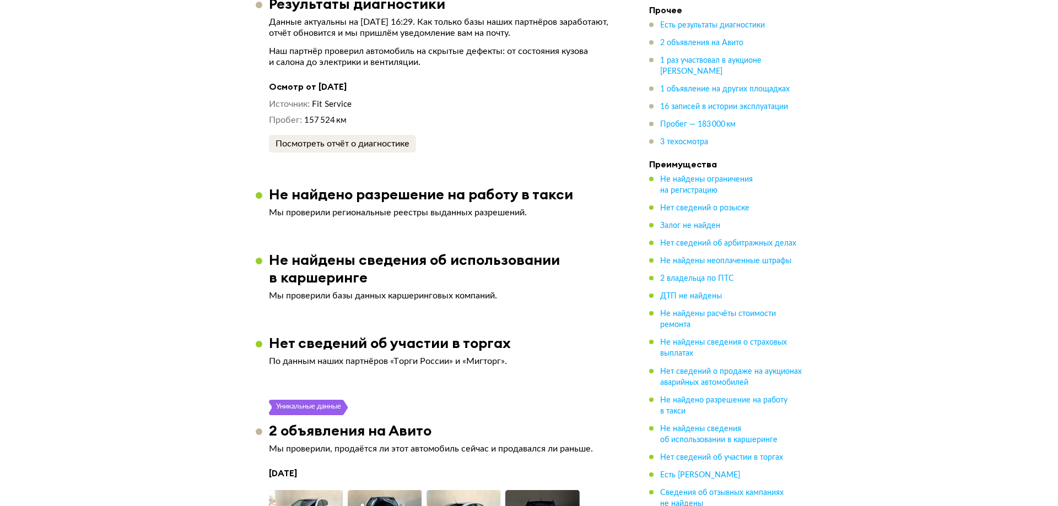
scroll to position [1763, 0]
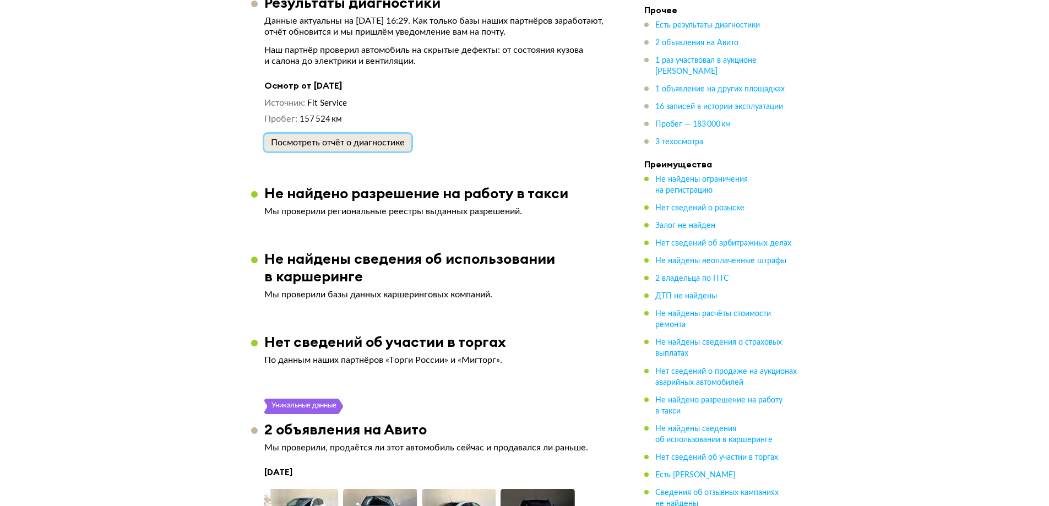
click at [376, 137] on div "Посмотреть отчёт о диагностике" at bounding box center [338, 142] width 134 height 11
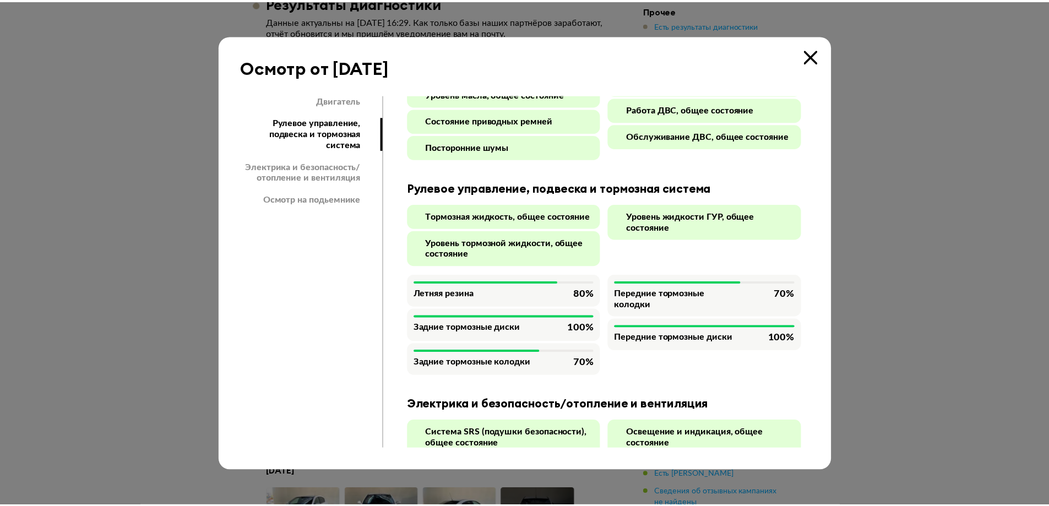
scroll to position [202, 0]
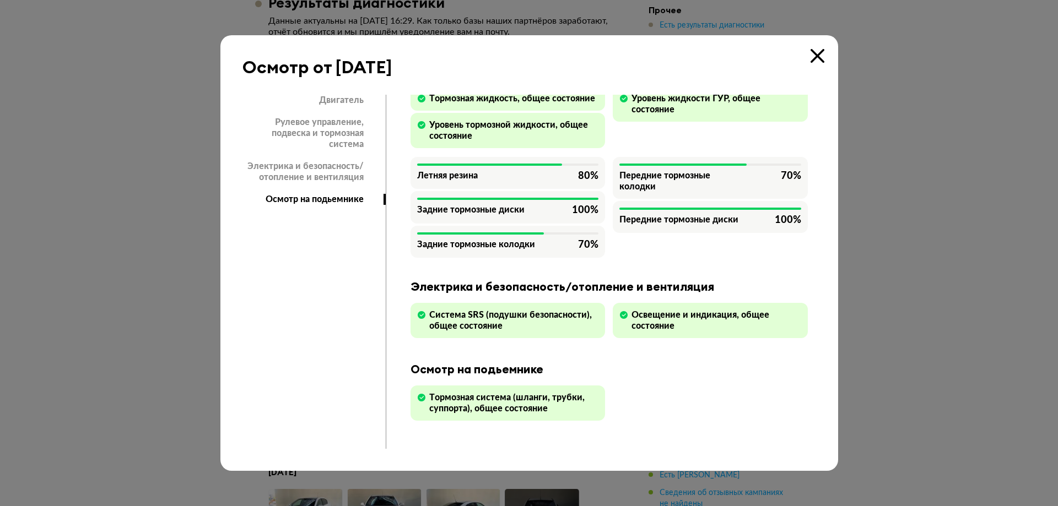
click at [819, 58] on icon at bounding box center [817, 56] width 14 height 14
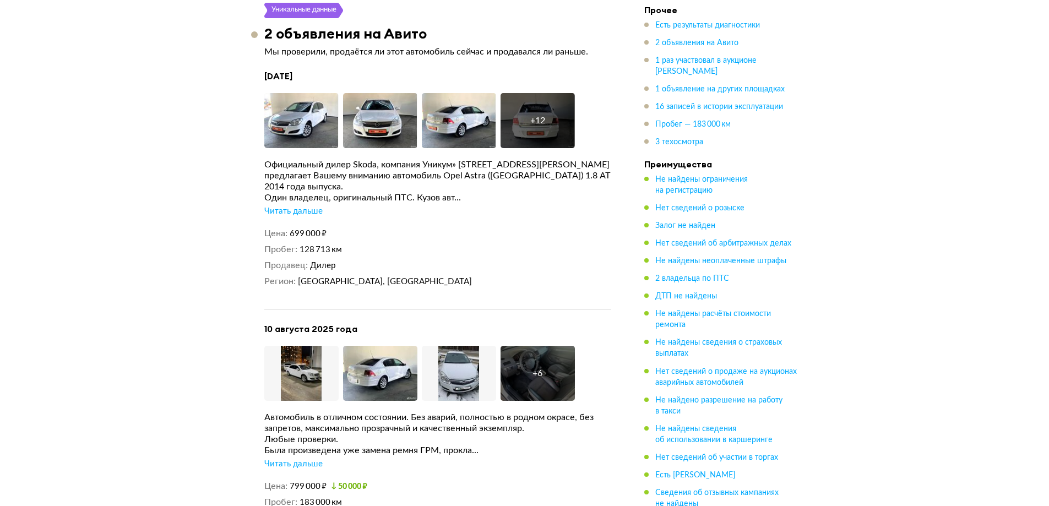
scroll to position [2167, 0]
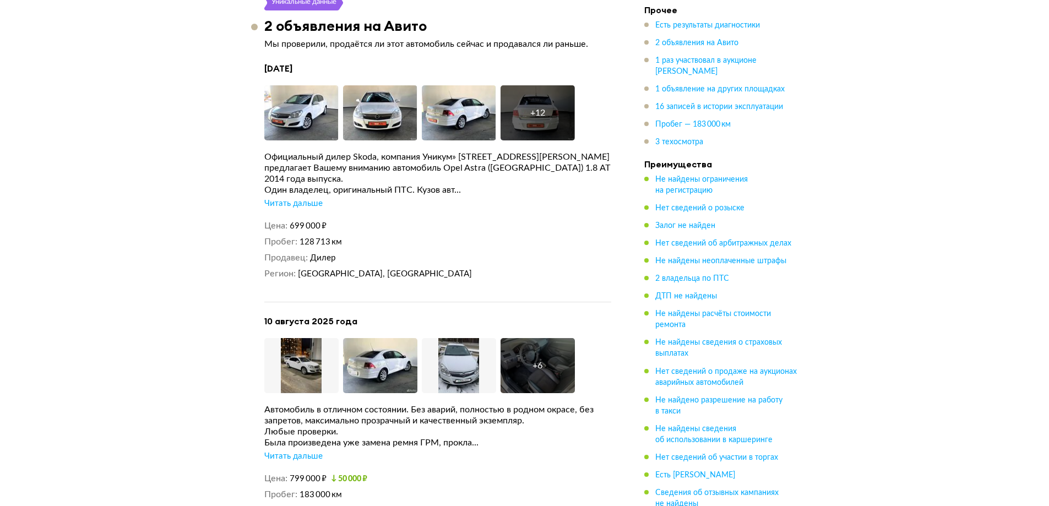
click at [308, 181] on div "Официальный дилер Skoda, компания Уникум» г. Екатеринбург ул. Бебеля, 33 предла…" at bounding box center [437, 180] width 347 height 58
click at [308, 198] on div "Читать дальше" at bounding box center [293, 203] width 58 height 11
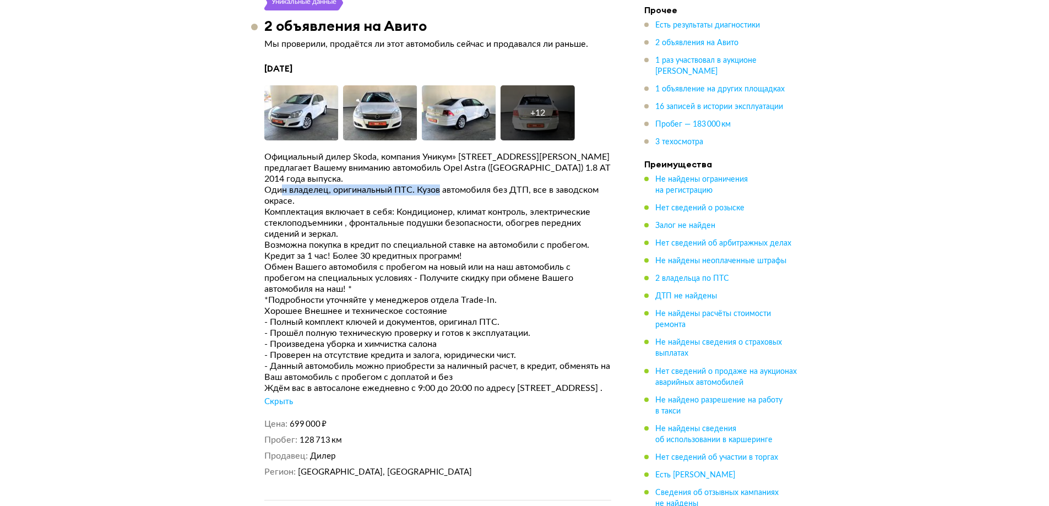
drag, startPoint x: 284, startPoint y: 174, endPoint x: 452, endPoint y: 177, distance: 168.1
click at [443, 185] on div "Один владелец, оригинальный ПТС. Кузов автомобиля без ДТП, все в заводском окра…" at bounding box center [437, 196] width 347 height 22
click at [452, 185] on div "Один владелец, оригинальный ПТС. Кузов автомобиля без ДТП, все в заводском окра…" at bounding box center [437, 196] width 347 height 22
drag, startPoint x: 295, startPoint y: 234, endPoint x: 332, endPoint y: 236, distance: 36.4
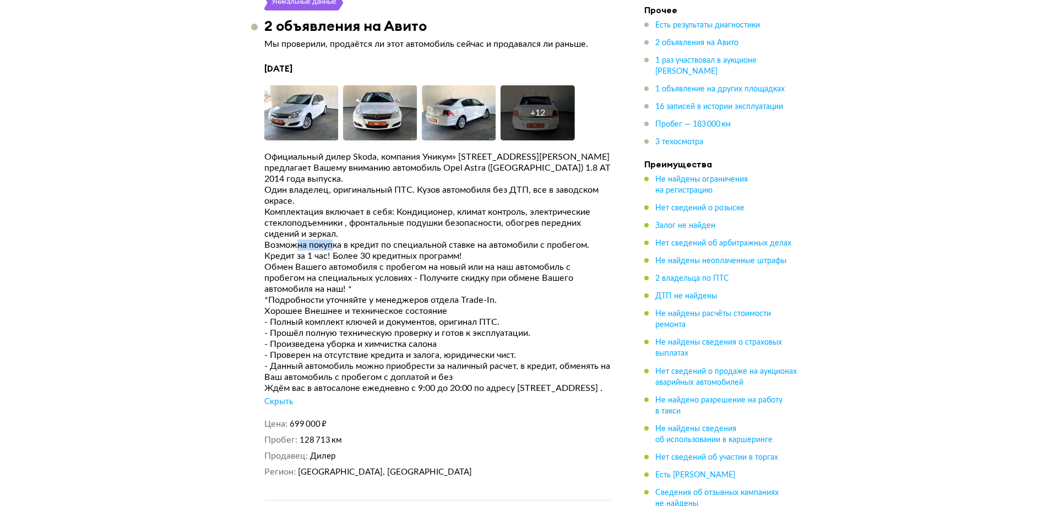
click at [332, 240] on div "Возможна покупка в кредит по специальной ставке на автомобили с пробегом. Креди…" at bounding box center [437, 251] width 347 height 22
click at [333, 240] on div "Возможна покупка в кредит по специальной ставке на автомобили с пробегом. Креди…" at bounding box center [437, 251] width 347 height 22
drag, startPoint x: 355, startPoint y: 234, endPoint x: 388, endPoint y: 234, distance: 32.5
click at [379, 240] on div "Возможна покупка в кредит по специальной ставке на автомобили с пробегом. Креди…" at bounding box center [437, 251] width 347 height 22
click at [393, 240] on div "Возможна покупка в кредит по специальной ставке на автомобили с пробегом. Креди…" at bounding box center [437, 251] width 347 height 22
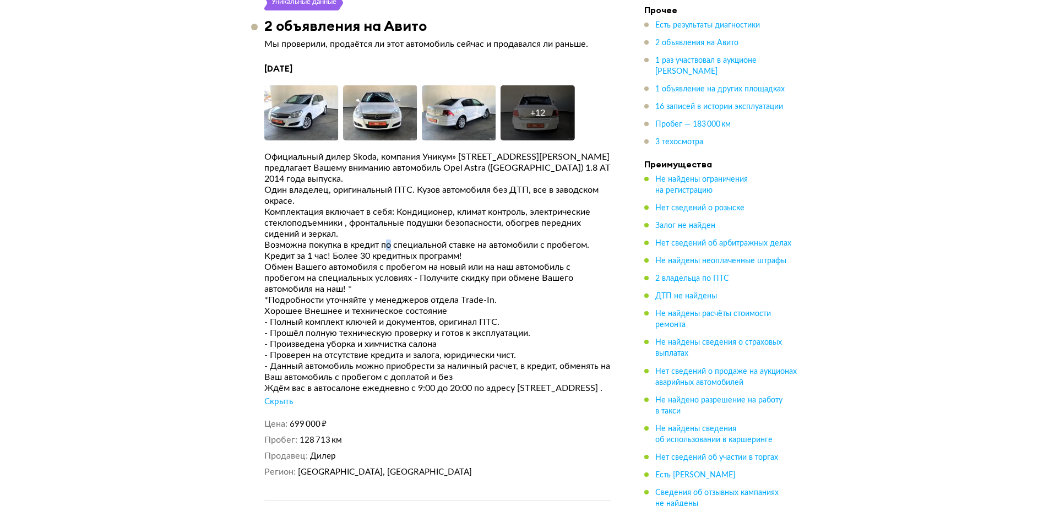
click at [393, 240] on div "Возможна покупка в кредит по специальной ставке на автомобили с пробегом. Креди…" at bounding box center [437, 251] width 347 height 22
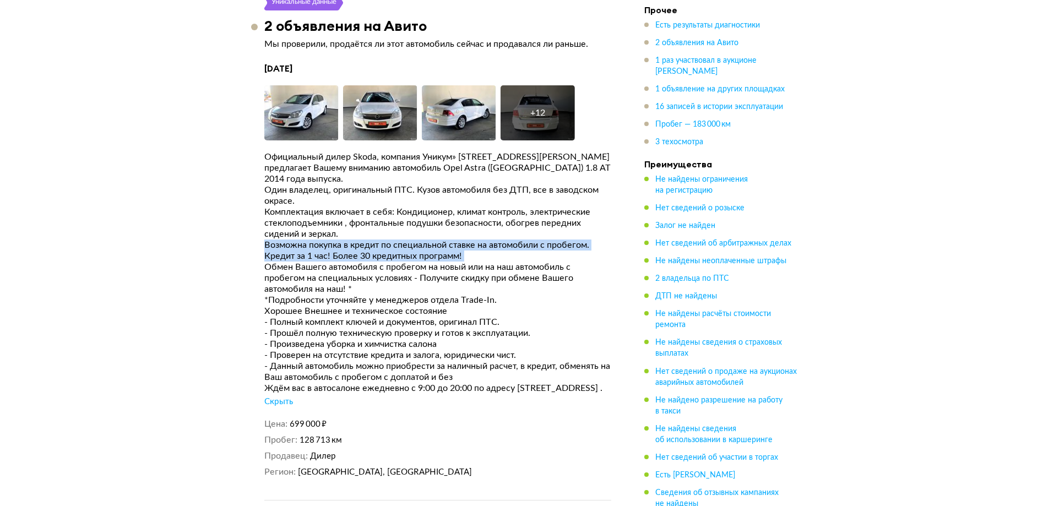
click at [335, 240] on div "Возможна покупка в кредит по специальной ставке на автомобили с пробегом. Креди…" at bounding box center [437, 251] width 347 height 22
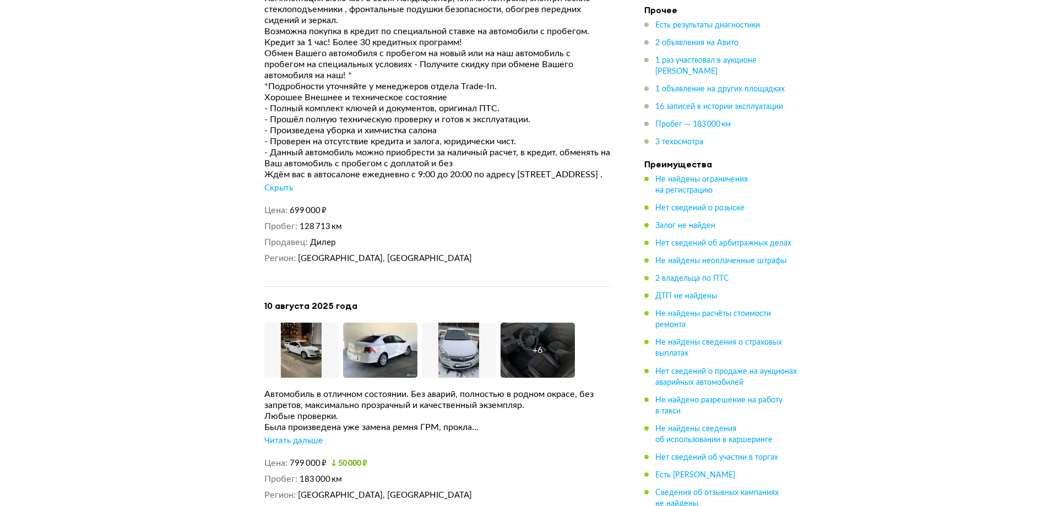
scroll to position [2387, 0]
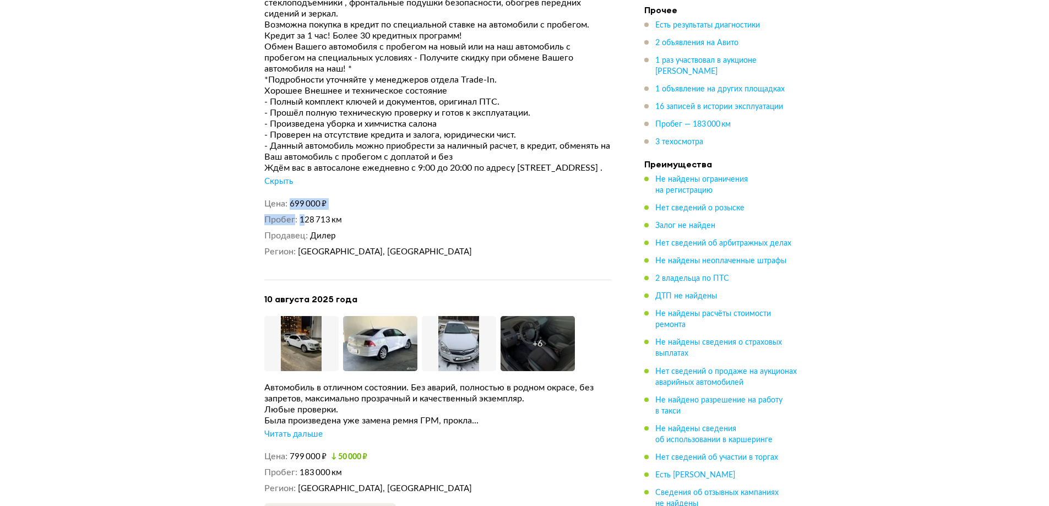
drag, startPoint x: 286, startPoint y: 207, endPoint x: 318, endPoint y: 208, distance: 32.0
click at [307, 208] on div "Цена 699 000 ₽ Пробег 128 713 км Продавец Дилер Регион Свердловская область, Ек…" at bounding box center [437, 227] width 347 height 59
click at [322, 207] on span "699 000 ₽" at bounding box center [308, 204] width 37 height 8
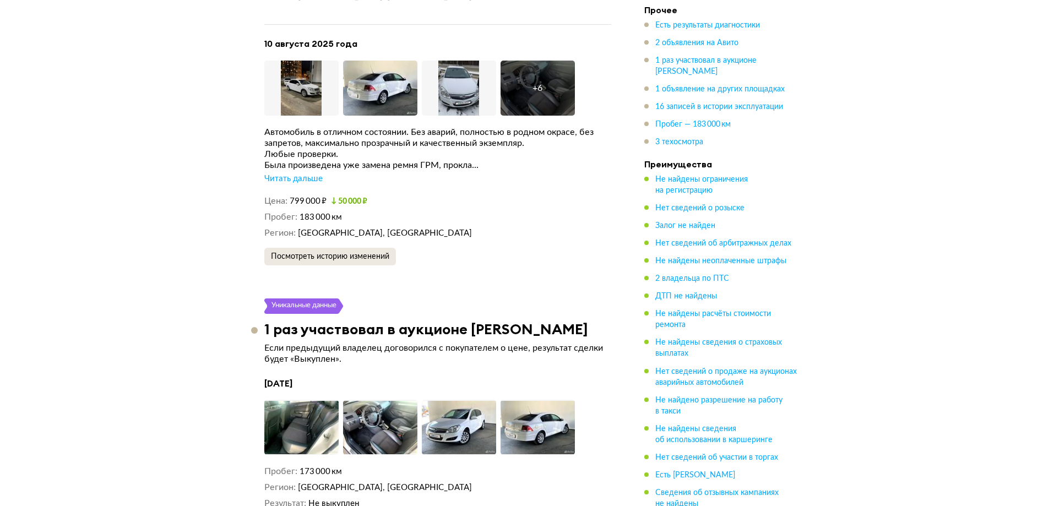
scroll to position [2644, 0]
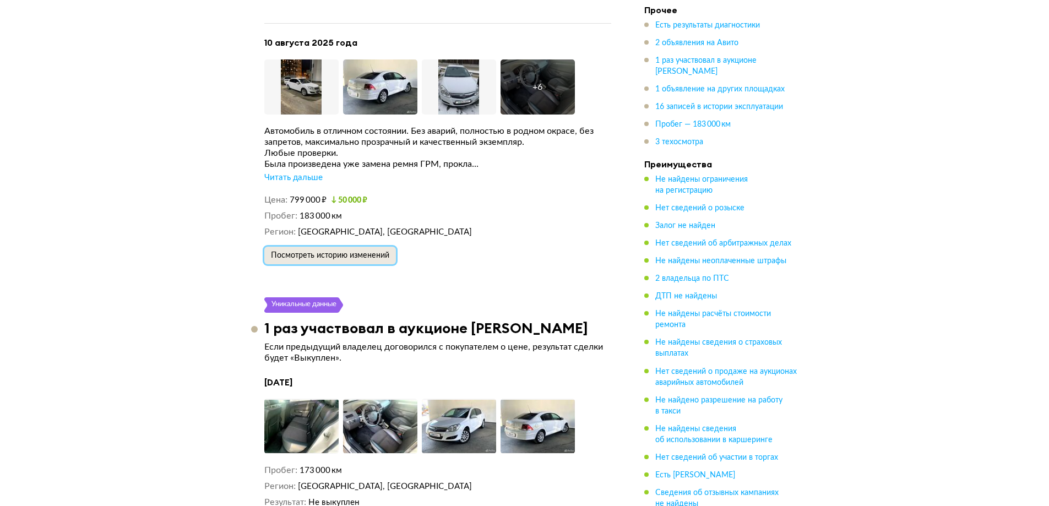
click at [342, 252] on span "Посмотреть историю изменений" at bounding box center [330, 256] width 118 height 8
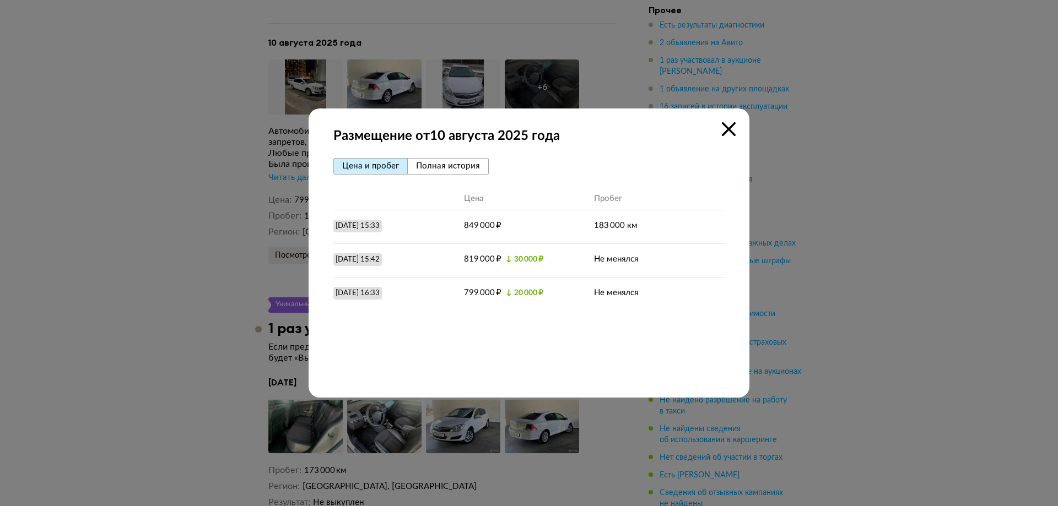
click at [729, 130] on icon at bounding box center [729, 129] width 14 height 14
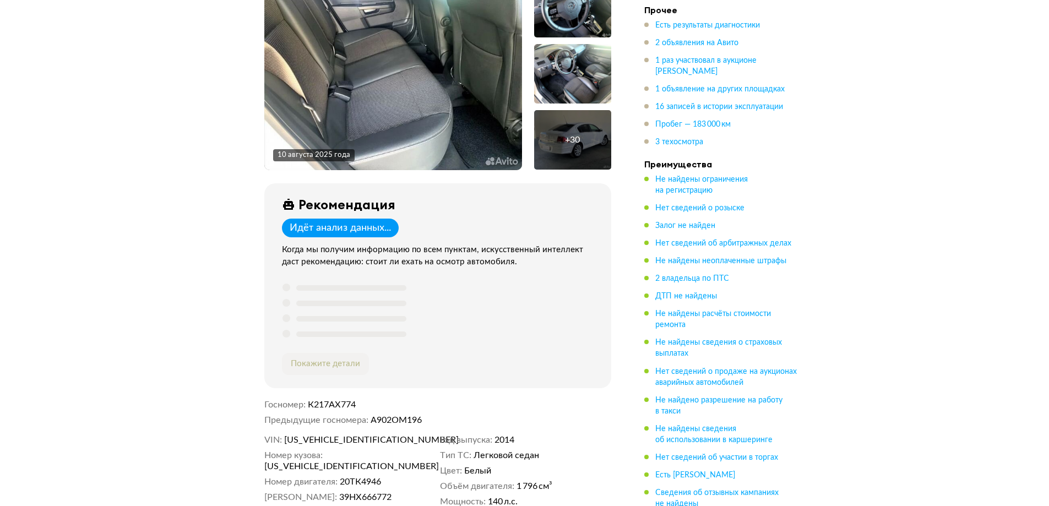
scroll to position [220, 0]
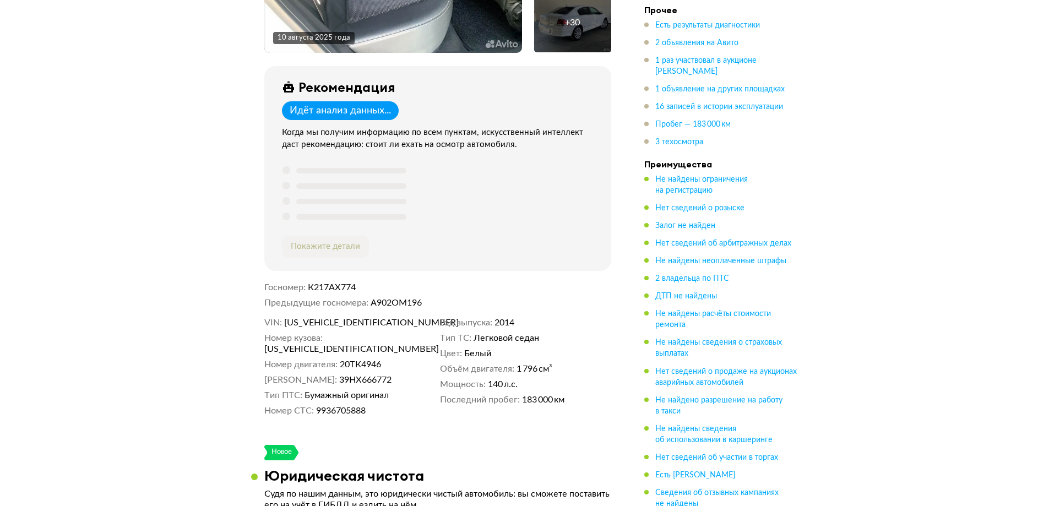
click at [357, 101] on div "Идёт анализ данных..." at bounding box center [340, 110] width 117 height 19
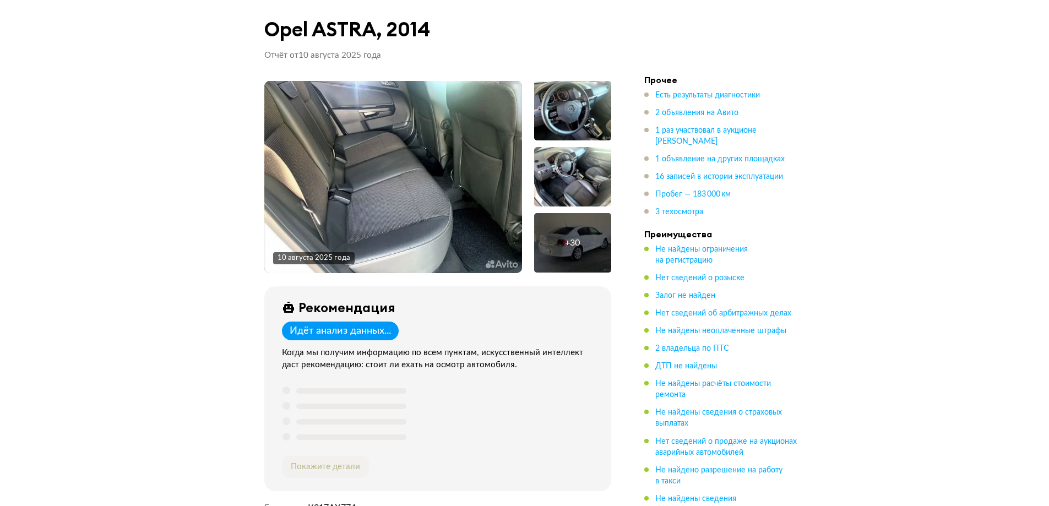
click at [489, 187] on img at bounding box center [393, 177] width 258 height 192
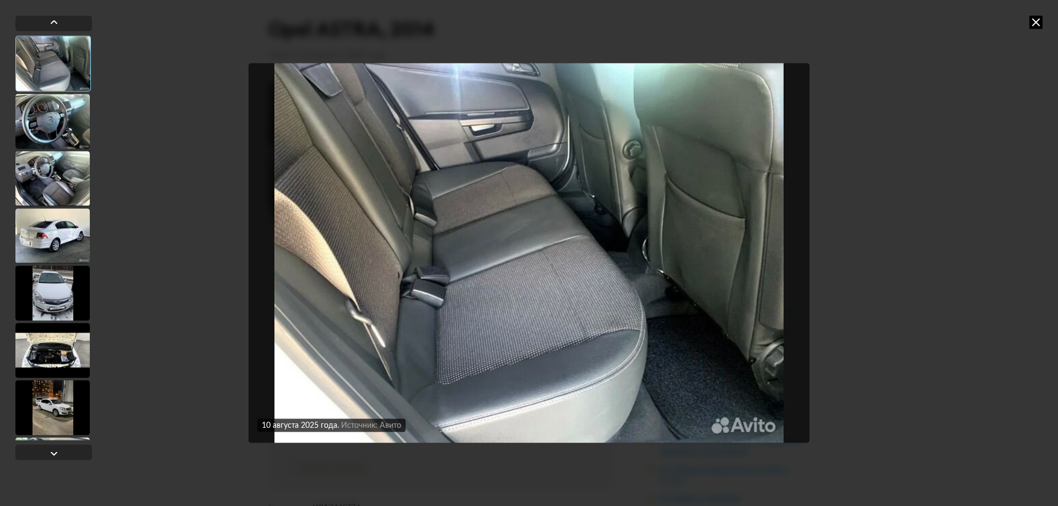
click at [0, 110] on div "10 августа 2025 года Источник: Авито 10 августа 2025 года Источник: Авито" at bounding box center [529, 253] width 1058 height 506
click at [29, 126] on div at bounding box center [52, 121] width 74 height 55
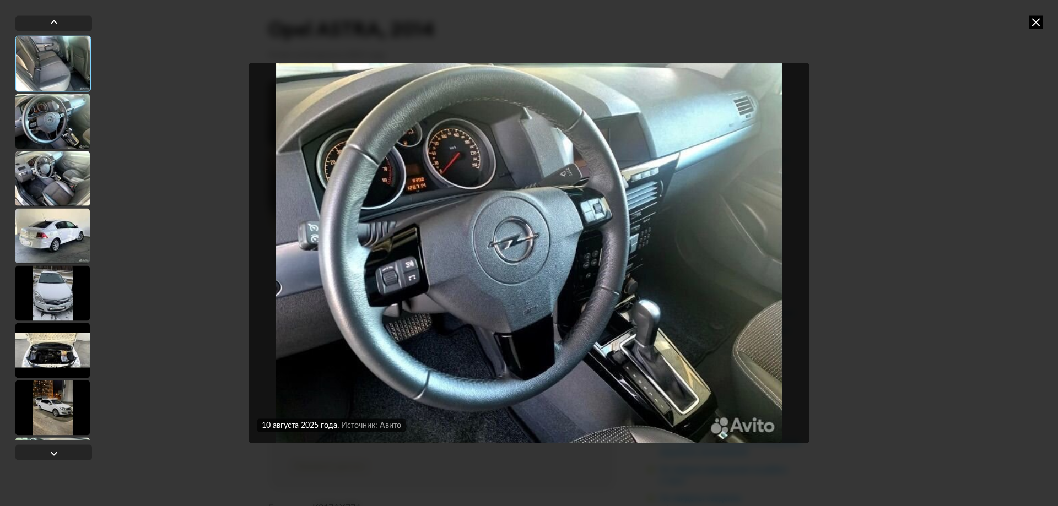
click at [58, 181] on div at bounding box center [52, 178] width 74 height 55
click at [62, 182] on div at bounding box center [52, 178] width 74 height 55
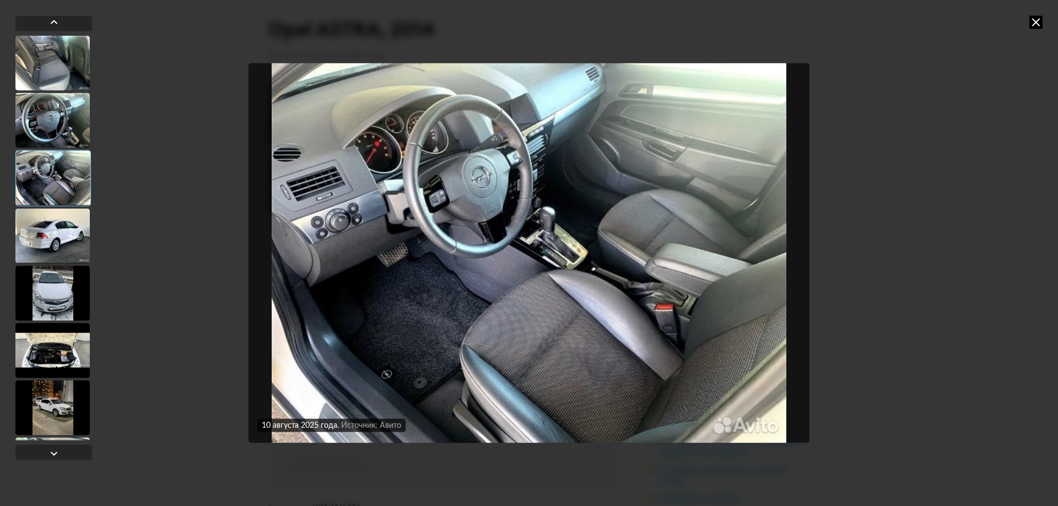
click at [64, 250] on div at bounding box center [52, 235] width 74 height 55
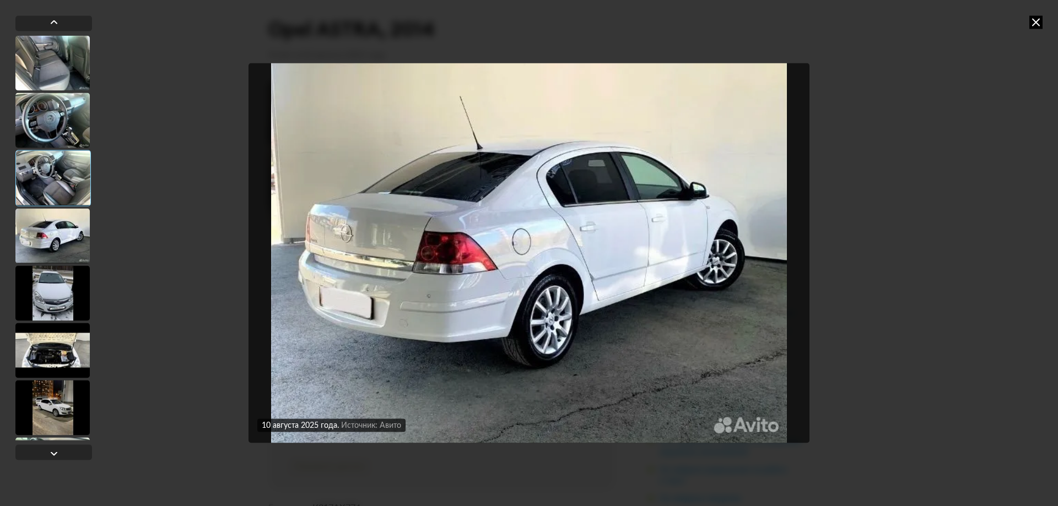
click at [62, 280] on div at bounding box center [52, 293] width 74 height 55
click at [67, 317] on div at bounding box center [52, 293] width 74 height 55
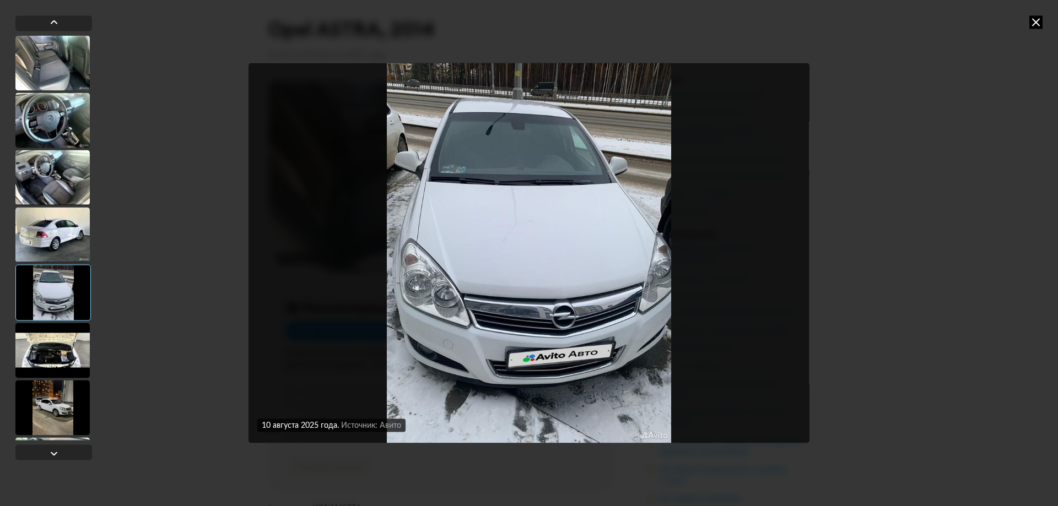
click at [1037, 23] on icon at bounding box center [1035, 21] width 13 height 13
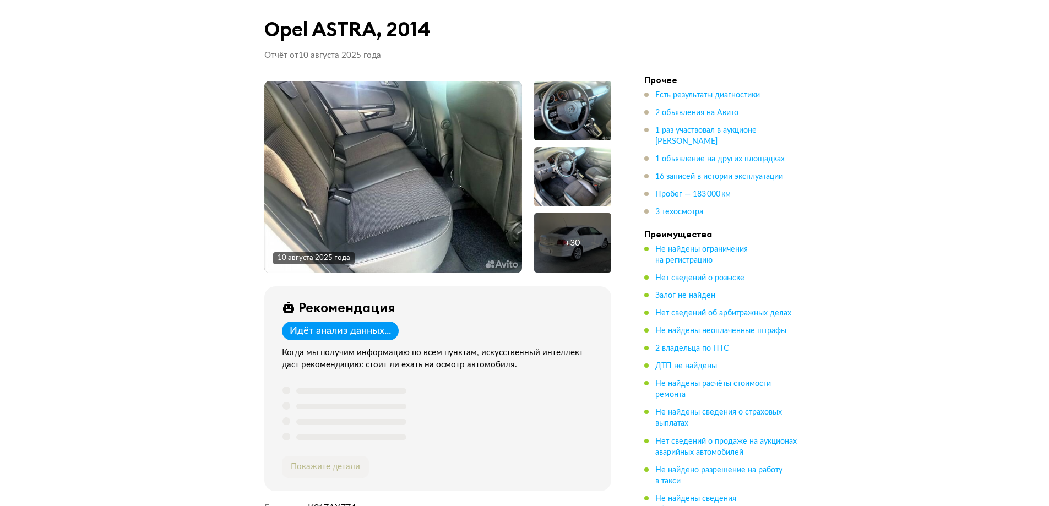
click at [564, 161] on div at bounding box center [572, 176] width 77 height 59
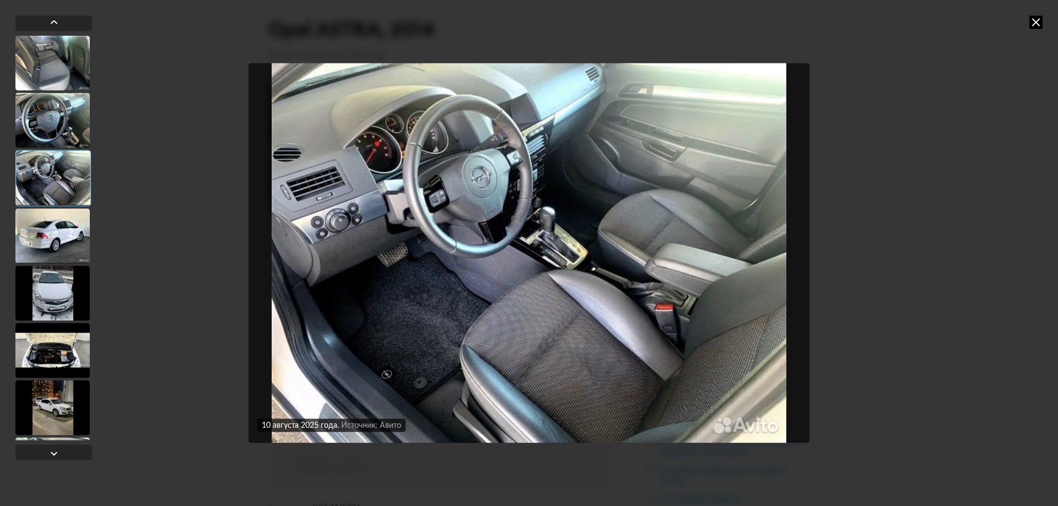
click at [61, 224] on div at bounding box center [52, 235] width 74 height 55
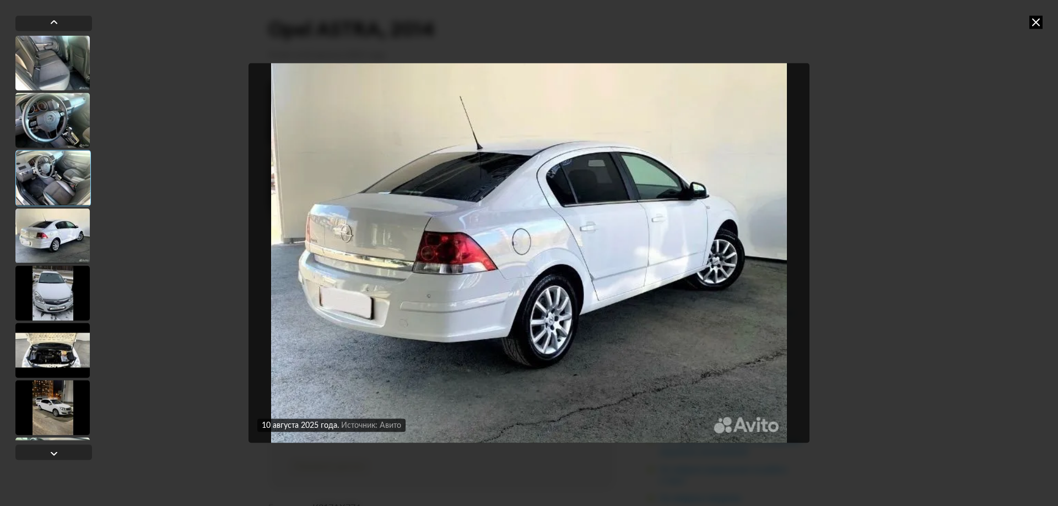
click at [65, 196] on div at bounding box center [52, 178] width 75 height 56
click at [79, 188] on div at bounding box center [52, 177] width 74 height 55
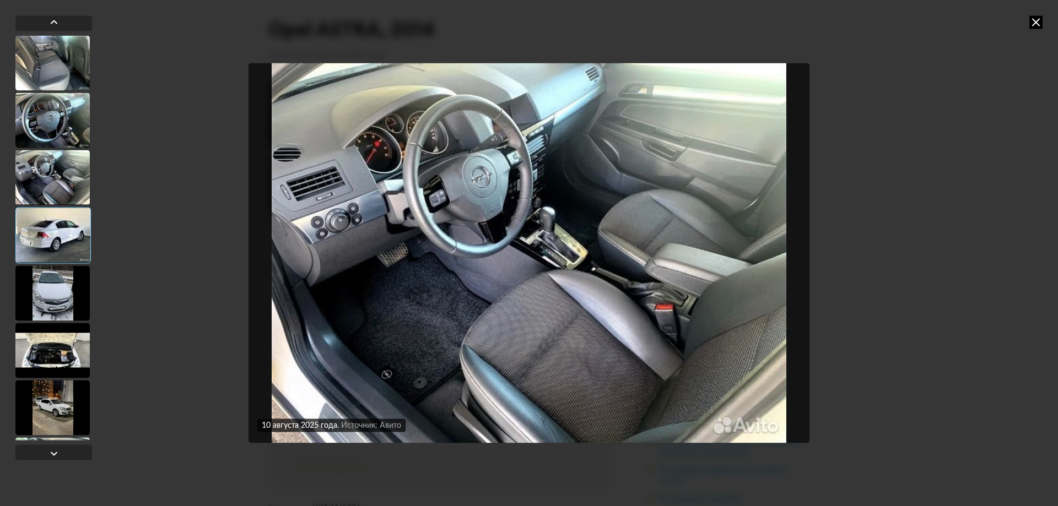
click at [65, 259] on div at bounding box center [52, 235] width 75 height 56
click at [67, 284] on div at bounding box center [52, 293] width 74 height 55
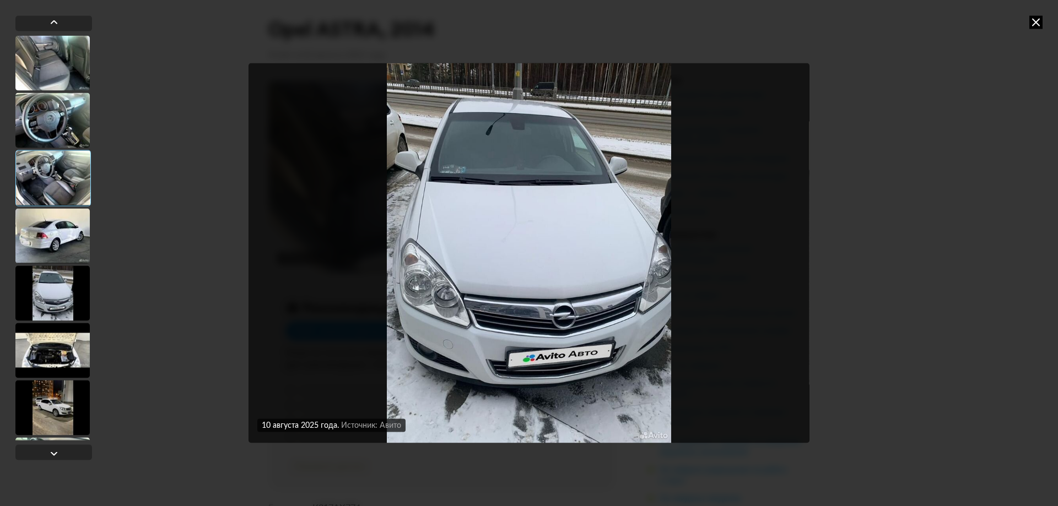
click at [52, 345] on div at bounding box center [52, 350] width 74 height 55
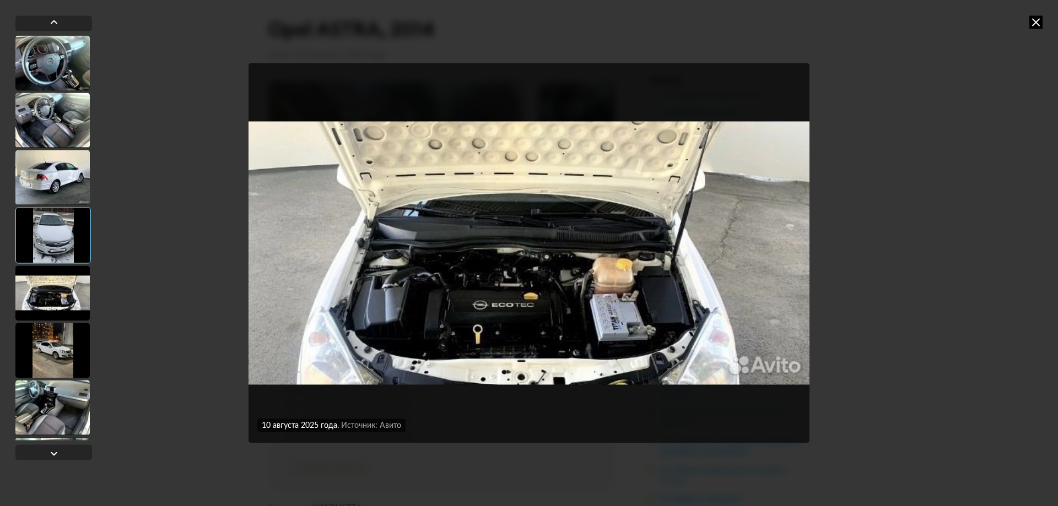
scroll to position [220, 0]
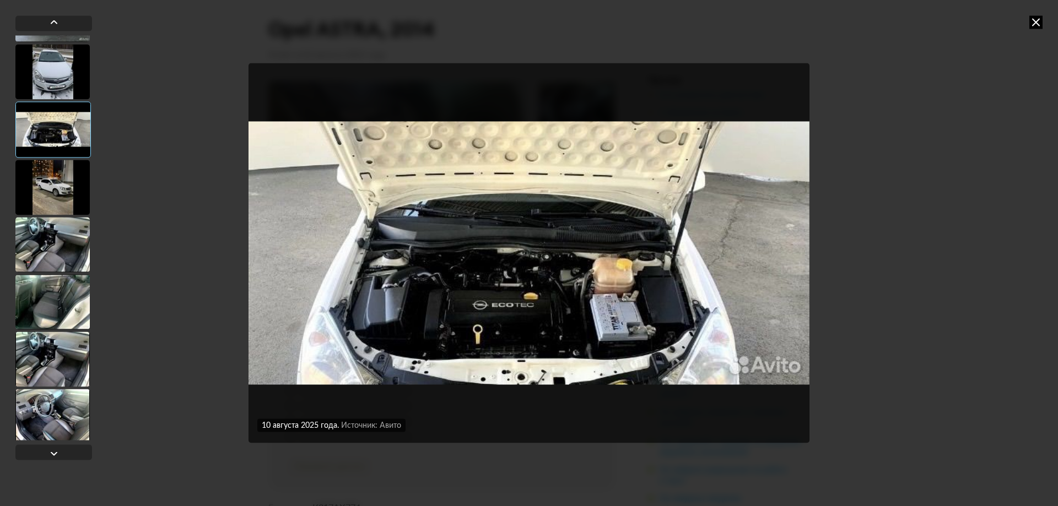
click at [61, 182] on div at bounding box center [52, 187] width 74 height 55
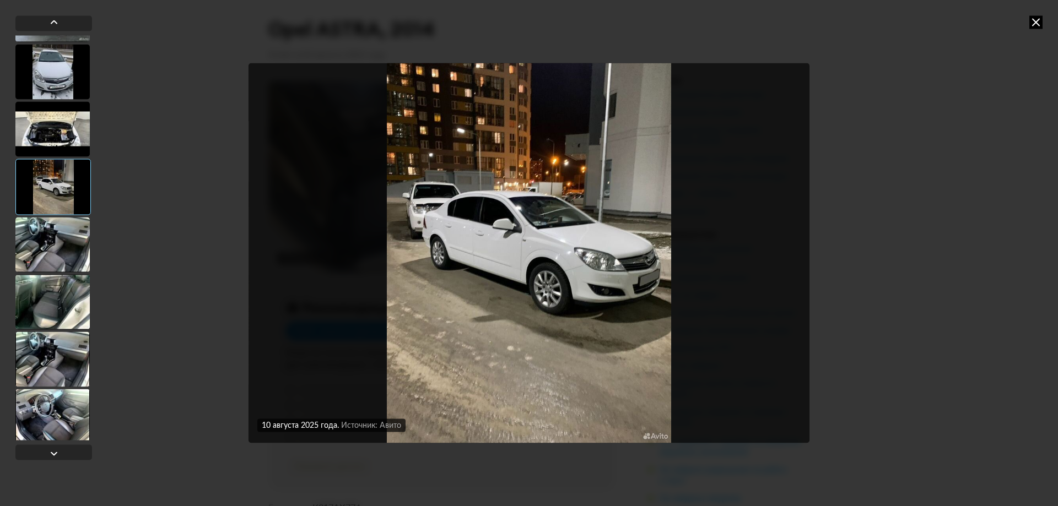
click at [58, 246] on div at bounding box center [52, 244] width 74 height 55
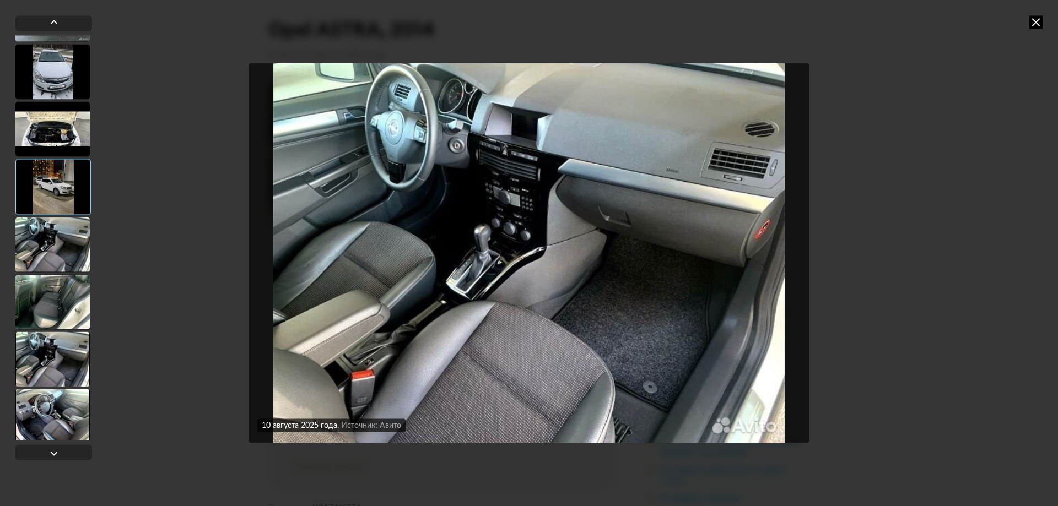
click at [63, 293] on div at bounding box center [52, 301] width 74 height 55
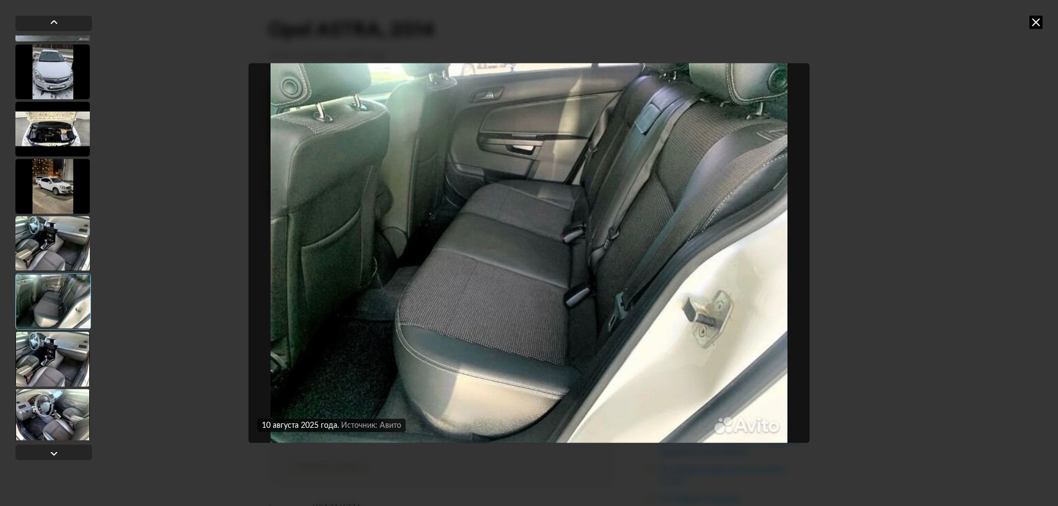
click at [57, 345] on div at bounding box center [52, 359] width 74 height 55
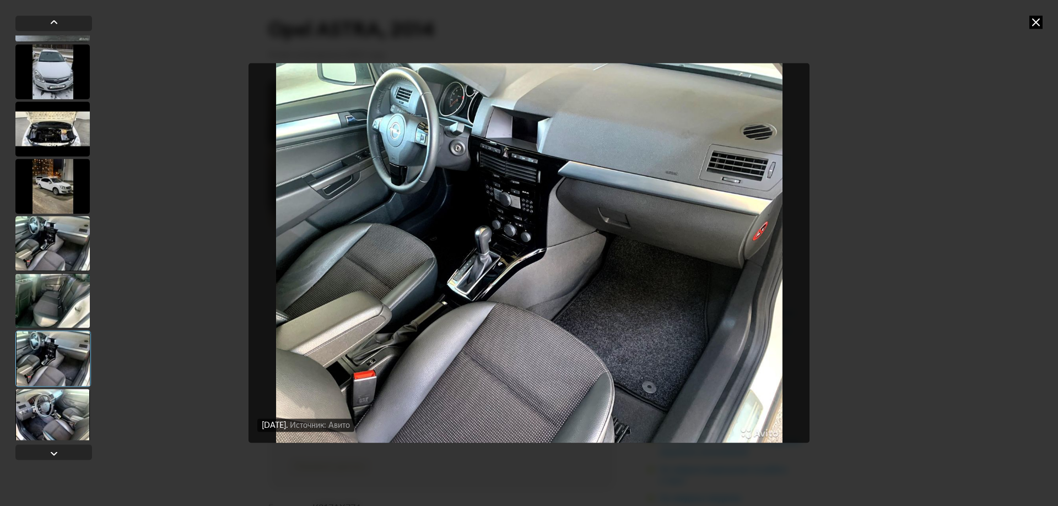
click at [71, 269] on div at bounding box center [52, 243] width 74 height 55
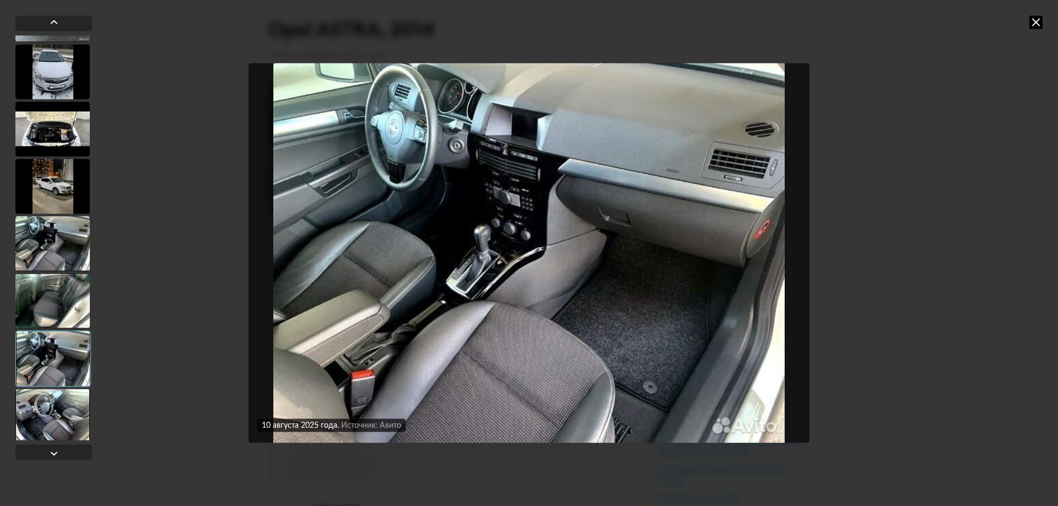
click at [68, 293] on div at bounding box center [52, 300] width 74 height 55
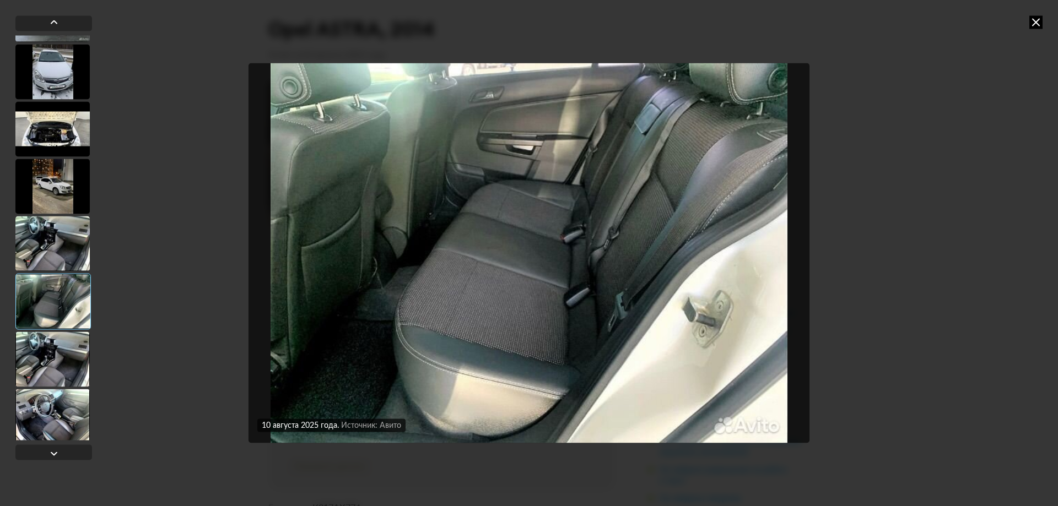
click at [63, 343] on div at bounding box center [52, 359] width 74 height 55
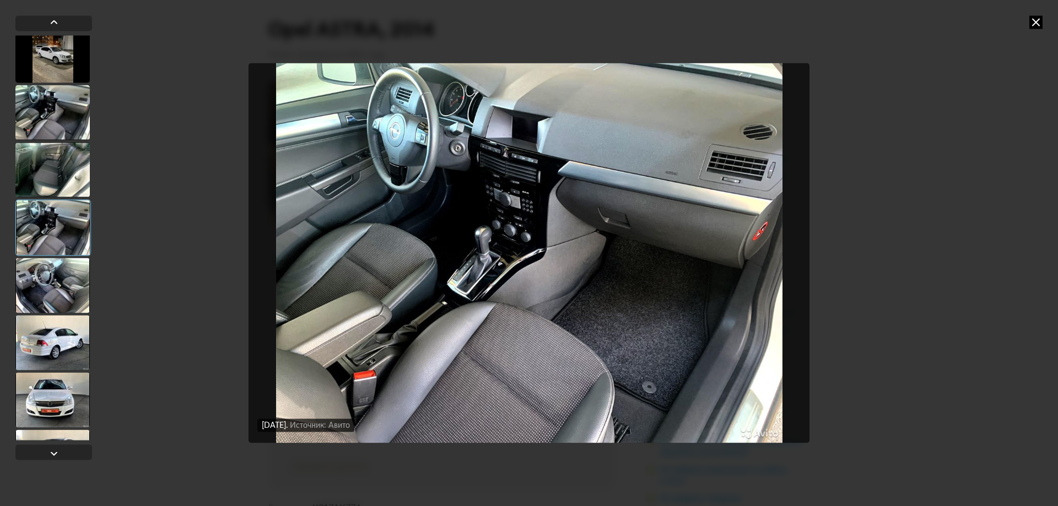
scroll to position [367, 0]
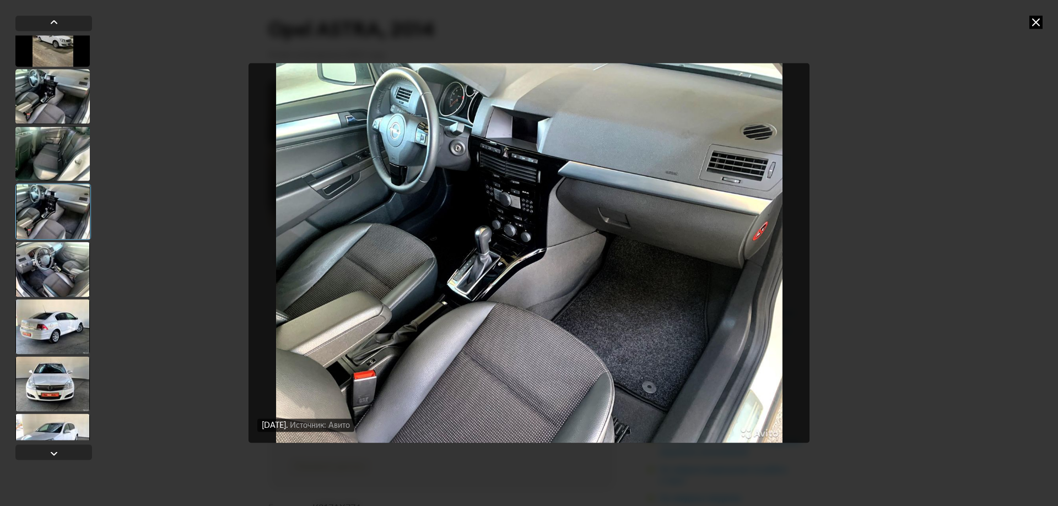
click at [63, 282] on div at bounding box center [52, 269] width 74 height 55
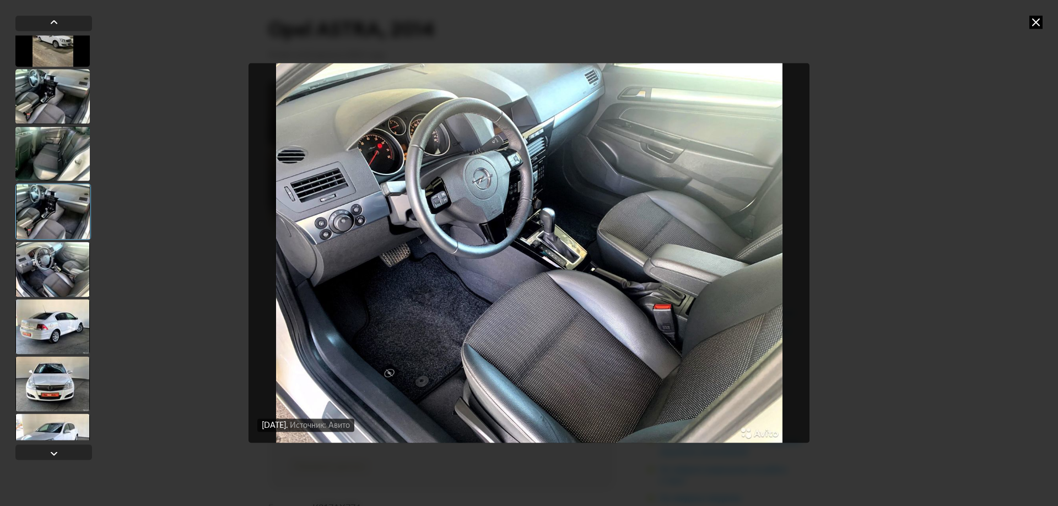
click at [69, 322] on div at bounding box center [52, 326] width 74 height 55
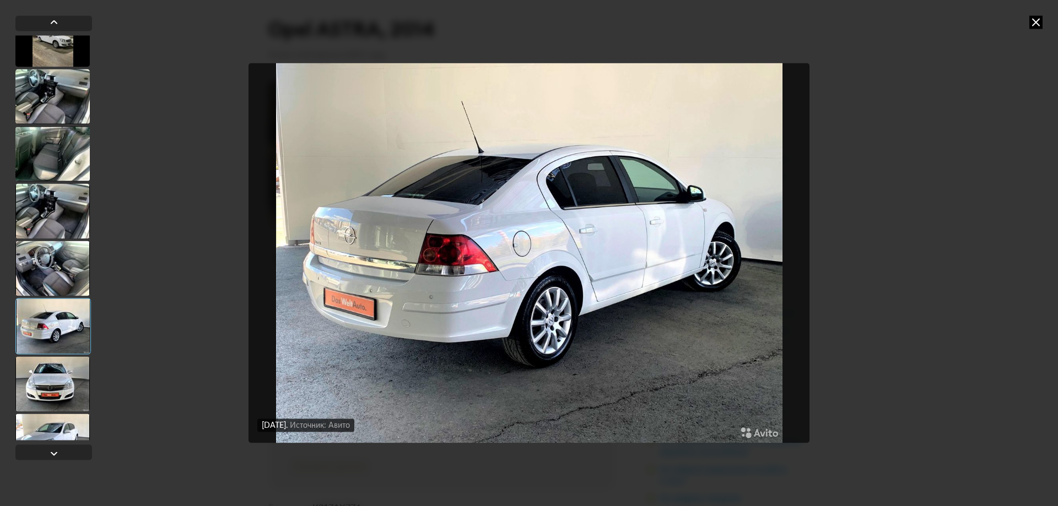
click at [84, 274] on div at bounding box center [52, 268] width 74 height 55
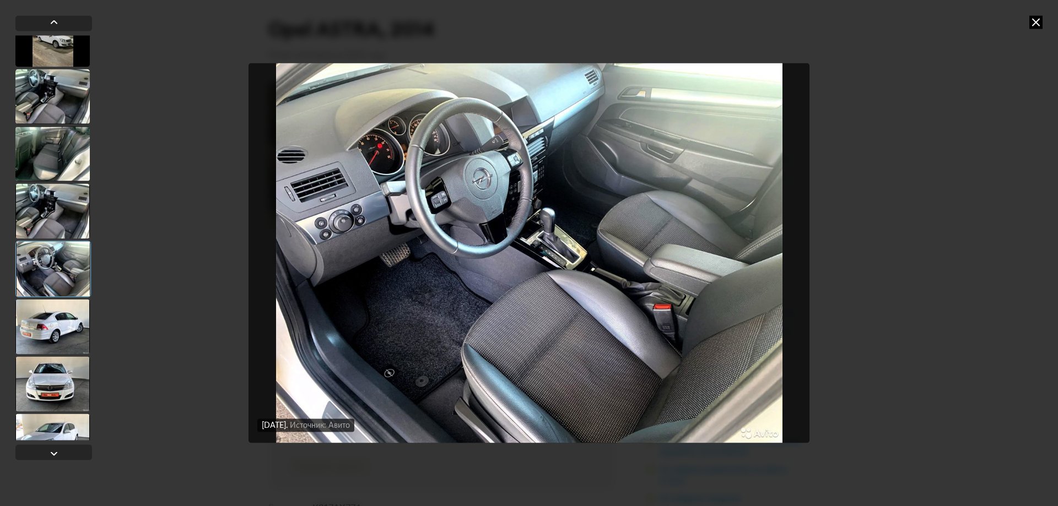
click at [50, 327] on div at bounding box center [52, 326] width 74 height 55
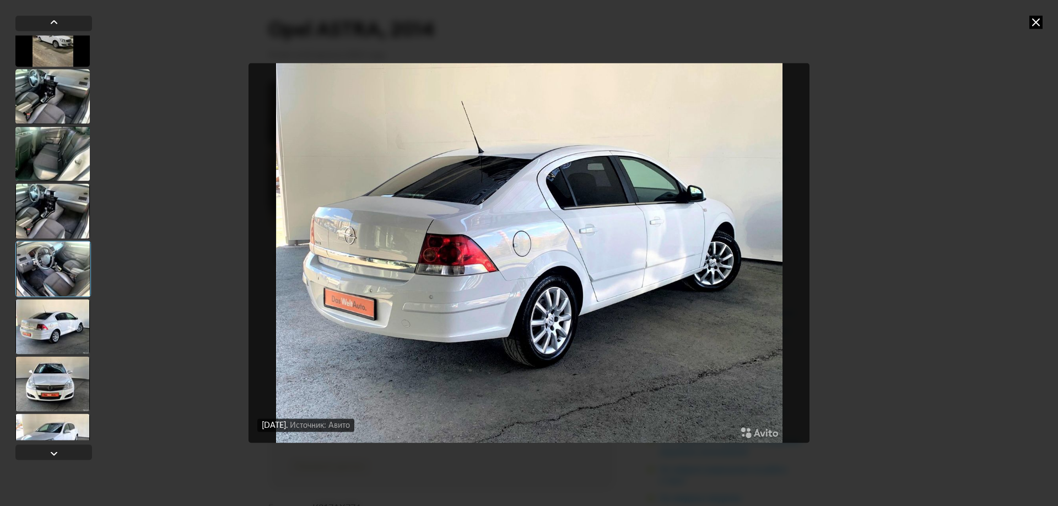
click at [48, 378] on div at bounding box center [52, 383] width 74 height 55
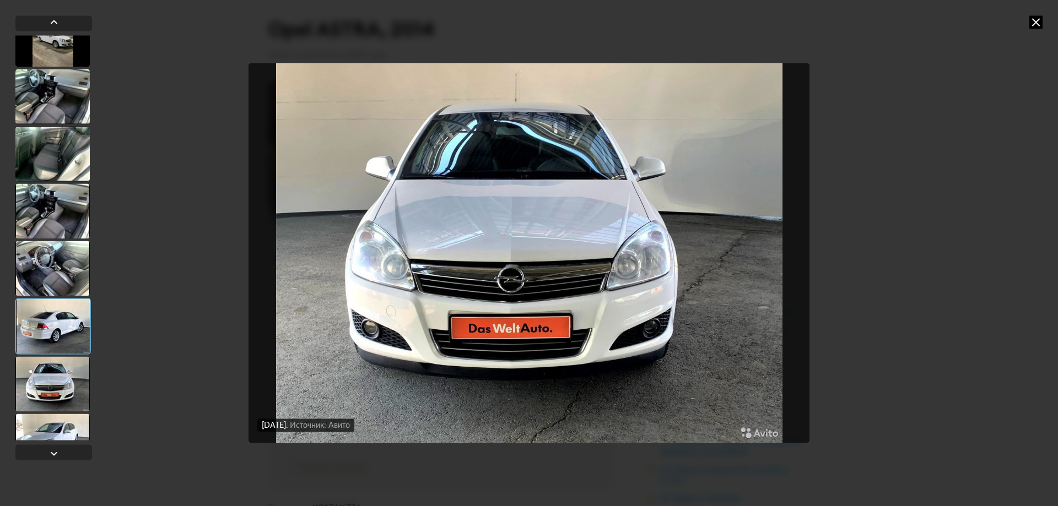
click at [49, 420] on div at bounding box center [52, 441] width 74 height 55
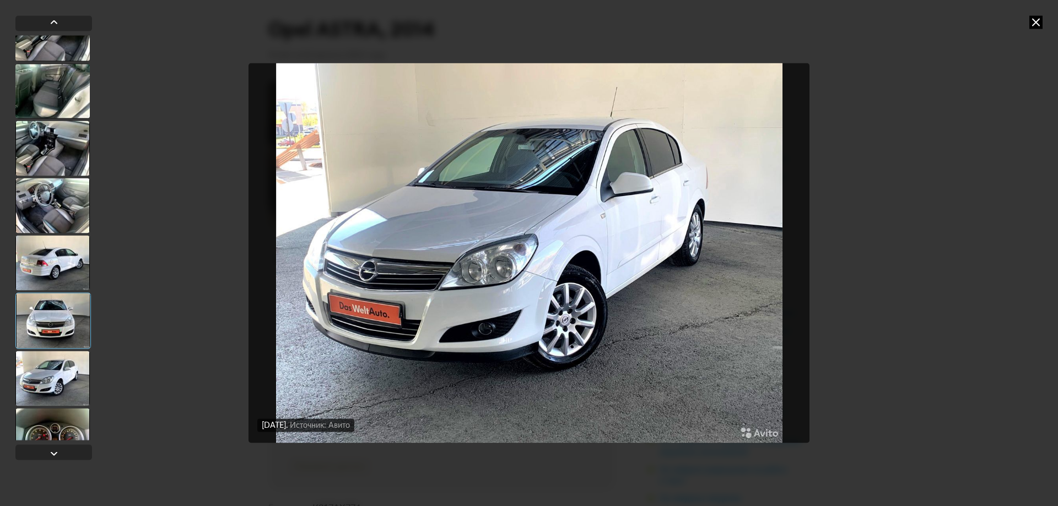
scroll to position [514, 0]
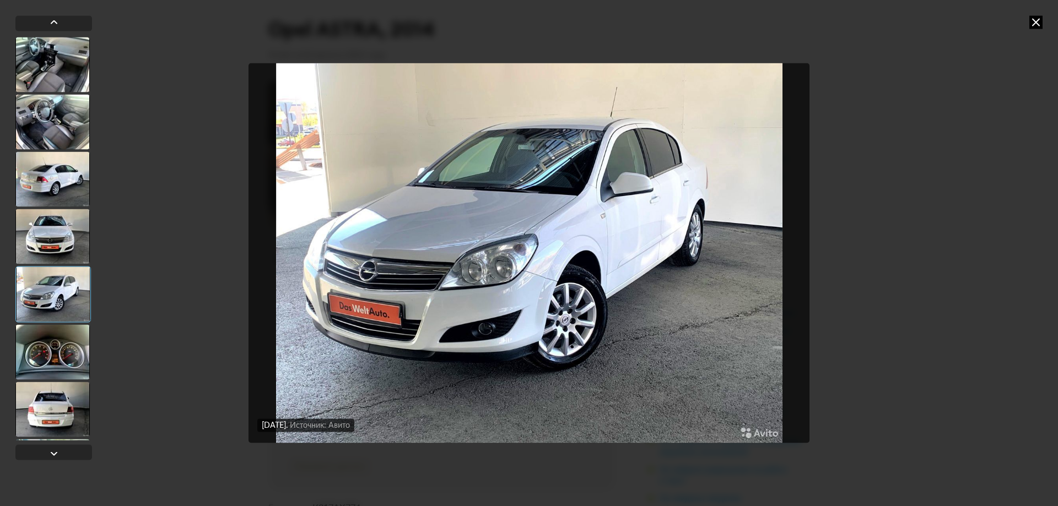
click at [74, 346] on div at bounding box center [52, 351] width 74 height 55
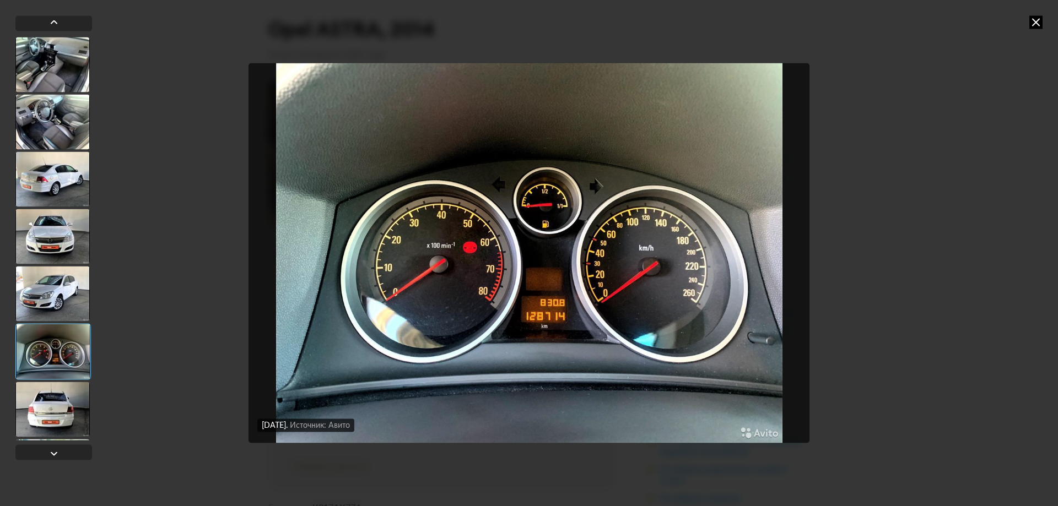
click at [39, 402] on div at bounding box center [52, 409] width 74 height 55
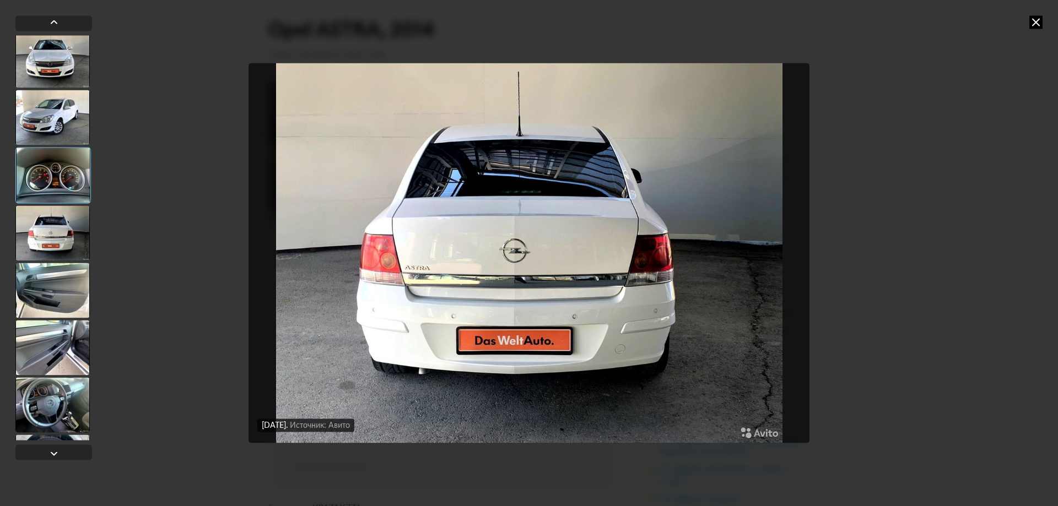
scroll to position [698, 0]
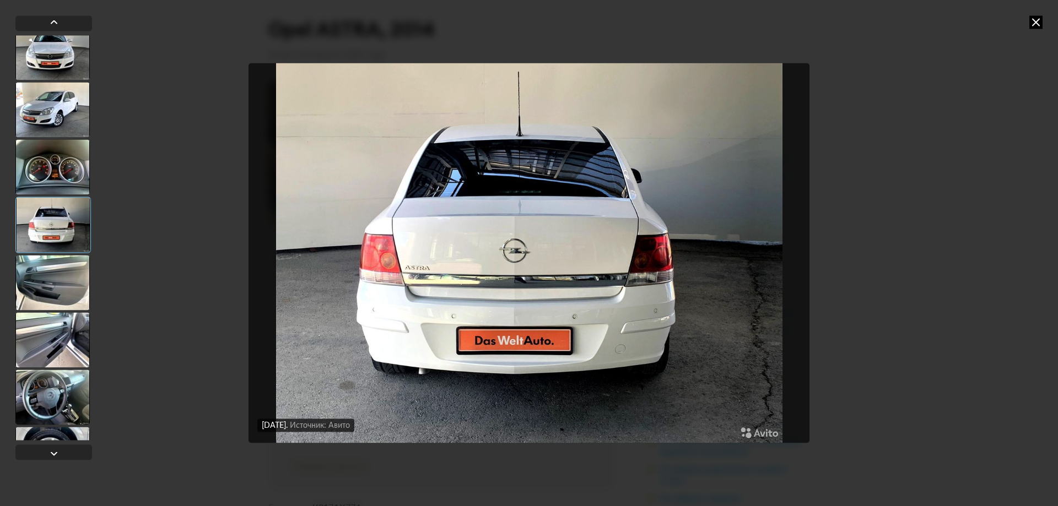
click at [72, 305] on div at bounding box center [52, 282] width 74 height 55
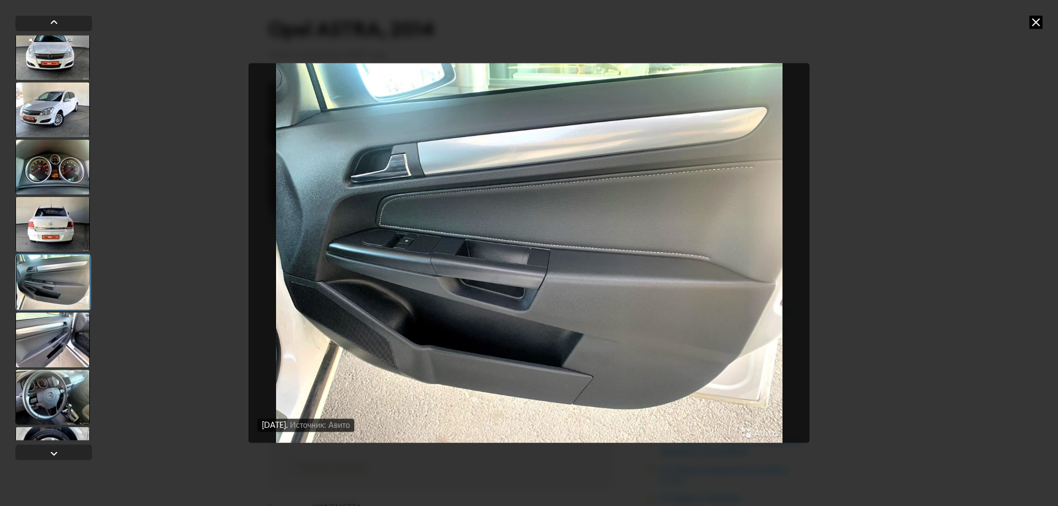
click at [66, 327] on div at bounding box center [52, 339] width 74 height 55
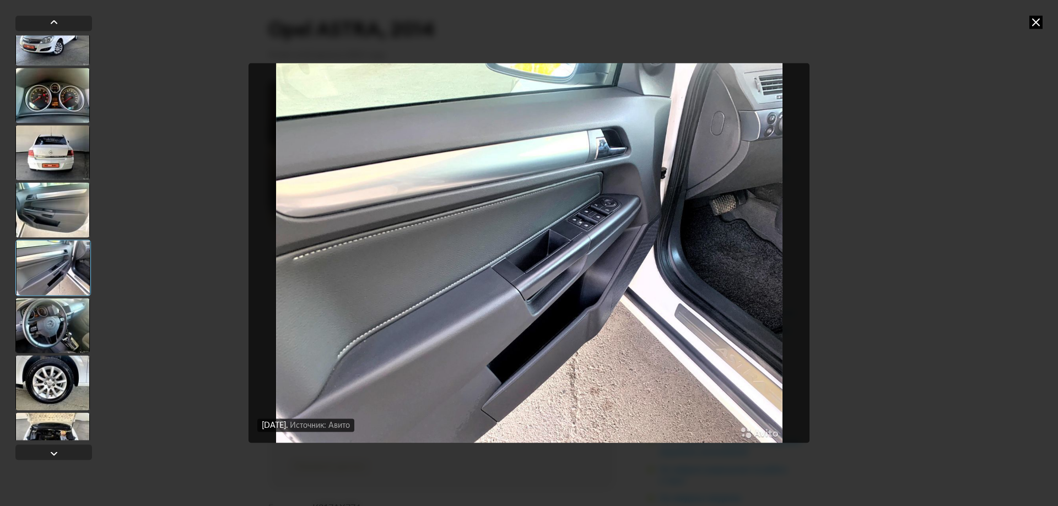
scroll to position [771, 0]
click at [69, 331] on div at bounding box center [52, 323] width 74 height 55
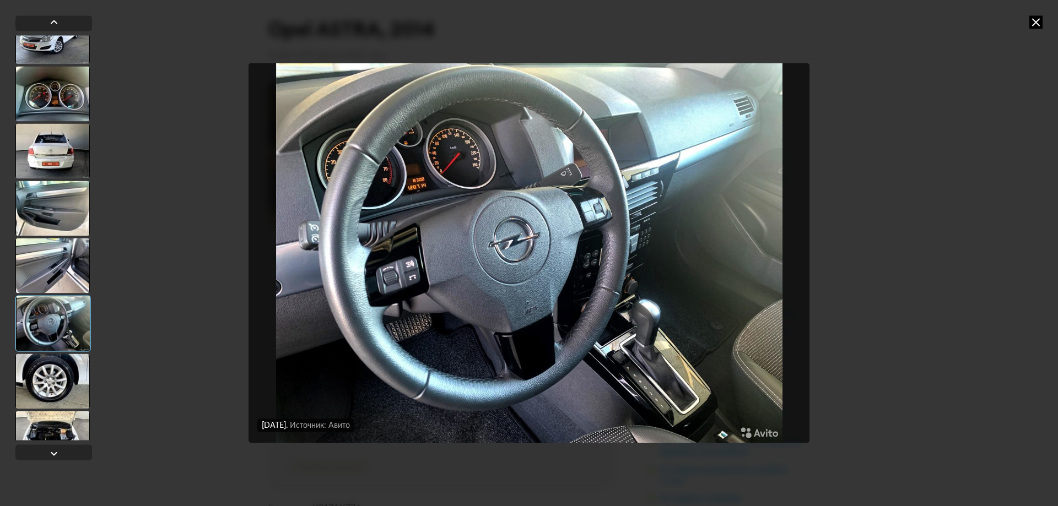
click at [67, 361] on div at bounding box center [52, 381] width 74 height 55
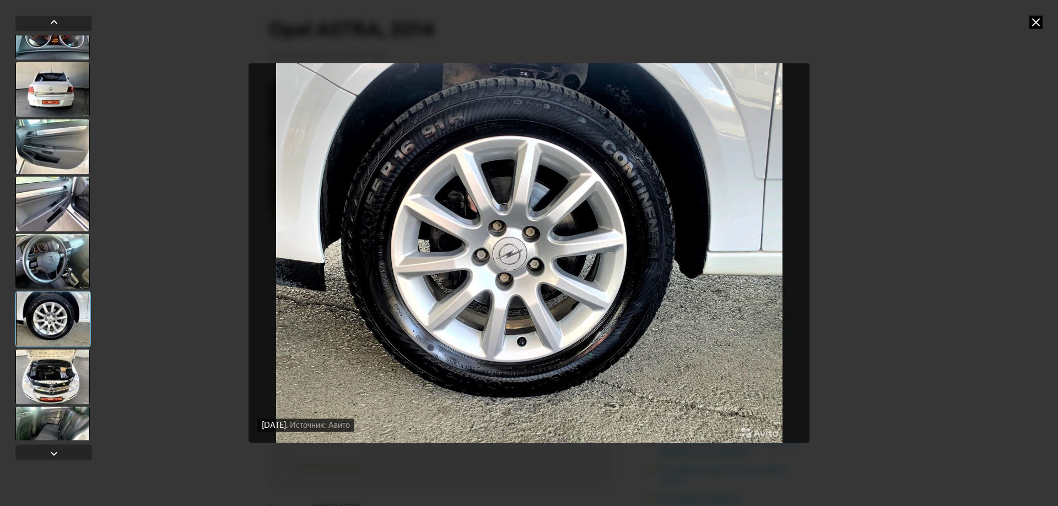
scroll to position [845, 0]
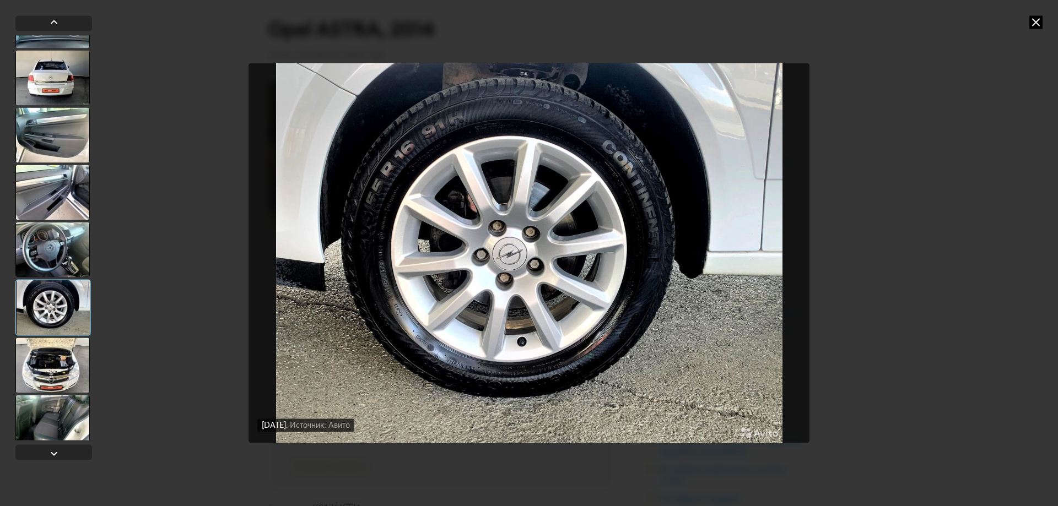
click at [75, 353] on div at bounding box center [52, 365] width 74 height 55
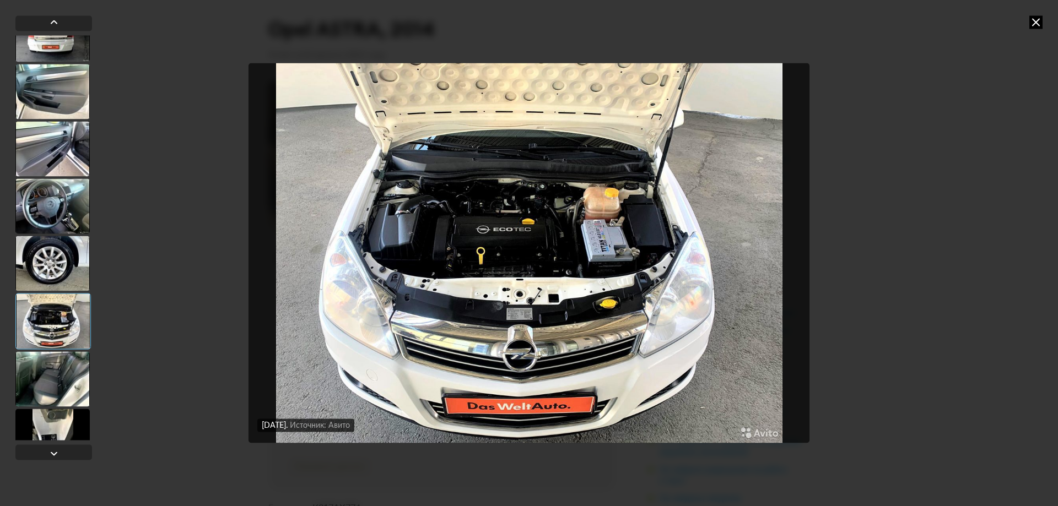
scroll to position [992, 0]
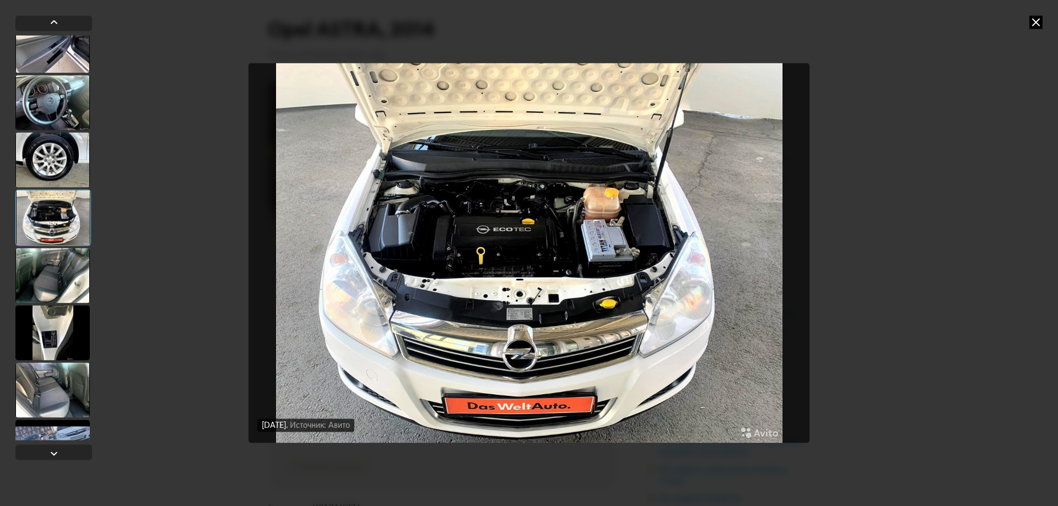
click at [71, 323] on div at bounding box center [52, 332] width 74 height 55
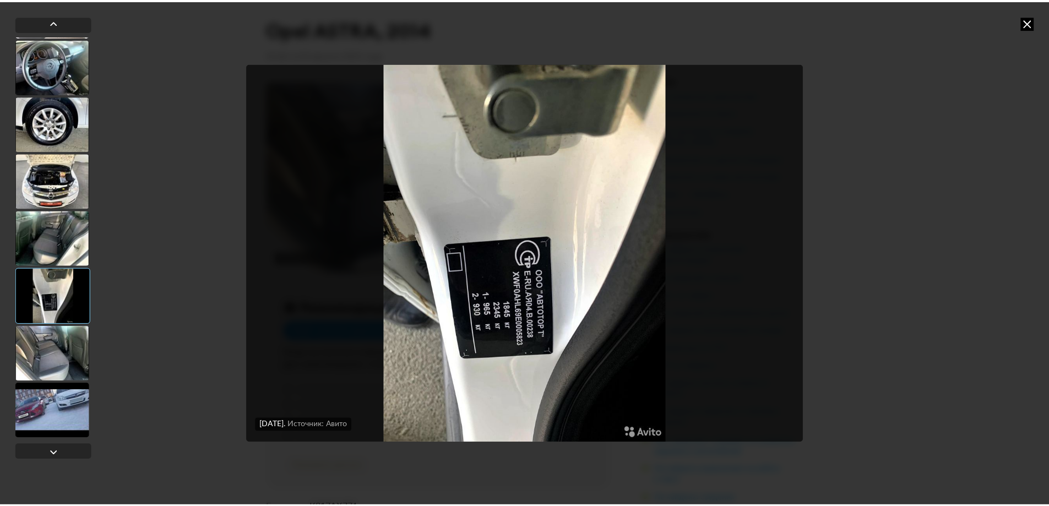
scroll to position [1139, 0]
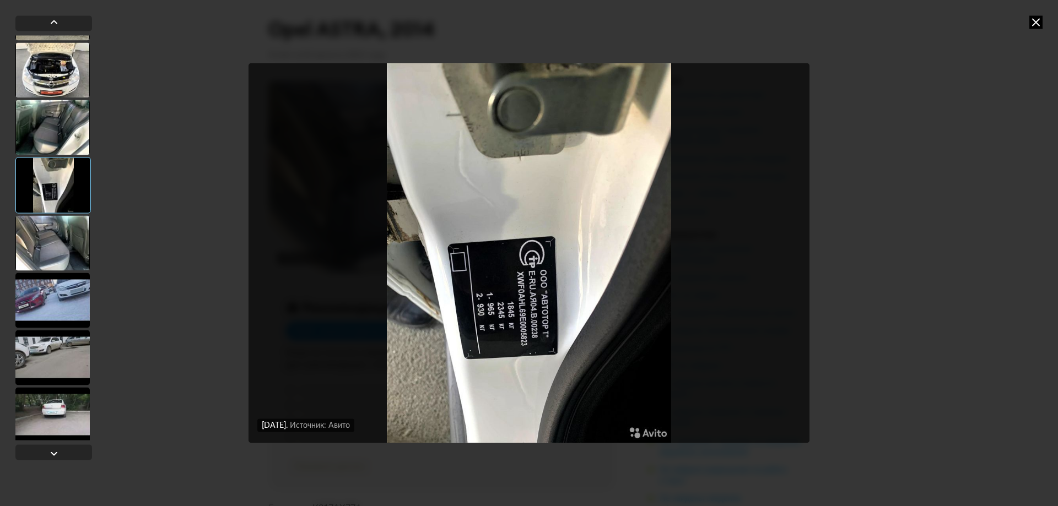
click at [64, 304] on div at bounding box center [52, 300] width 74 height 55
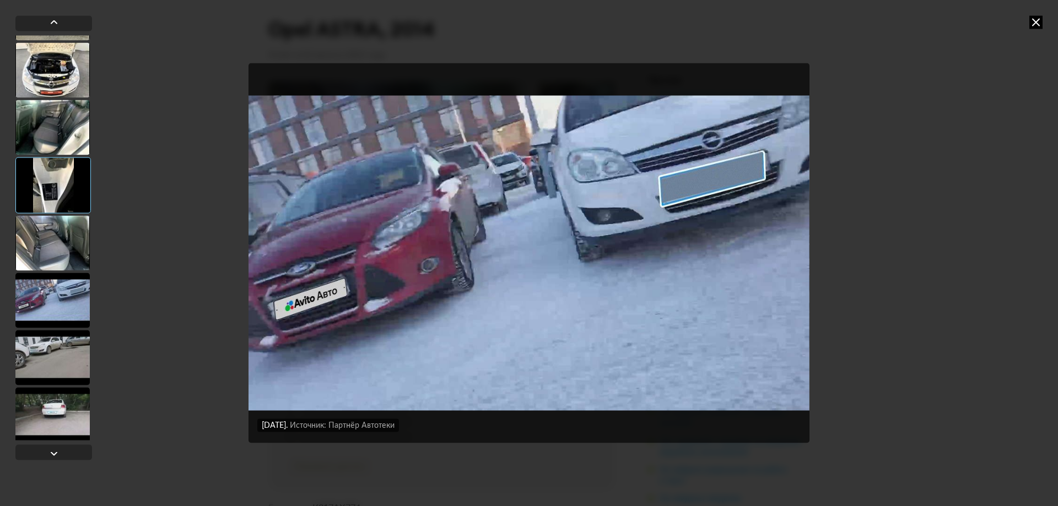
click at [83, 259] on div at bounding box center [52, 242] width 74 height 55
click at [75, 256] on div at bounding box center [52, 241] width 74 height 55
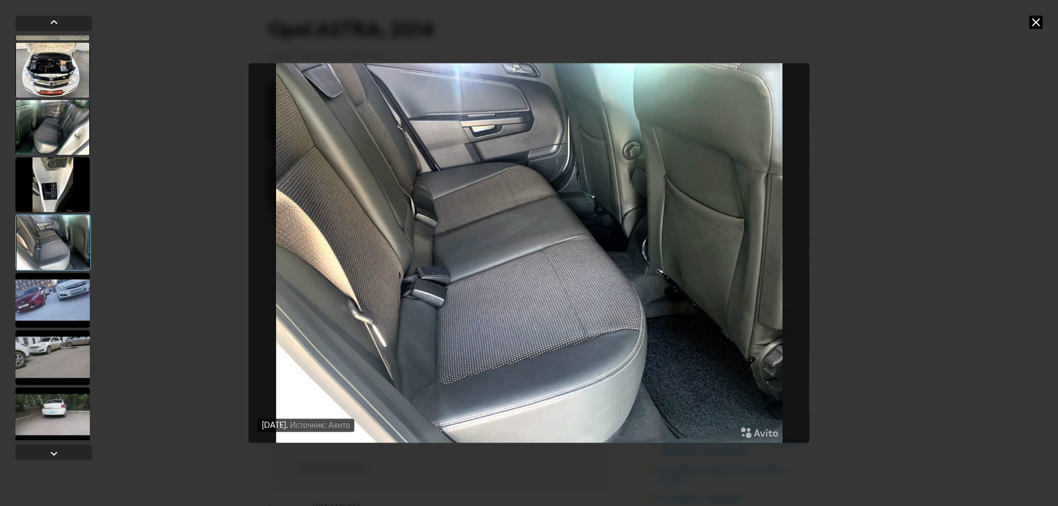
click at [78, 310] on div at bounding box center [52, 300] width 74 height 55
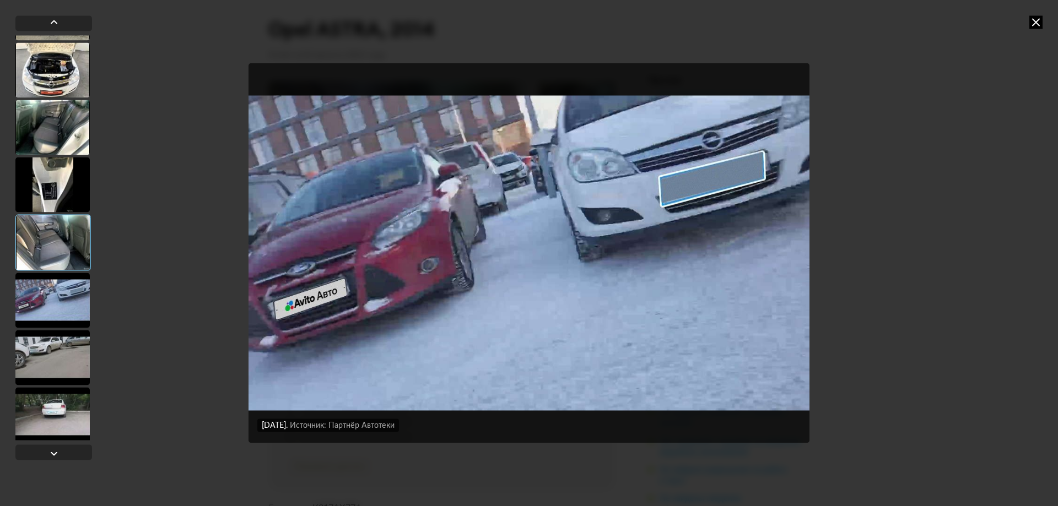
click at [72, 348] on div at bounding box center [52, 357] width 74 height 55
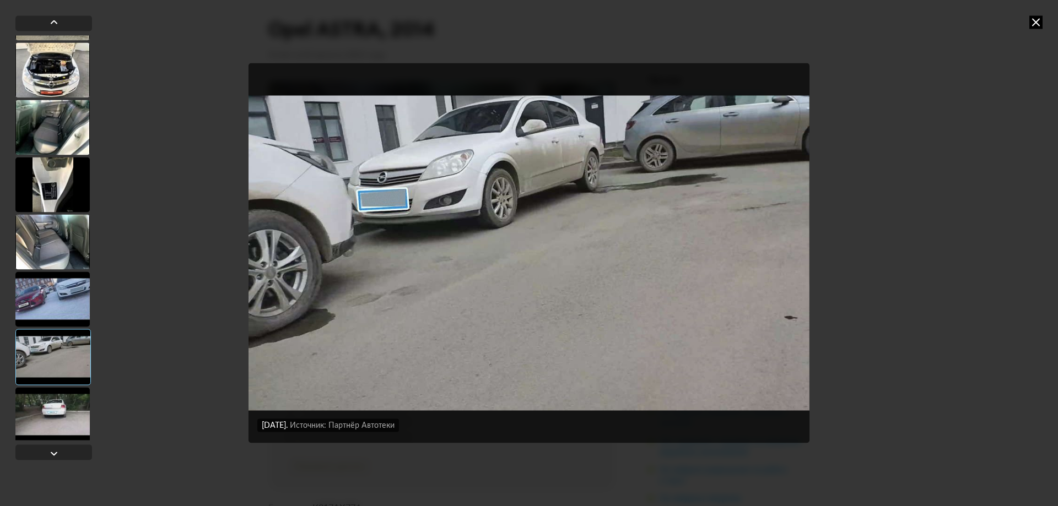
click at [37, 393] on div at bounding box center [52, 414] width 74 height 55
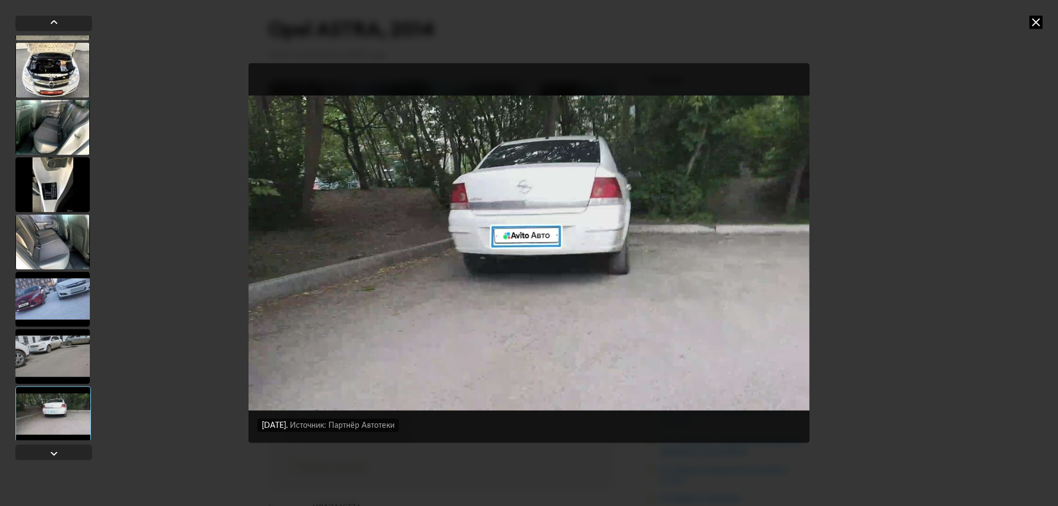
click at [1028, 19] on div "10 августа 2025 года Источник: Авито 10 августа 2025 года Источник: Авито 10 ав…" at bounding box center [529, 253] width 1058 height 506
click at [1035, 22] on icon at bounding box center [1035, 21] width 13 height 13
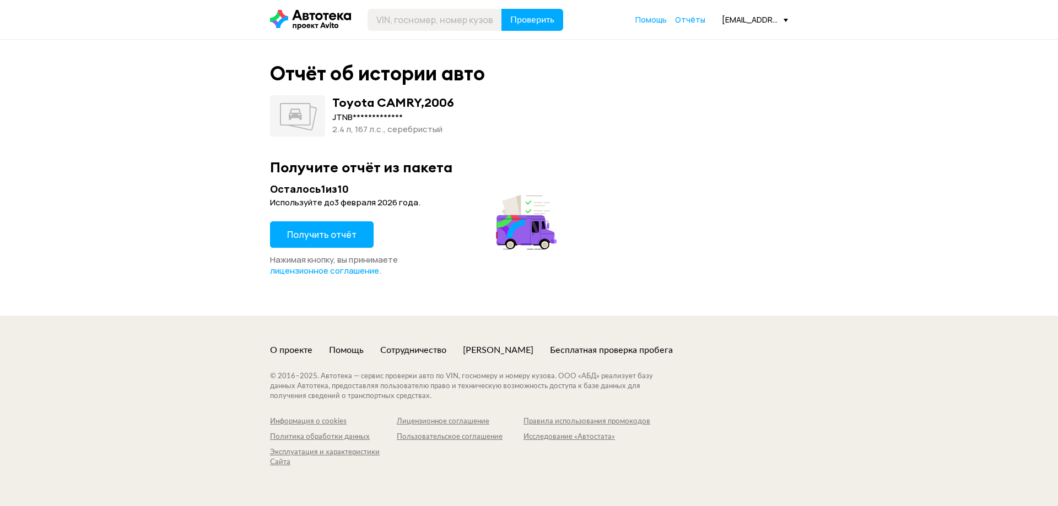
click at [339, 230] on span "Получить отчёт" at bounding box center [321, 235] width 69 height 12
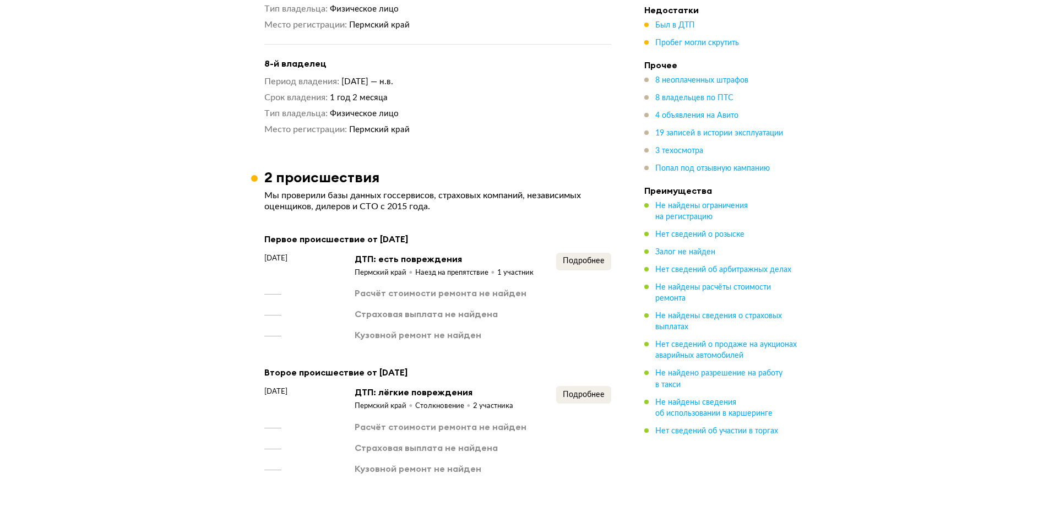
scroll to position [2093, 0]
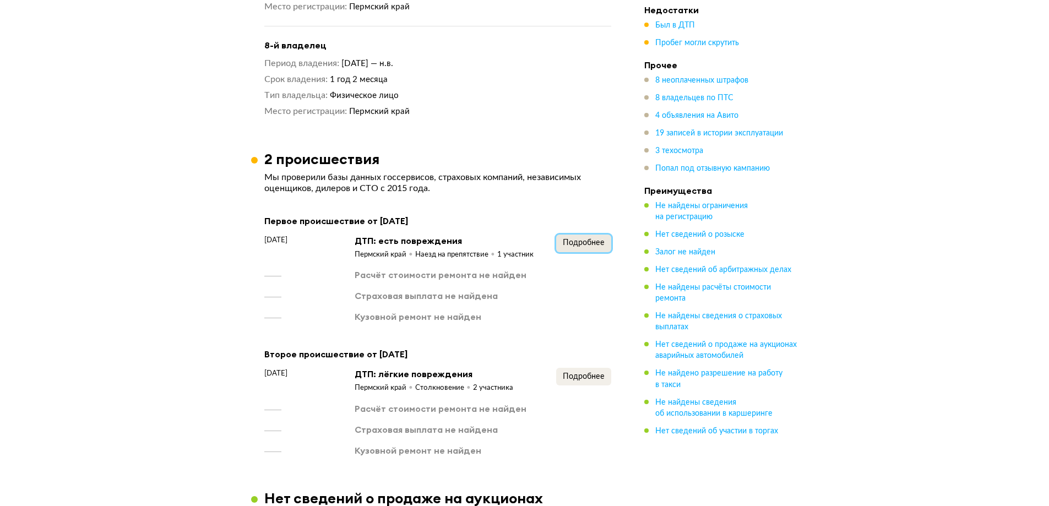
click at [562, 235] on button "Подробнее" at bounding box center [583, 244] width 55 height 18
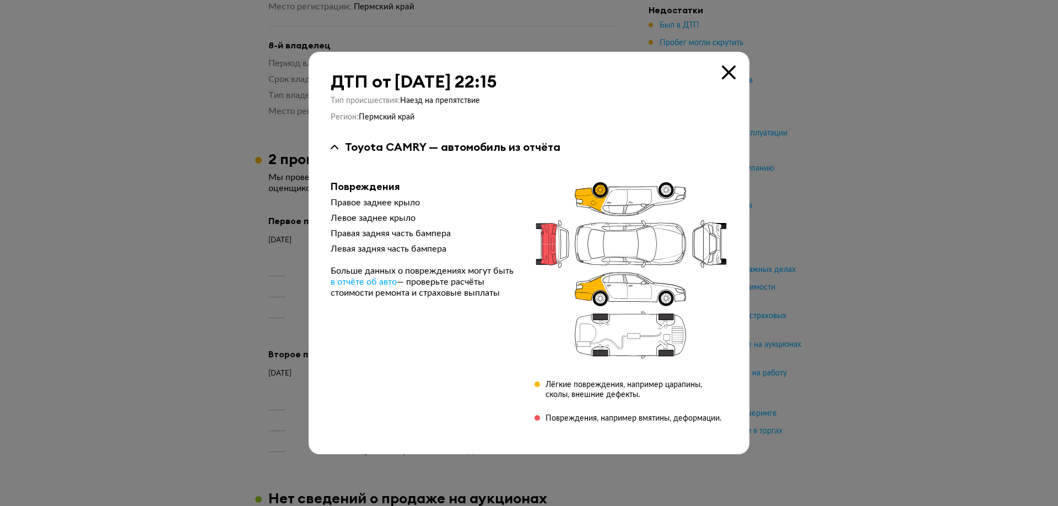
click at [734, 74] on icon at bounding box center [729, 73] width 14 height 14
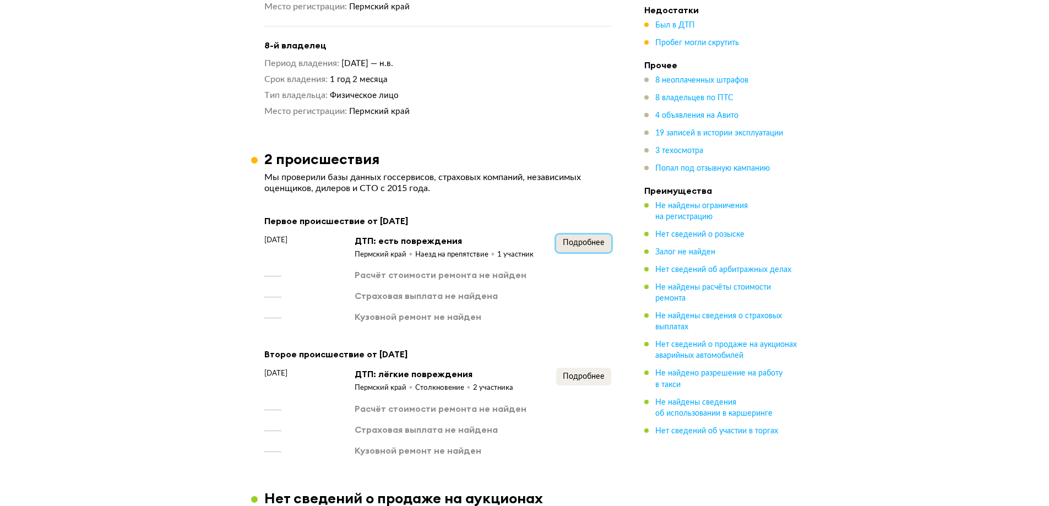
click at [576, 239] on span "Подробнее" at bounding box center [584, 243] width 42 height 8
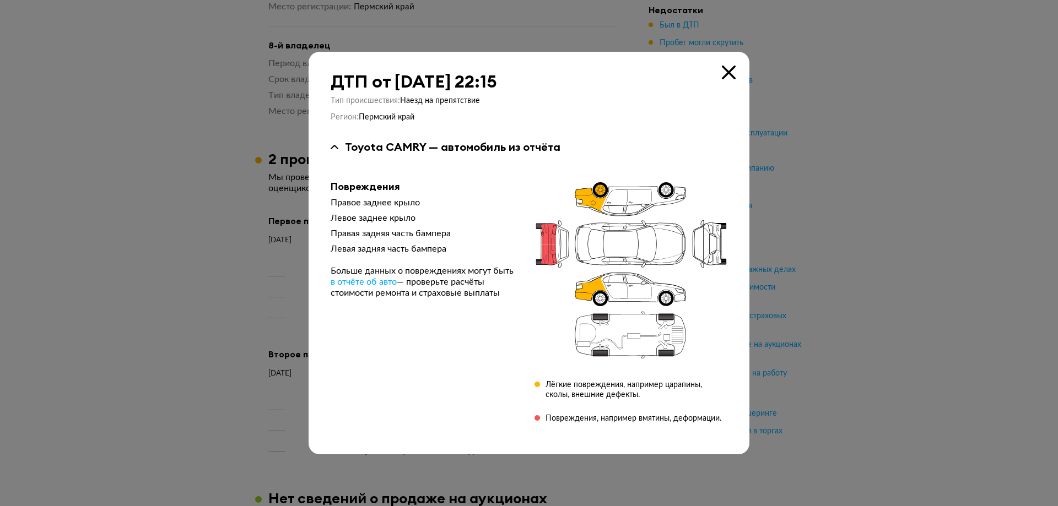
click at [728, 77] on icon at bounding box center [729, 73] width 14 height 14
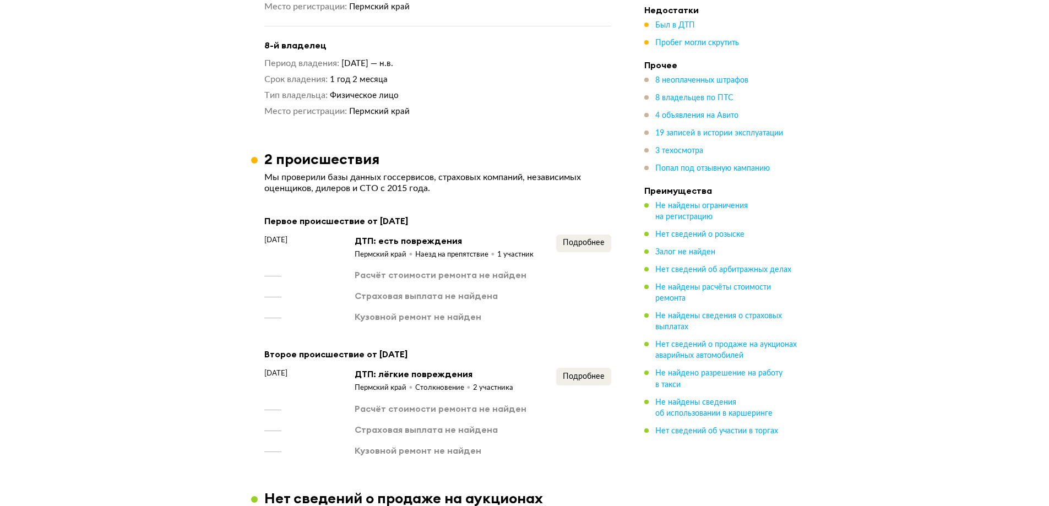
click at [598, 347] on div "Второе происшествие от 20 января 2021 года 20 января 2021 года ДТП: лёгкие повр…" at bounding box center [437, 401] width 347 height 109
click at [598, 368] on button "Подробнее" at bounding box center [583, 377] width 55 height 18
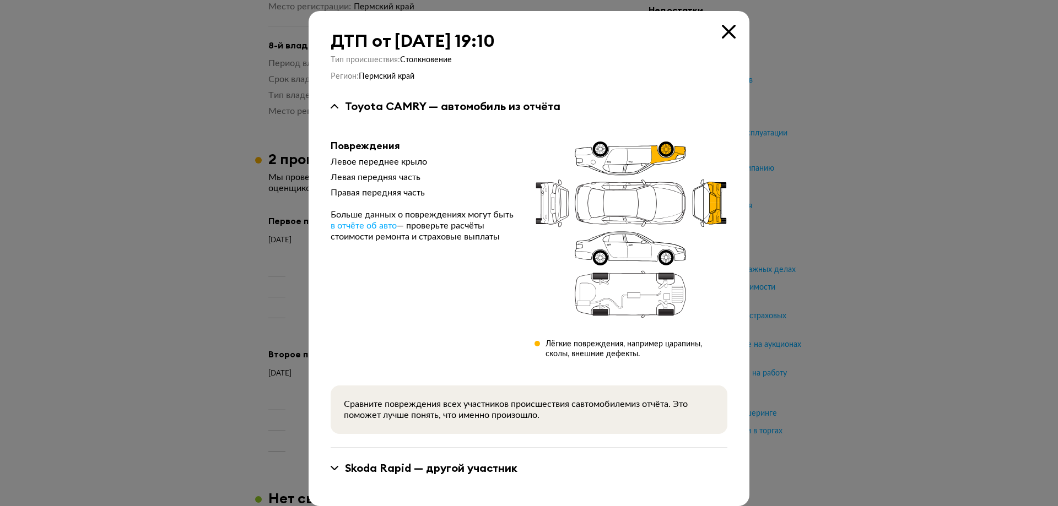
click at [730, 20] on div "ДТП от 20 января 2021 года в 19:10 Тип происшествия : Столкновение Регион : Пер…" at bounding box center [529, 258] width 441 height 495
click at [730, 36] on icon at bounding box center [729, 32] width 14 height 14
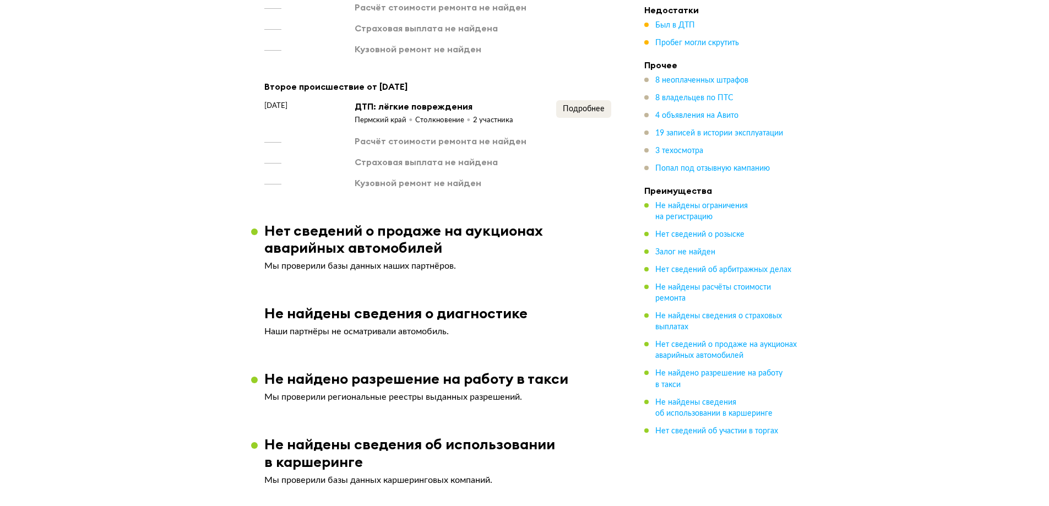
scroll to position [2497, 0]
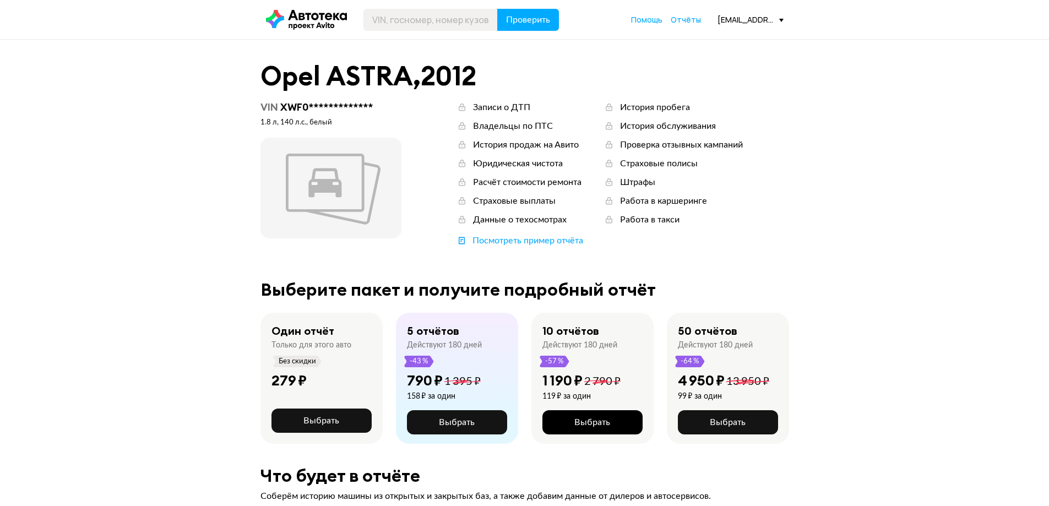
click at [602, 424] on span "Выбрать" at bounding box center [593, 422] width 36 height 9
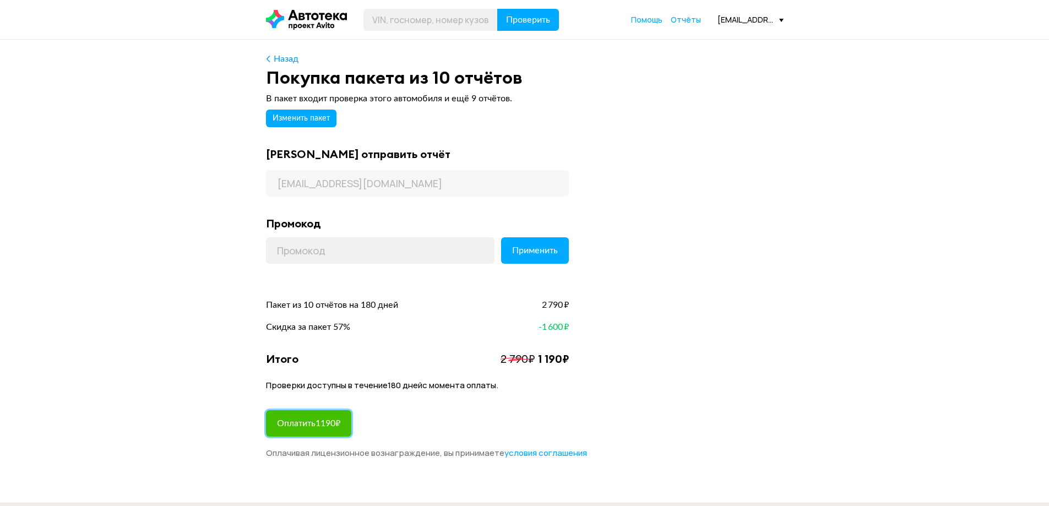
click at [328, 423] on span "Оплатить 1190 ₽" at bounding box center [308, 423] width 63 height 9
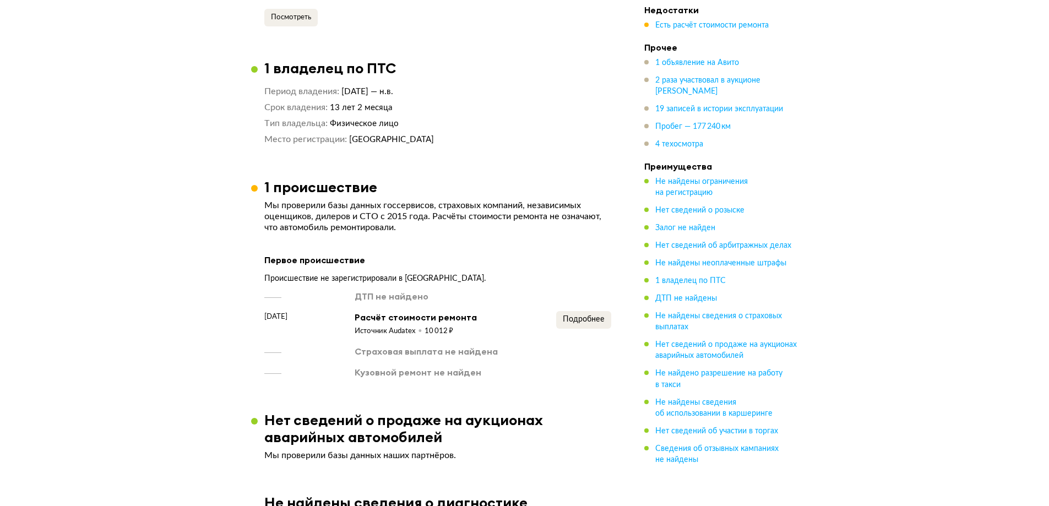
scroll to position [1175, 0]
click at [581, 315] on span "Подробнее" at bounding box center [584, 319] width 42 height 8
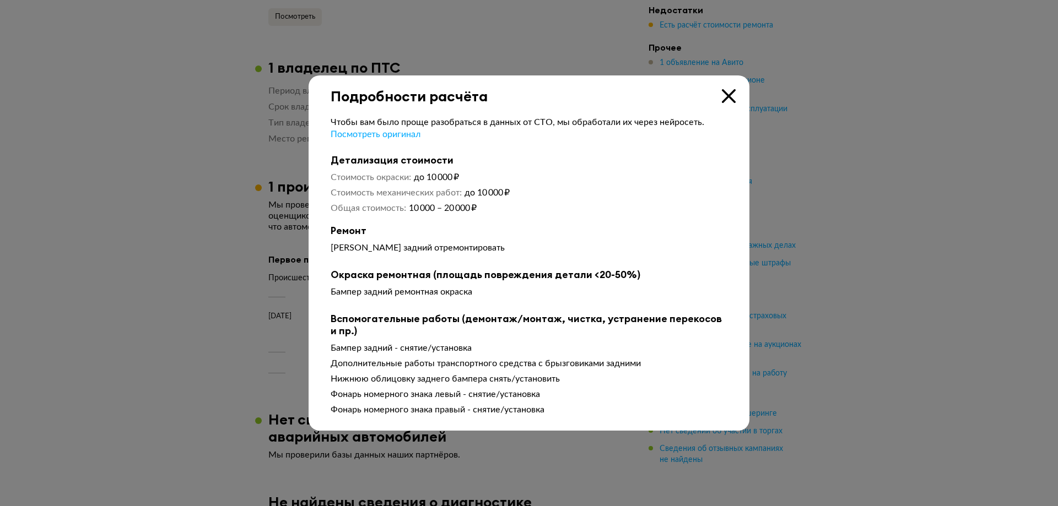
click at [360, 244] on div "Бампер задний отремонтировать" at bounding box center [529, 247] width 397 height 11
click at [392, 248] on div "Бампер задний отремонтировать" at bounding box center [529, 247] width 397 height 11
click at [736, 90] on div "Подробности расчёта" at bounding box center [529, 89] width 441 height 29
click at [726, 114] on div "Чтобы вам было проще разобраться в данных от СТО, мы обработали их через нейрос…" at bounding box center [529, 263] width 441 height 316
click at [729, 101] on icon at bounding box center [729, 96] width 14 height 14
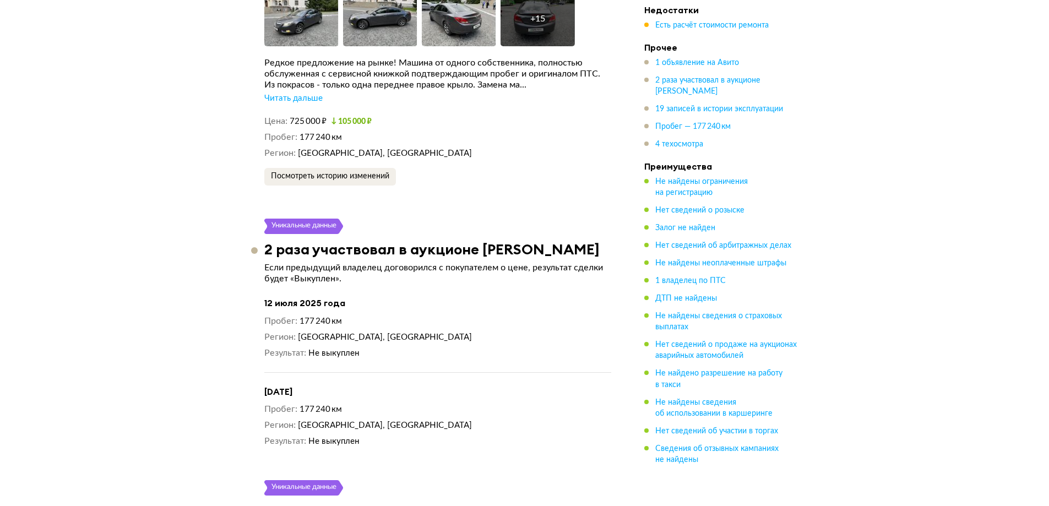
scroll to position [1983, 0]
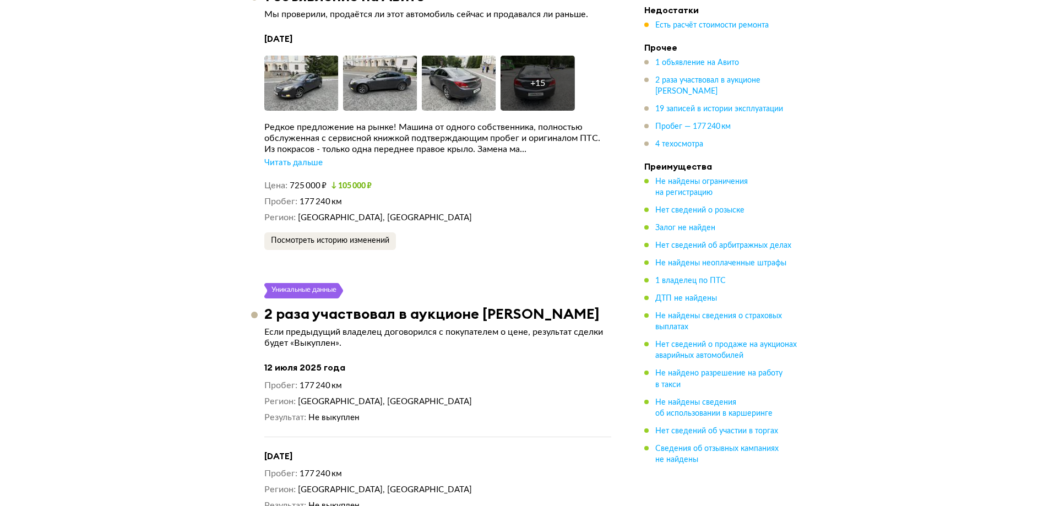
click at [302, 158] on div "Читать дальше" at bounding box center [293, 163] width 58 height 11
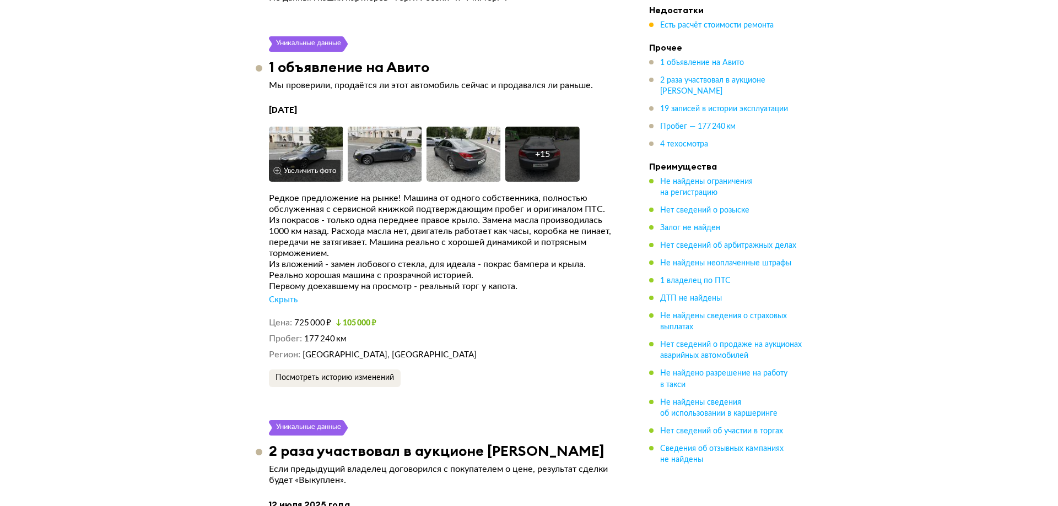
scroll to position [1910, 0]
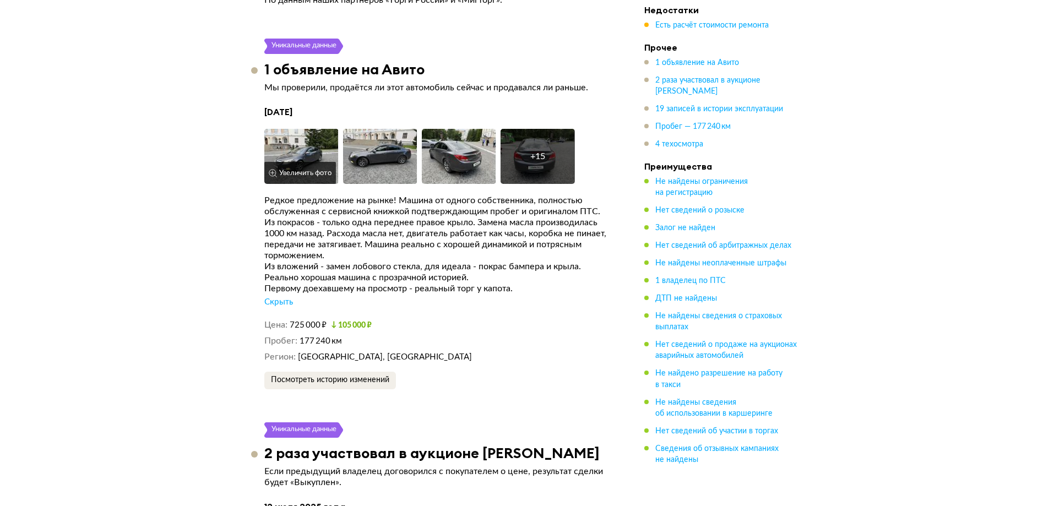
click at [308, 129] on img at bounding box center [301, 156] width 74 height 55
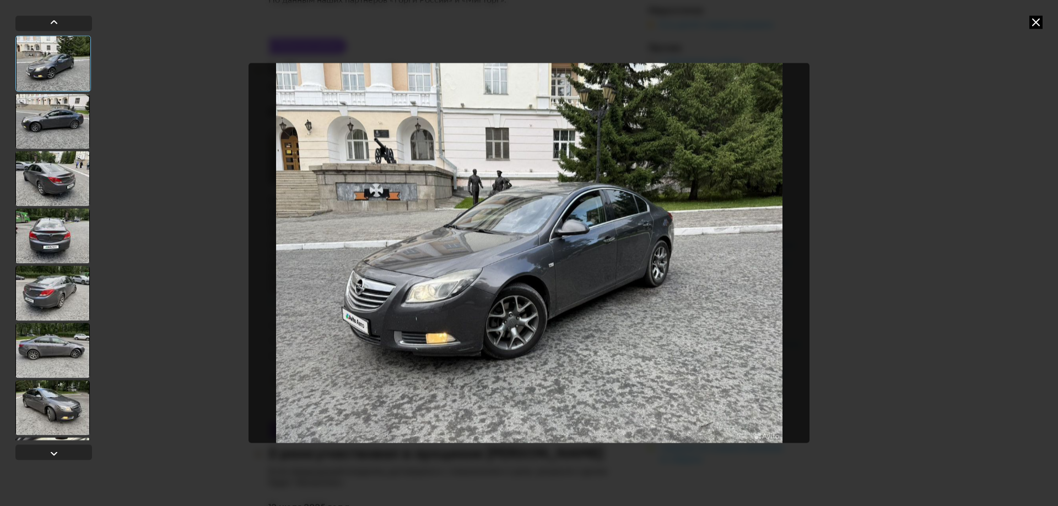
click at [58, 109] on div at bounding box center [52, 121] width 74 height 55
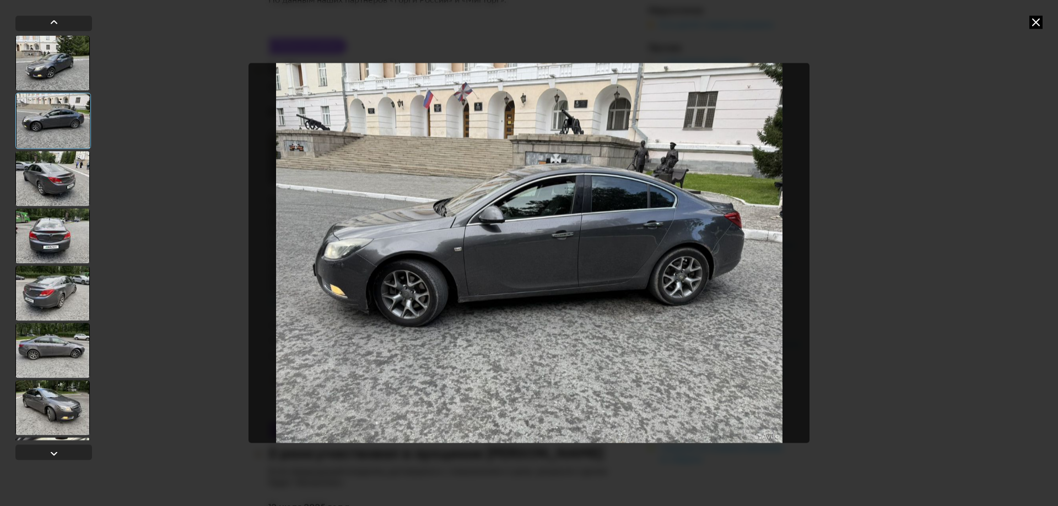
click at [59, 170] on div at bounding box center [52, 178] width 74 height 55
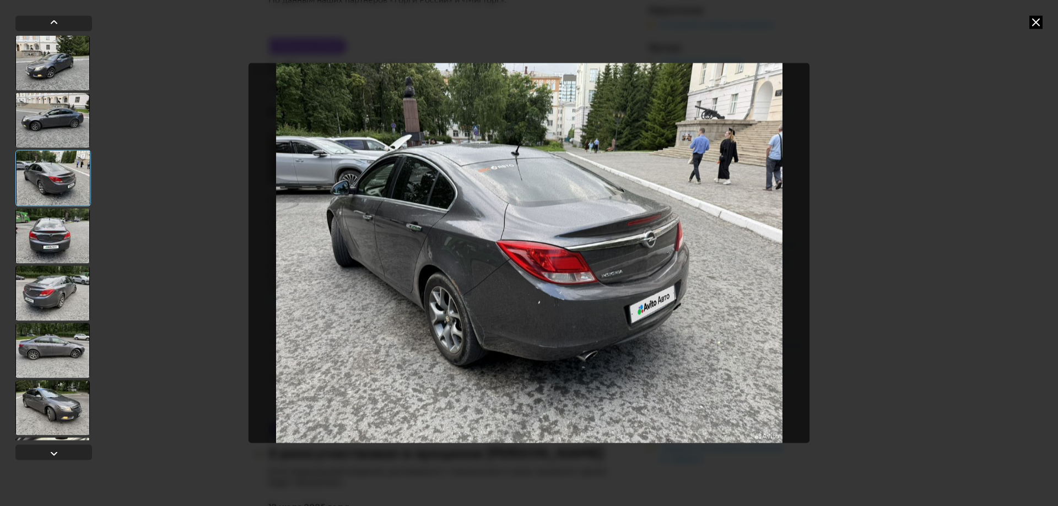
click at [56, 233] on div at bounding box center [52, 235] width 74 height 55
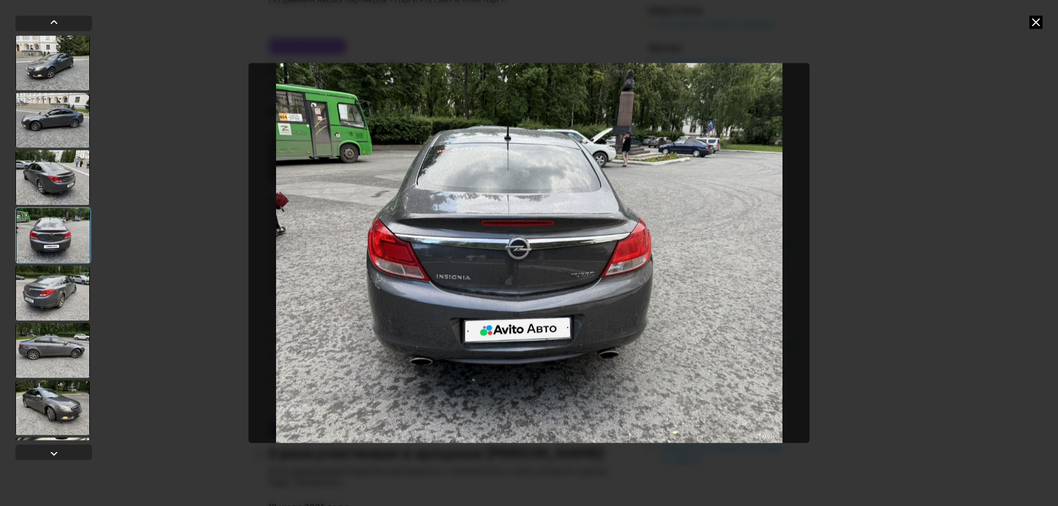
click at [61, 282] on div at bounding box center [52, 293] width 74 height 55
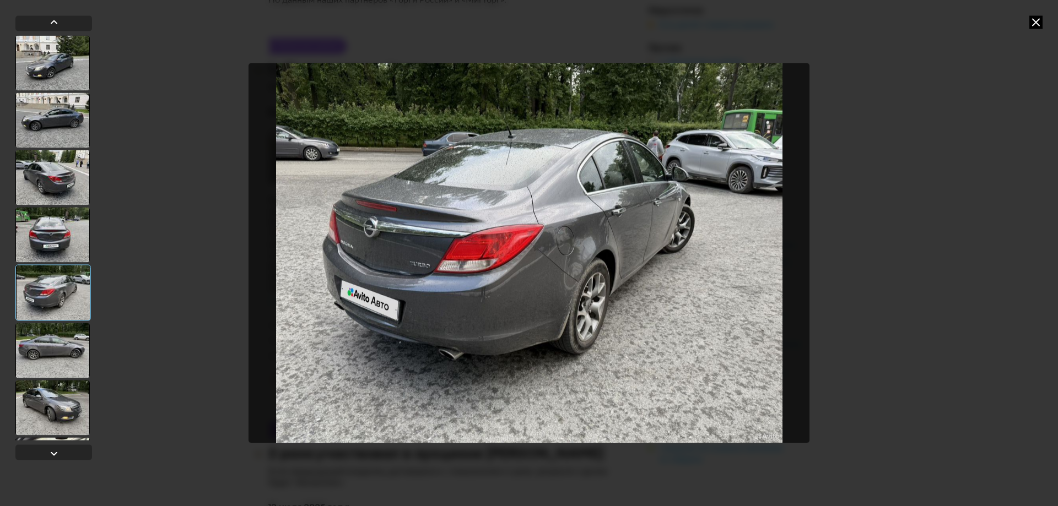
click at [63, 327] on div at bounding box center [52, 350] width 74 height 55
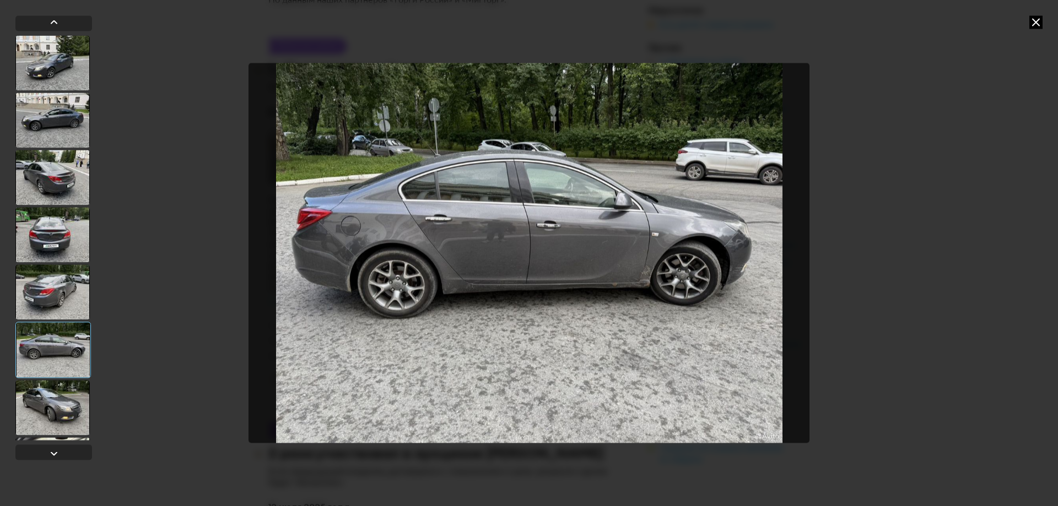
click at [61, 399] on div at bounding box center [52, 407] width 74 height 55
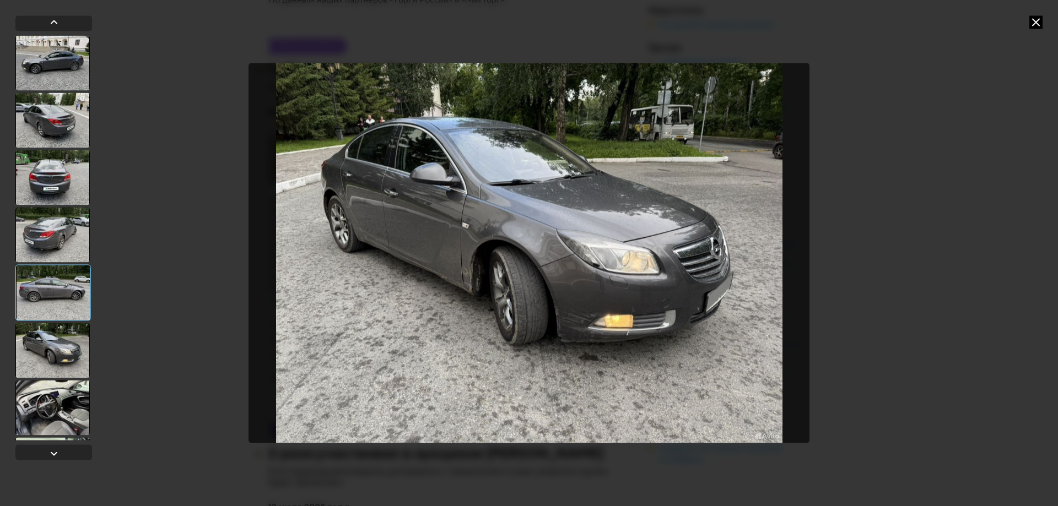
scroll to position [183, 0]
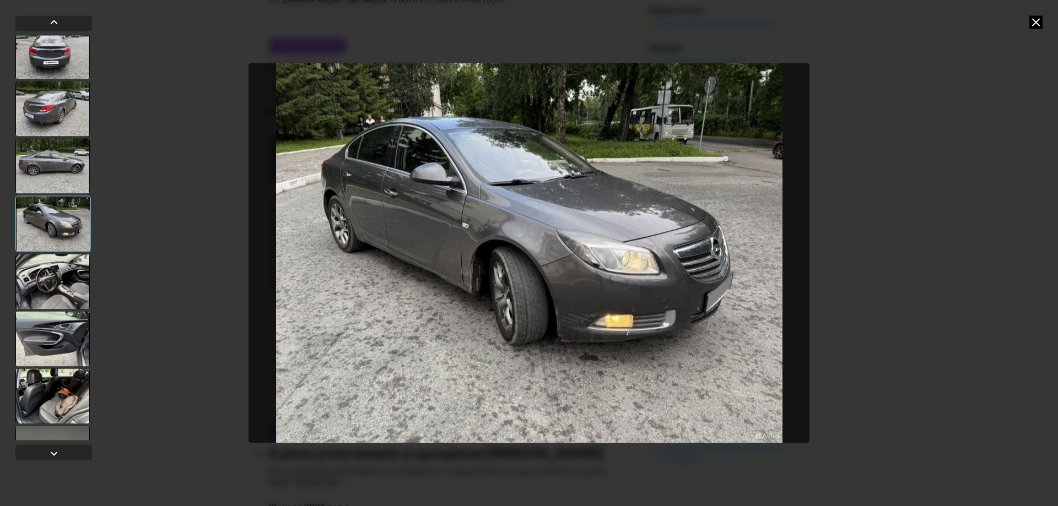
click at [67, 270] on div at bounding box center [52, 281] width 74 height 55
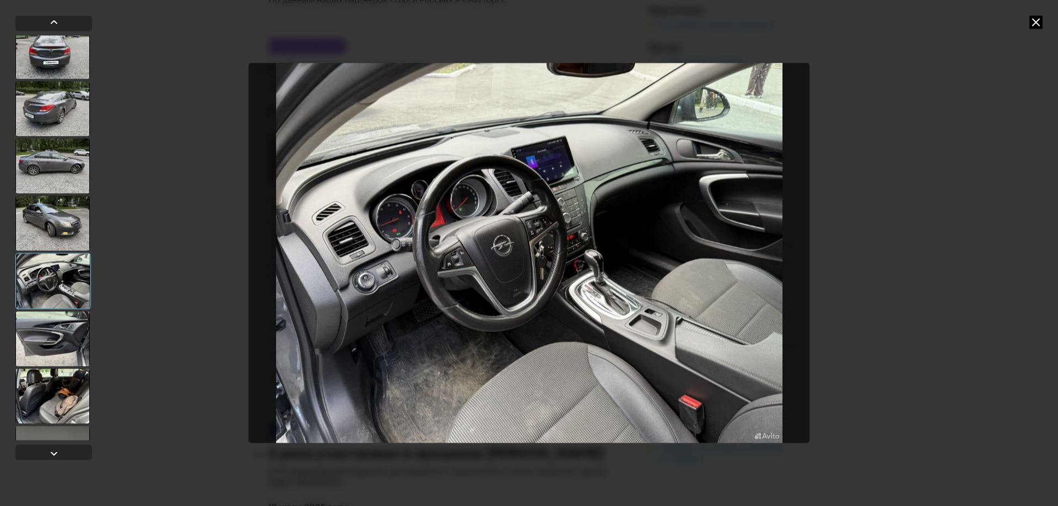
click at [60, 347] on div at bounding box center [52, 338] width 74 height 55
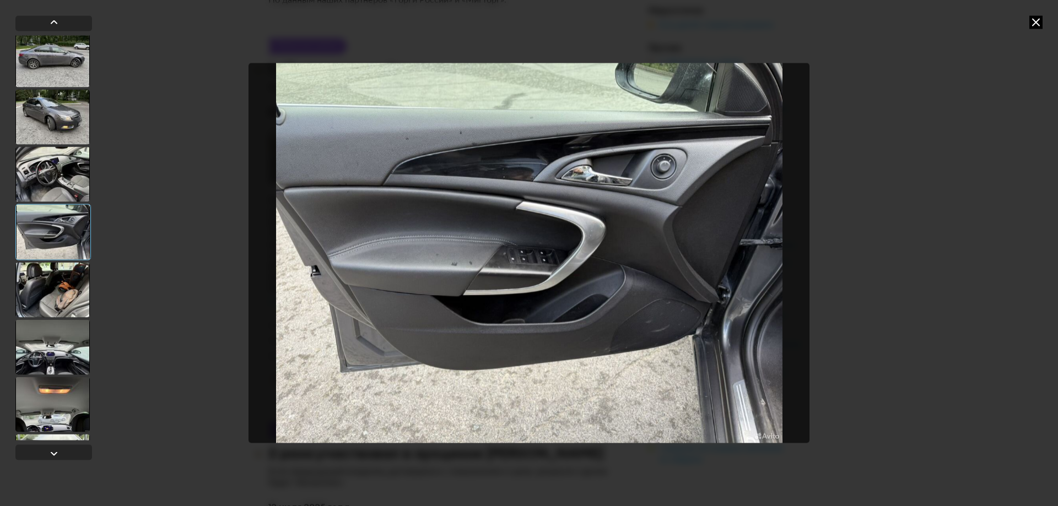
scroll to position [294, 0]
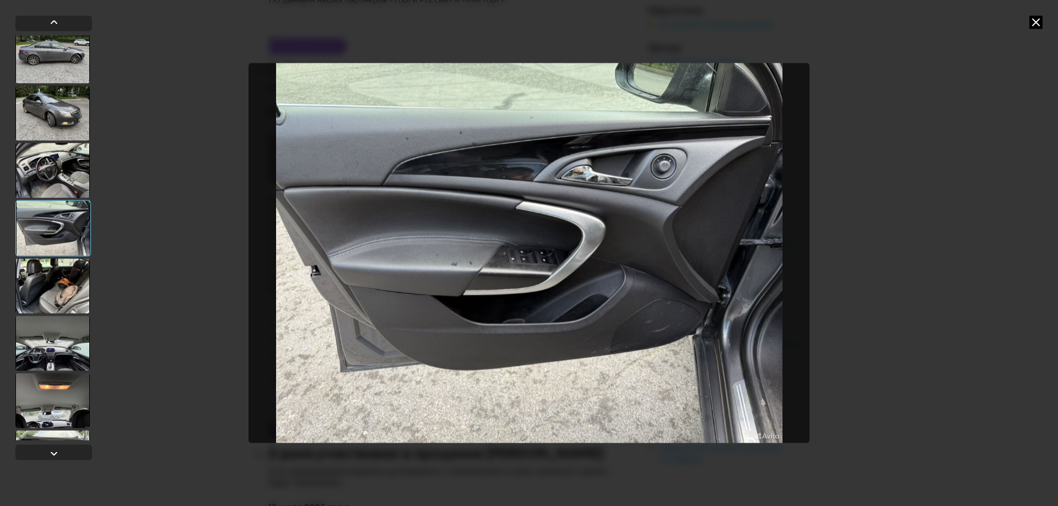
click at [80, 305] on div at bounding box center [52, 285] width 74 height 55
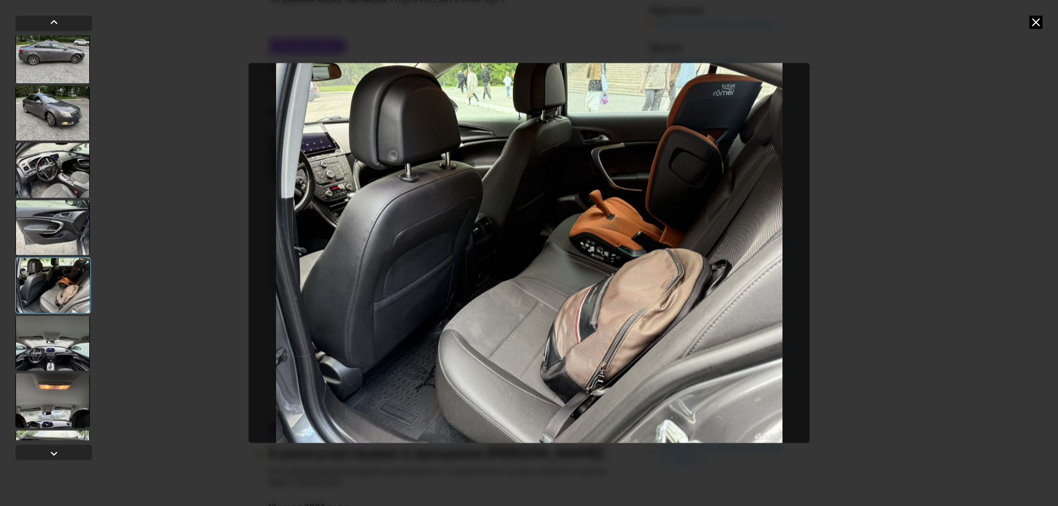
click at [71, 328] on div at bounding box center [52, 343] width 74 height 55
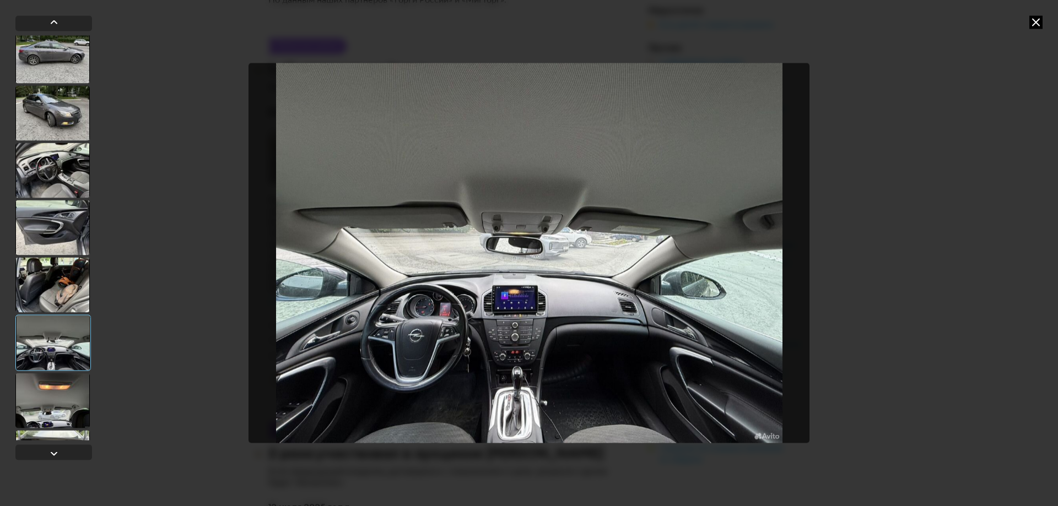
click at [73, 364] on div at bounding box center [52, 343] width 75 height 56
click at [74, 376] on div at bounding box center [52, 400] width 74 height 55
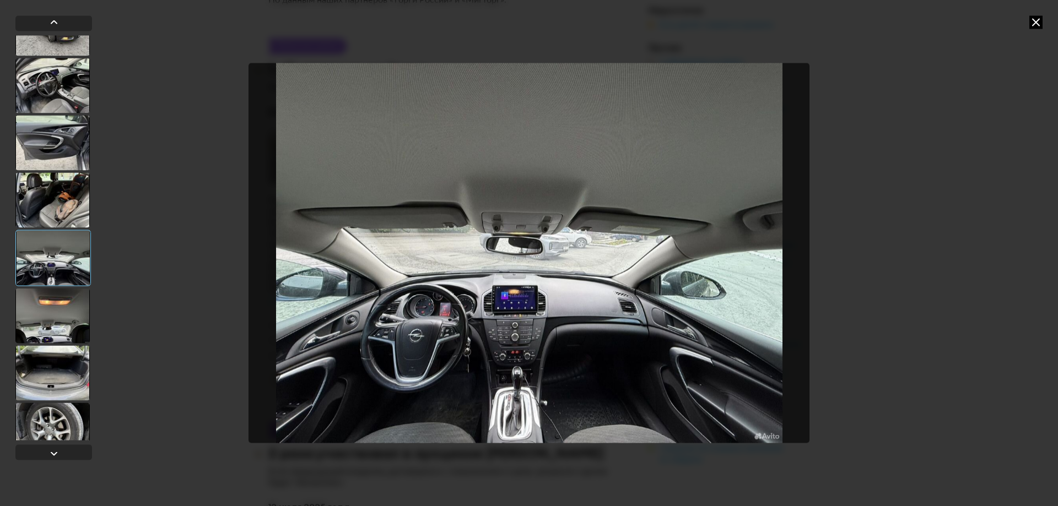
scroll to position [404, 0]
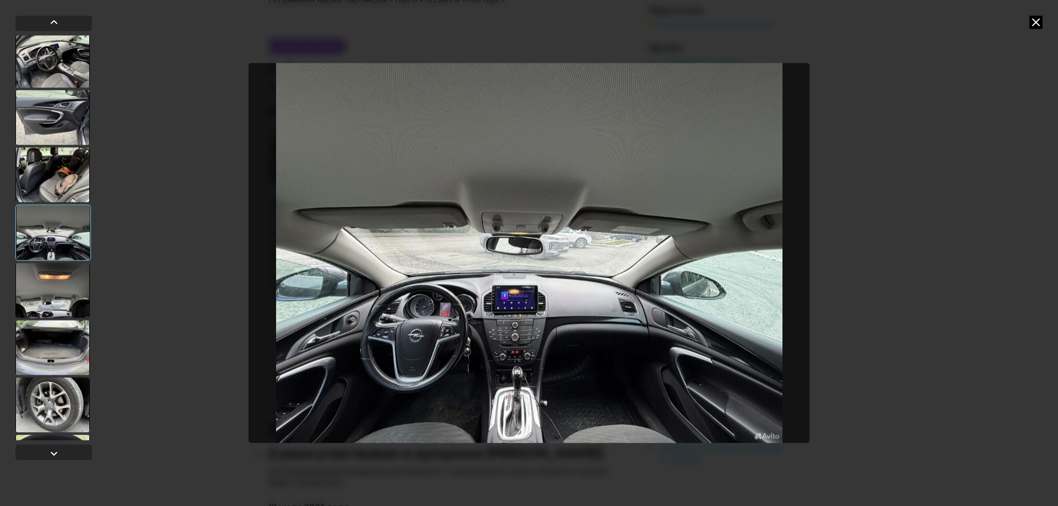
click at [71, 315] on div at bounding box center [52, 290] width 74 height 55
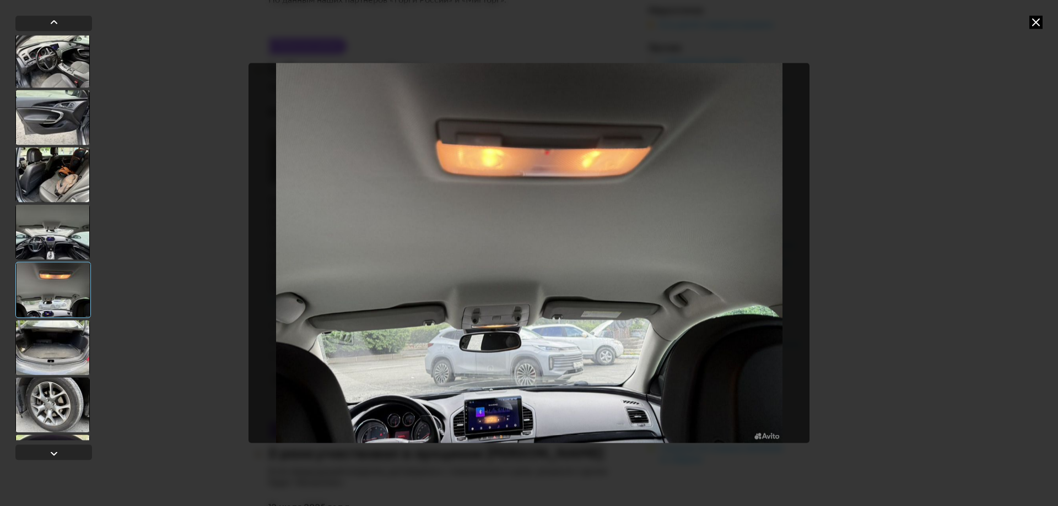
click at [67, 343] on div at bounding box center [52, 347] width 74 height 55
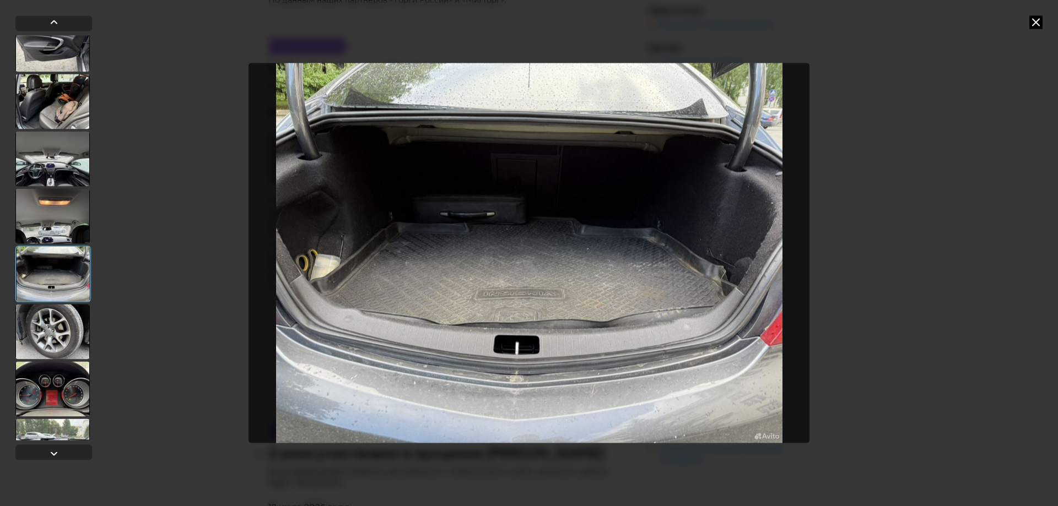
scroll to position [478, 0]
click at [68, 319] on div at bounding box center [52, 331] width 74 height 55
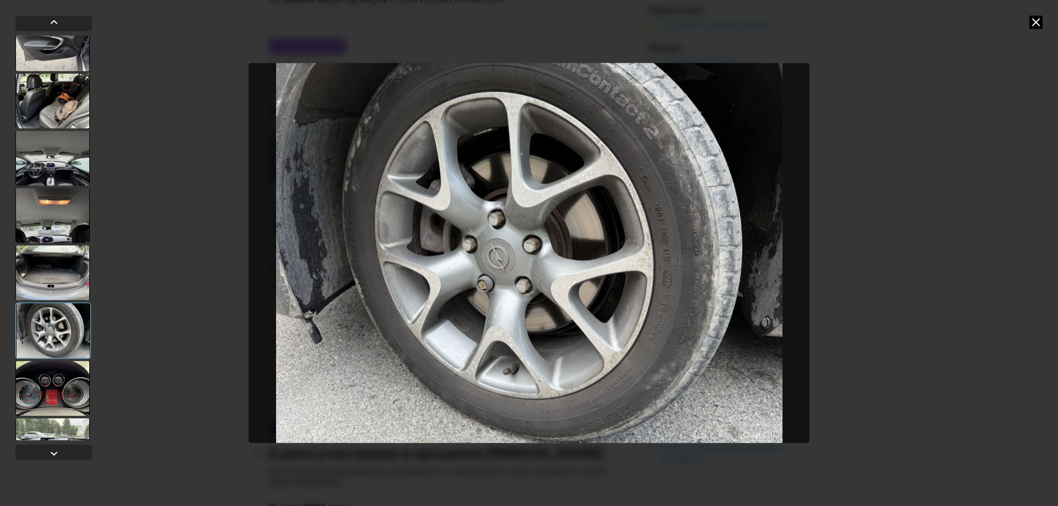
click at [61, 365] on div at bounding box center [52, 388] width 74 height 55
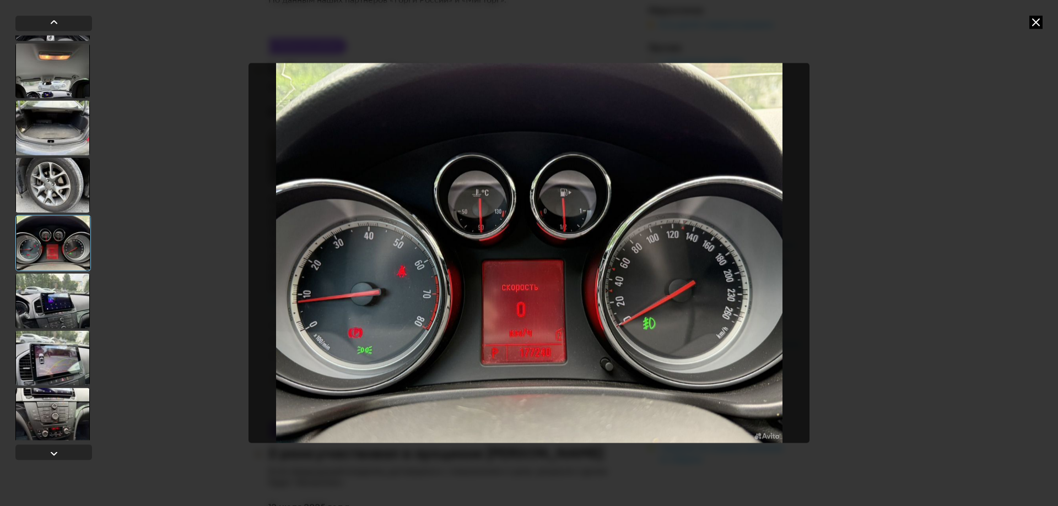
scroll to position [624, 0]
click at [75, 300] on div at bounding box center [52, 299] width 74 height 55
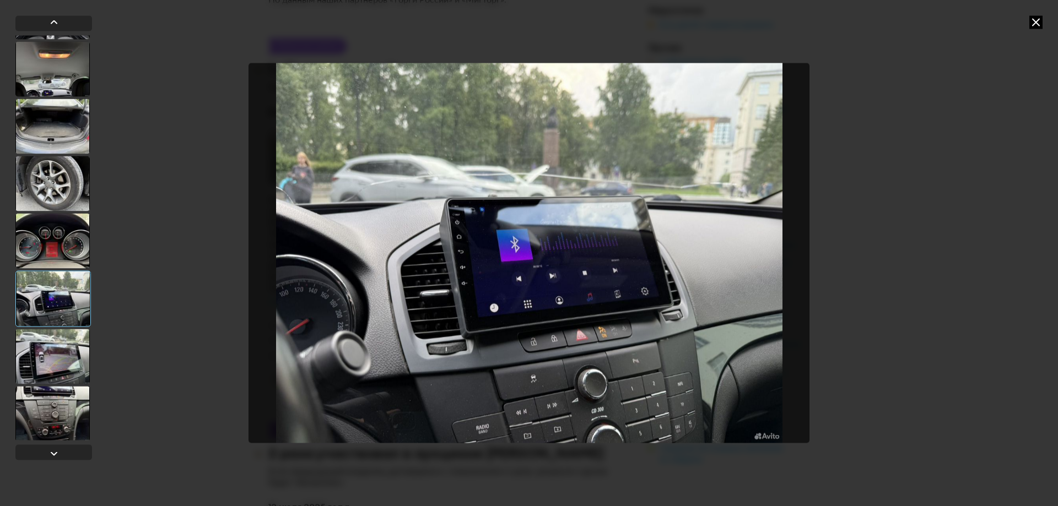
click at [77, 248] on div at bounding box center [52, 240] width 74 height 55
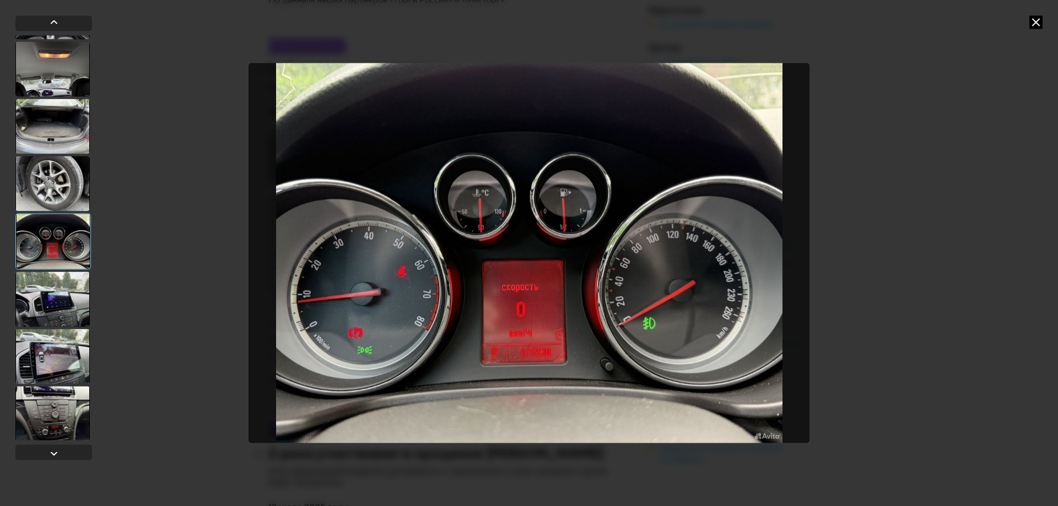
click at [68, 301] on div at bounding box center [52, 299] width 74 height 55
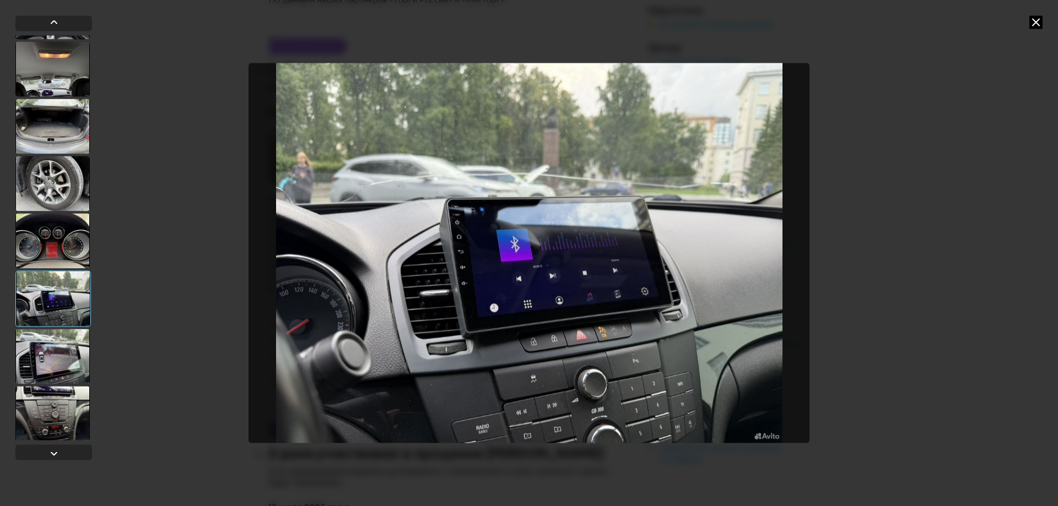
click at [62, 361] on div at bounding box center [52, 356] width 74 height 55
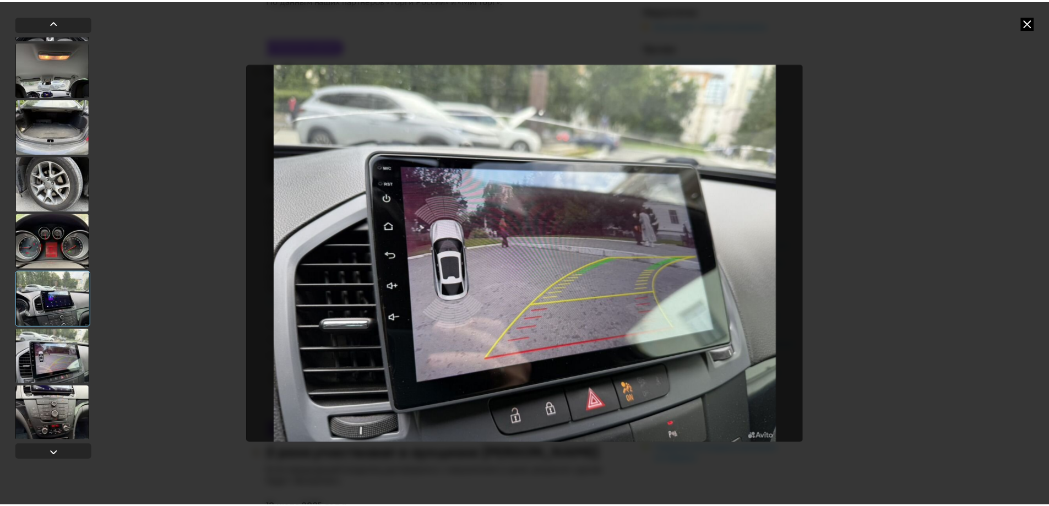
scroll to position [627, 0]
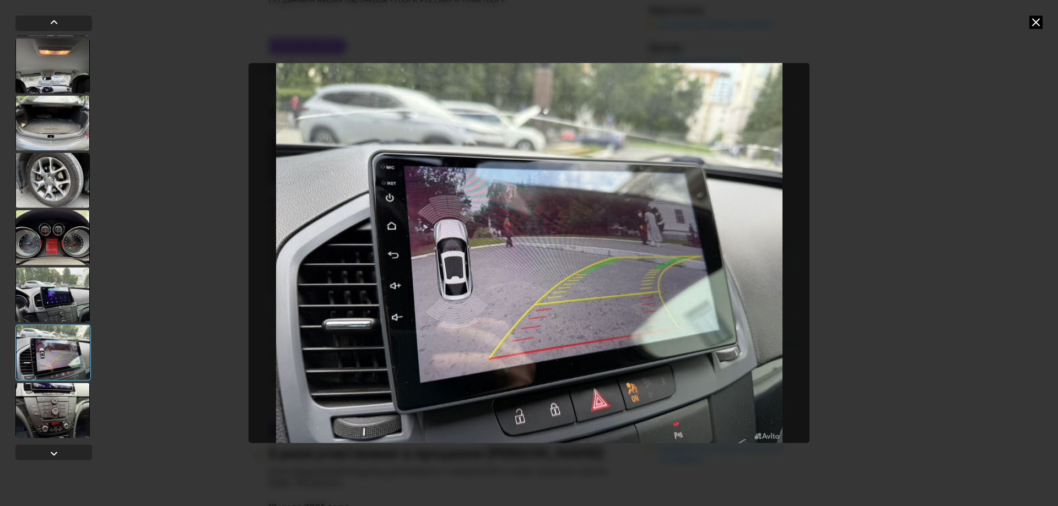
click at [53, 380] on div at bounding box center [52, 352] width 75 height 56
click at [53, 391] on div at bounding box center [52, 410] width 74 height 55
click at [61, 413] on div at bounding box center [52, 410] width 74 height 55
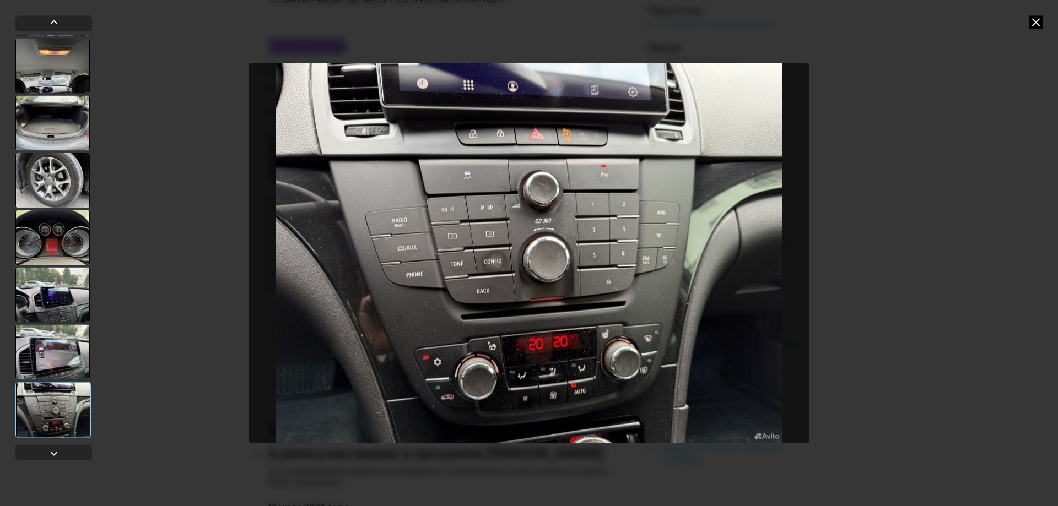
click at [1035, 21] on icon at bounding box center [1035, 21] width 13 height 13
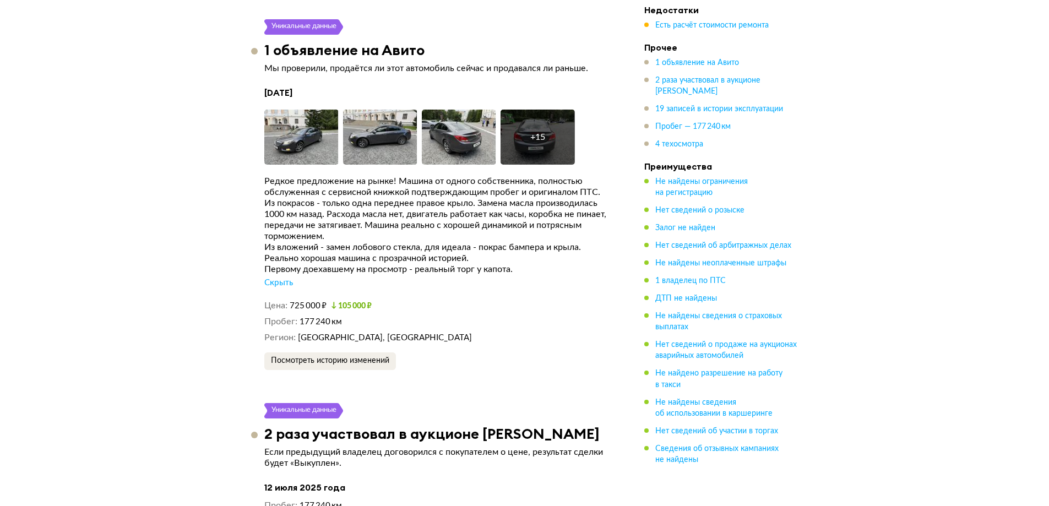
scroll to position [1946, 0]
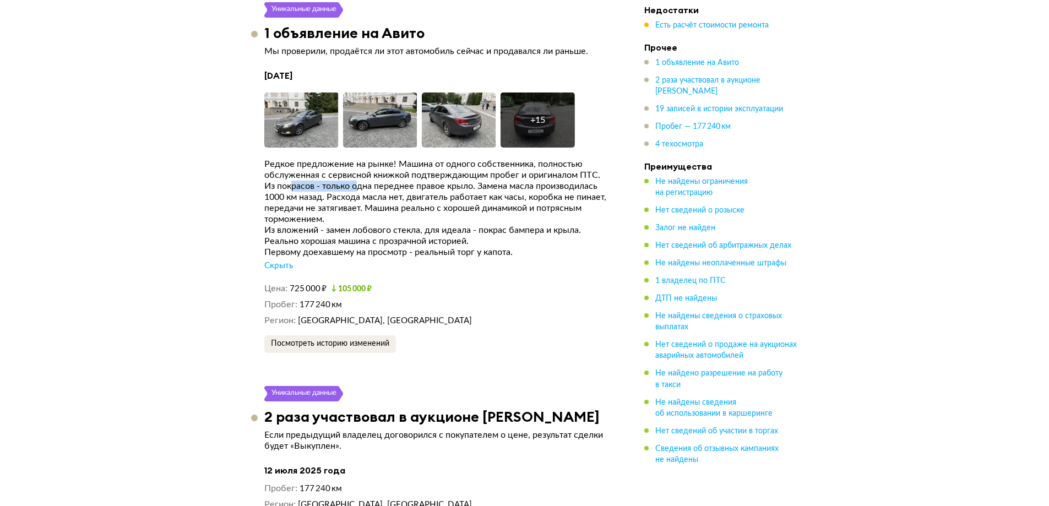
drag, startPoint x: 306, startPoint y: 173, endPoint x: 375, endPoint y: 175, distance: 68.3
click at [370, 181] on div "Из покрасов - только одна переднее правое крыло. Замена масла производилась 100…" at bounding box center [437, 203] width 347 height 44
click at [375, 181] on div "Из покрасов - только одна переднее правое крыло. Замена масла производилась 100…" at bounding box center [437, 203] width 347 height 44
click at [376, 181] on div "Из покрасов - только одна переднее правое крыло. Замена масла производилась 100…" at bounding box center [437, 203] width 347 height 44
drag, startPoint x: 445, startPoint y: 177, endPoint x: 506, endPoint y: 180, distance: 61.2
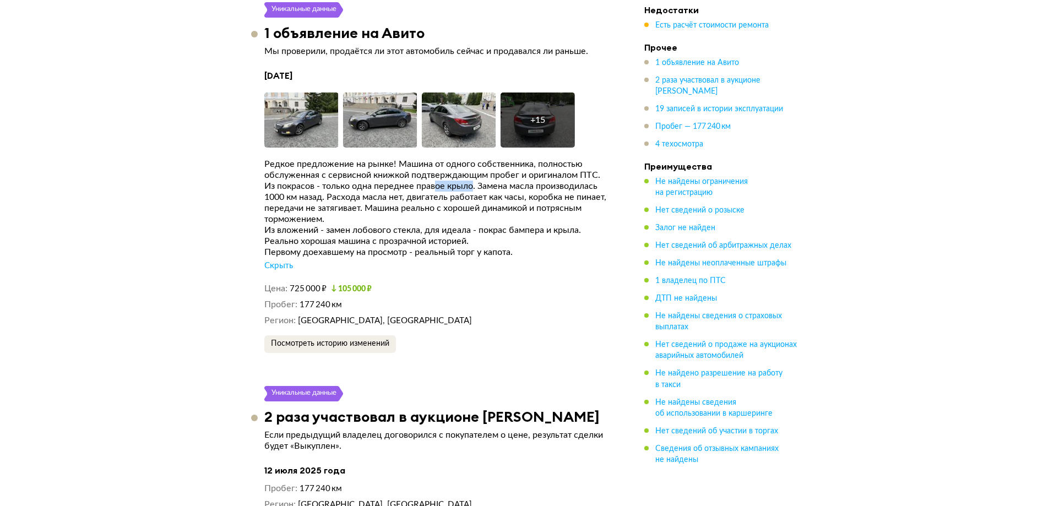
click at [495, 181] on div "Из покрасов - только одна переднее правое крыло. Замена масла производилась 100…" at bounding box center [437, 203] width 347 height 44
click at [506, 181] on div "Из покрасов - только одна переднее правое крыло. Замена масла производилась 100…" at bounding box center [437, 203] width 347 height 44
drag, startPoint x: 530, startPoint y: 177, endPoint x: 548, endPoint y: 177, distance: 18.2
click at [546, 181] on div "Из покрасов - только одна переднее правое крыло. Замена масла производилась 100…" at bounding box center [437, 203] width 347 height 44
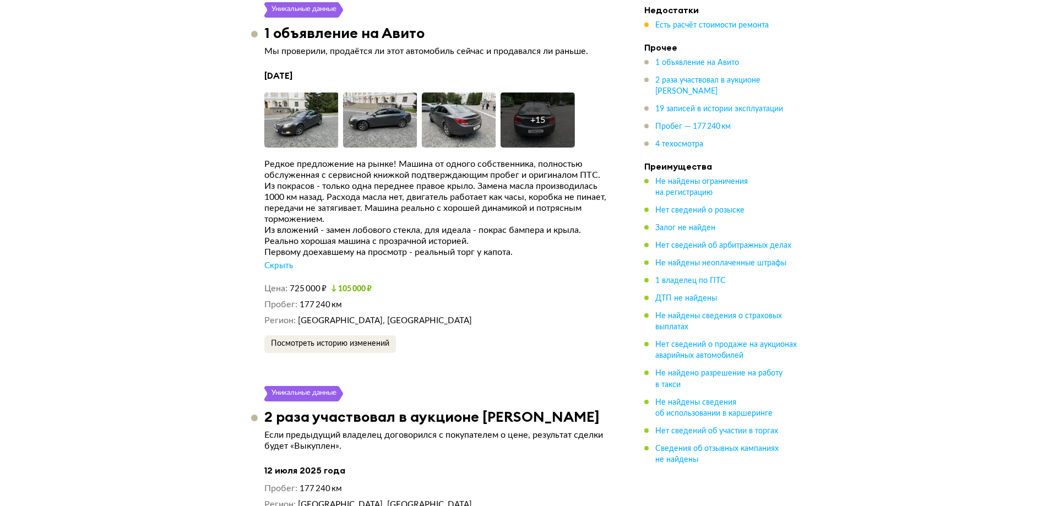
click at [555, 181] on div "Из покрасов - только одна переднее правое крыло. Замена масла производилась 100…" at bounding box center [437, 203] width 347 height 44
click at [333, 187] on div "Из покрасов - только одна переднее правое крыло. Замена масла производилась 100…" at bounding box center [437, 203] width 347 height 44
click at [343, 187] on div "Из покрасов - только одна переднее правое крыло. Замена масла производилась 100…" at bounding box center [437, 203] width 347 height 44
drag, startPoint x: 387, startPoint y: 185, endPoint x: 415, endPoint y: 185, distance: 28.1
click at [394, 185] on div "Из покрасов - только одна переднее правое крыло. Замена масла производилась 100…" at bounding box center [437, 203] width 347 height 44
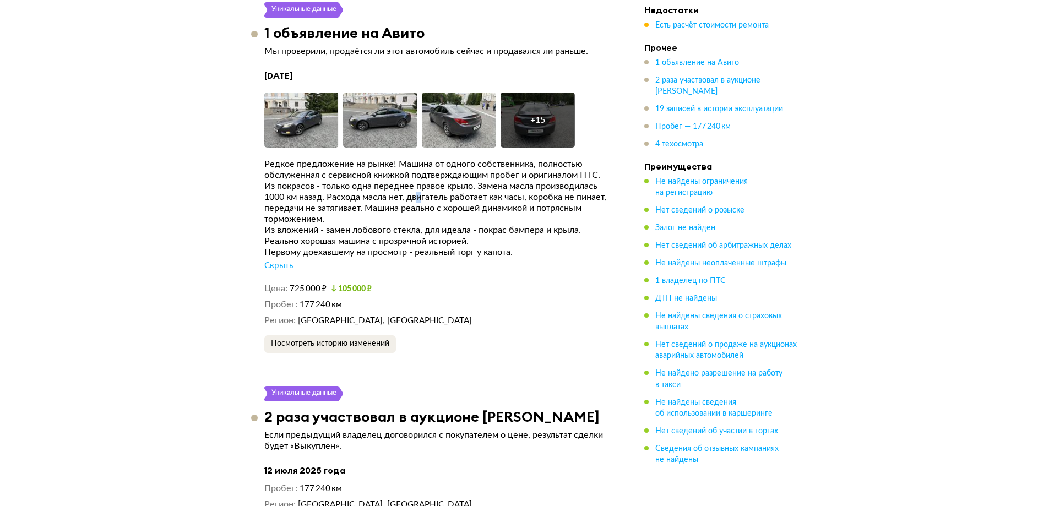
drag, startPoint x: 429, startPoint y: 186, endPoint x: 445, endPoint y: 187, distance: 16.6
click at [431, 186] on div "Из покрасов - только одна переднее правое крыло. Замена масла производилась 100…" at bounding box center [437, 203] width 347 height 44
drag, startPoint x: 445, startPoint y: 187, endPoint x: 462, endPoint y: 188, distance: 17.1
click at [449, 187] on div "Из покрасов - только одна переднее правое крыло. Замена масла производилась 100…" at bounding box center [437, 203] width 347 height 44
click at [478, 190] on div "Из покрасов - только одна переднее правое крыло. Замена масла производилась 100…" at bounding box center [437, 203] width 347 height 44
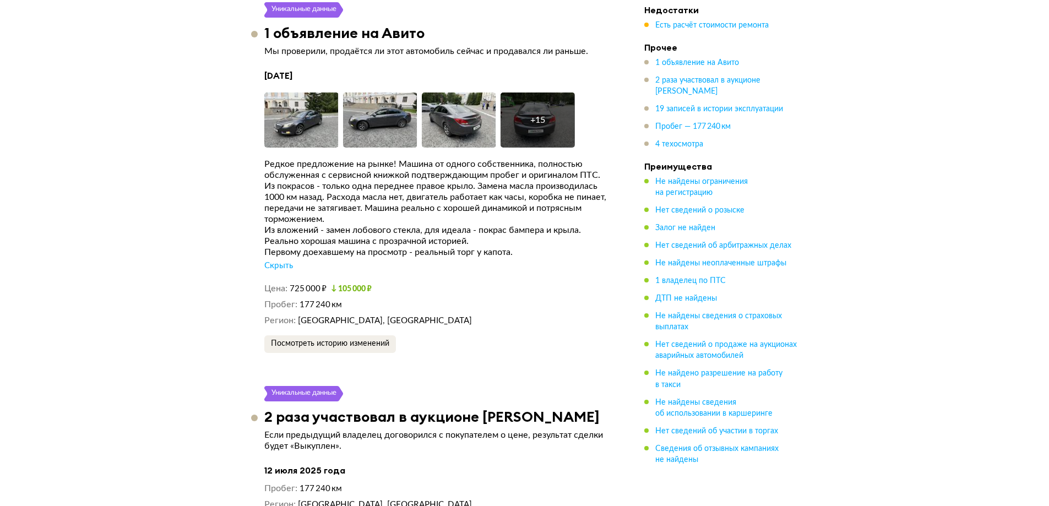
click at [555, 193] on div "Из покрасов - только одна переднее правое крыло. Замена масла производилась 100…" at bounding box center [437, 203] width 347 height 44
click at [551, 193] on div "Из покрасов - только одна переднее правое крыло. Замена масла производилась 100…" at bounding box center [437, 203] width 347 height 44
drag, startPoint x: 471, startPoint y: 198, endPoint x: 482, endPoint y: 196, distance: 11.2
click at [474, 197] on div "Из покрасов - только одна переднее правое крыло. Замена масла производилась 100…" at bounding box center [437, 203] width 347 height 44
click at [482, 196] on div "Из покрасов - только одна переднее правое крыло. Замена масла производилась 100…" at bounding box center [437, 203] width 347 height 44
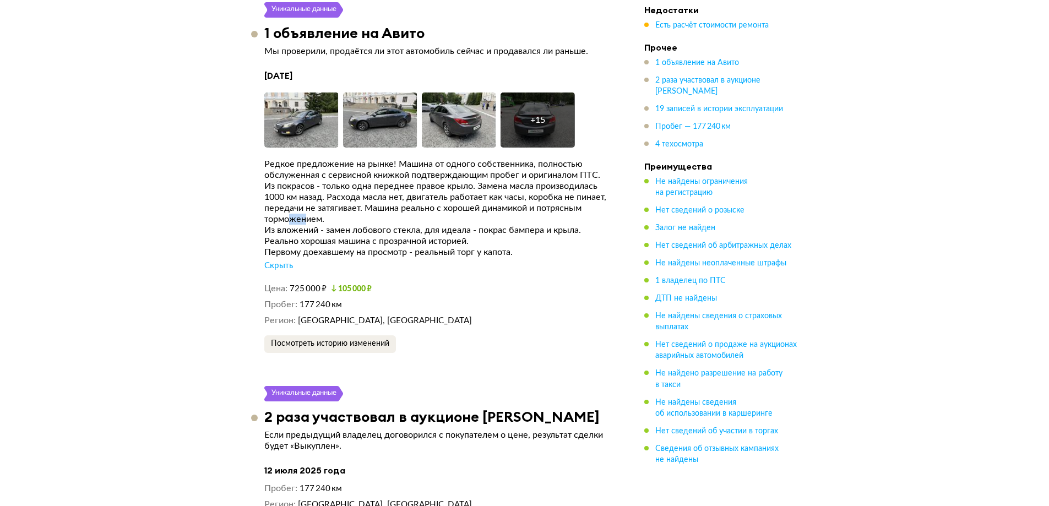
drag, startPoint x: 347, startPoint y: 213, endPoint x: 359, endPoint y: 212, distance: 12.7
click at [355, 212] on div "Из покрасов - только одна переднее правое крыло. Замена масла производилась 100…" at bounding box center [437, 203] width 347 height 44
click at [383, 212] on div "Из покрасов - только одна переднее правое крыло. Замена масла производилась 100…" at bounding box center [437, 203] width 347 height 44
drag, startPoint x: 413, startPoint y: 215, endPoint x: 432, endPoint y: 217, distance: 19.4
click at [415, 225] on div "Из вложений - замен лобового стекла, для идеала - покрас бампера и крыла." at bounding box center [437, 230] width 347 height 11
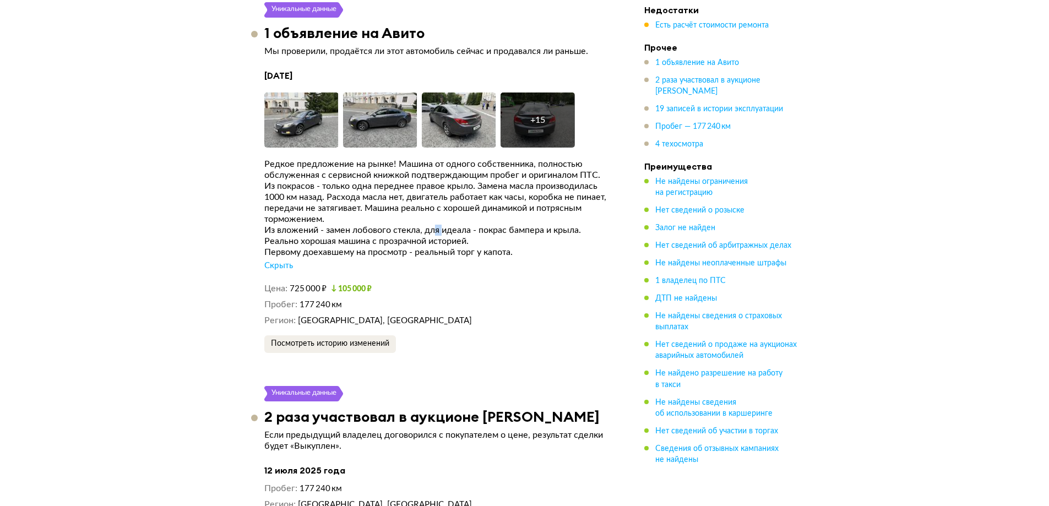
click at [463, 225] on div "Из вложений - замен лобового стекла, для идеала - покрас бампера и крыла." at bounding box center [437, 230] width 347 height 11
drag, startPoint x: 491, startPoint y: 221, endPoint x: 497, endPoint y: 221, distance: 6.1
click at [495, 225] on div "Из вложений - замен лобового стекла, для идеала - покрас бампера и крыла." at bounding box center [437, 230] width 347 height 11
click at [507, 225] on div "Из вложений - замен лобового стекла, для идеала - покрас бампера и крыла." at bounding box center [437, 230] width 347 height 11
drag, startPoint x: 528, startPoint y: 221, endPoint x: 535, endPoint y: 221, distance: 7.2
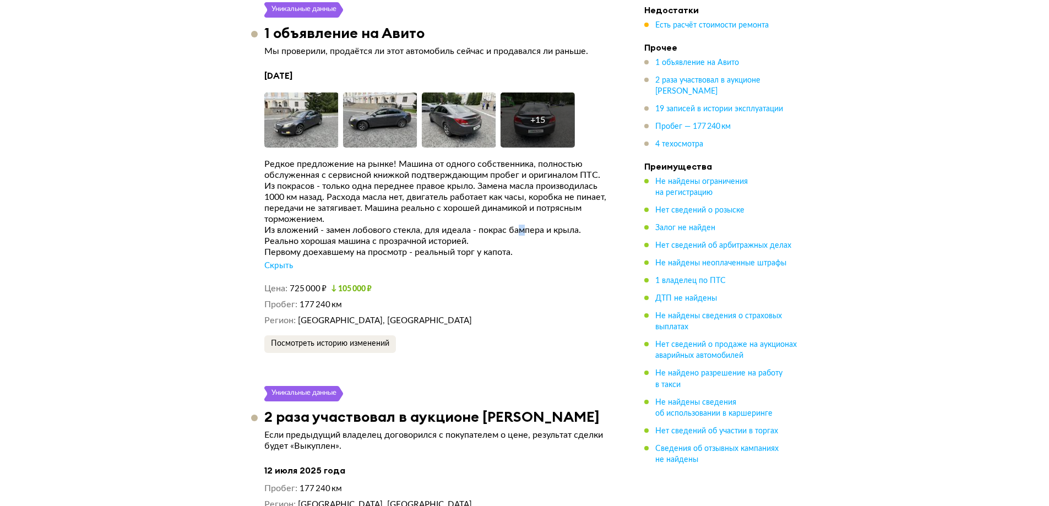
click at [535, 225] on div "Из вложений - замен лобового стекла, для идеала - покрас бампера и крыла." at bounding box center [437, 230] width 347 height 11
click at [551, 225] on div "Из вложений - замен лобового стекла, для идеала - покрас бампера и крыла." at bounding box center [437, 230] width 347 height 11
drag, startPoint x: 340, startPoint y: 231, endPoint x: 355, endPoint y: 229, distance: 15.0
click at [347, 236] on div "Реально хорошая машина с прозрачной историей." at bounding box center [437, 241] width 347 height 11
click at [373, 236] on div "Реально хорошая машина с прозрачной историей." at bounding box center [437, 241] width 347 height 11
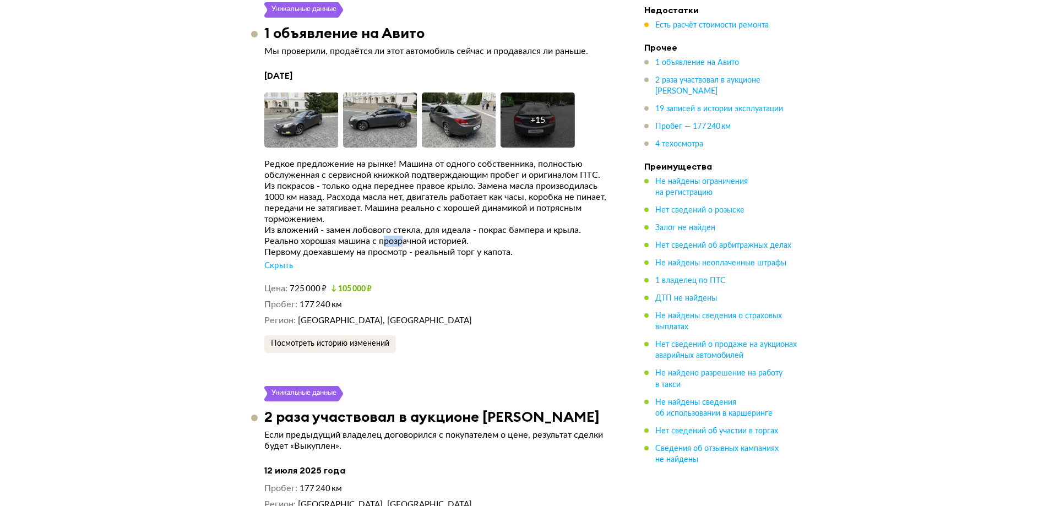
drag, startPoint x: 389, startPoint y: 230, endPoint x: 429, endPoint y: 230, distance: 40.2
click at [412, 236] on div "Реально хорошая машина с прозрачной историей." at bounding box center [437, 241] width 347 height 11
drag, startPoint x: 429, startPoint y: 230, endPoint x: 440, endPoint y: 230, distance: 11.0
click at [431, 236] on div "Реально хорошая машина с прозрачной историей." at bounding box center [437, 241] width 347 height 11
click at [530, 181] on div "Из покрасов - только одна переднее правое крыло. Замена масла производилась 100…" at bounding box center [437, 203] width 347 height 44
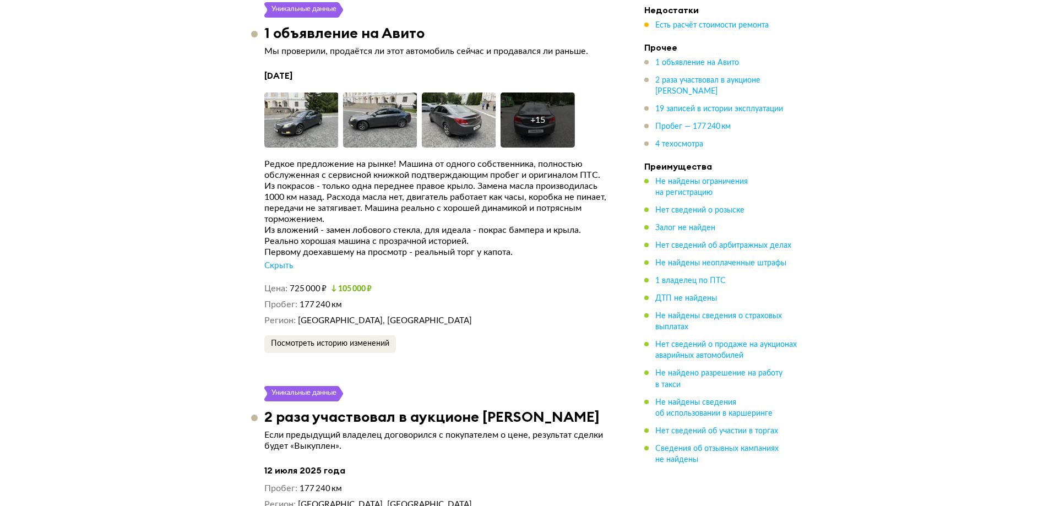
drag, startPoint x: 513, startPoint y: 233, endPoint x: 486, endPoint y: 100, distance: 135.9
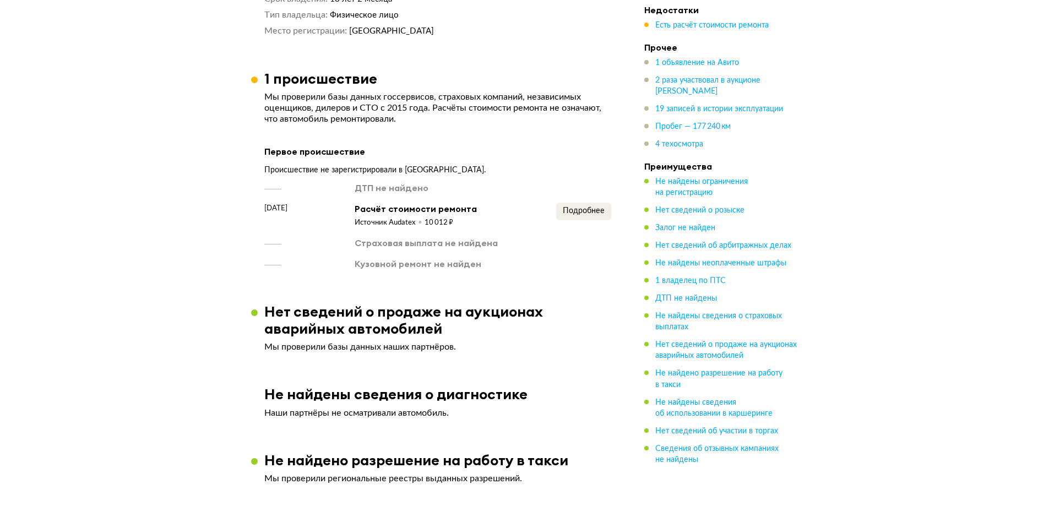
scroll to position [1285, 0]
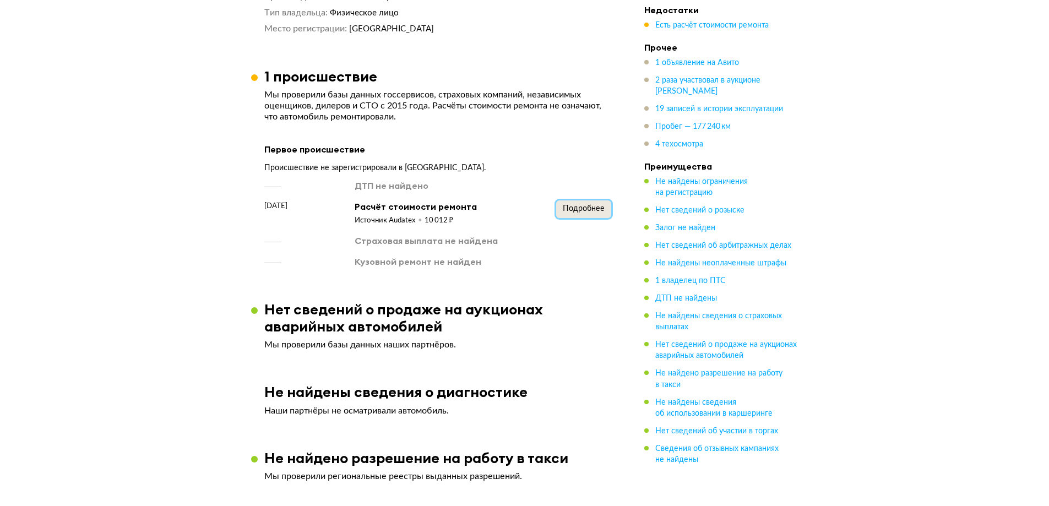
click at [578, 201] on button "Подробнее" at bounding box center [583, 210] width 55 height 18
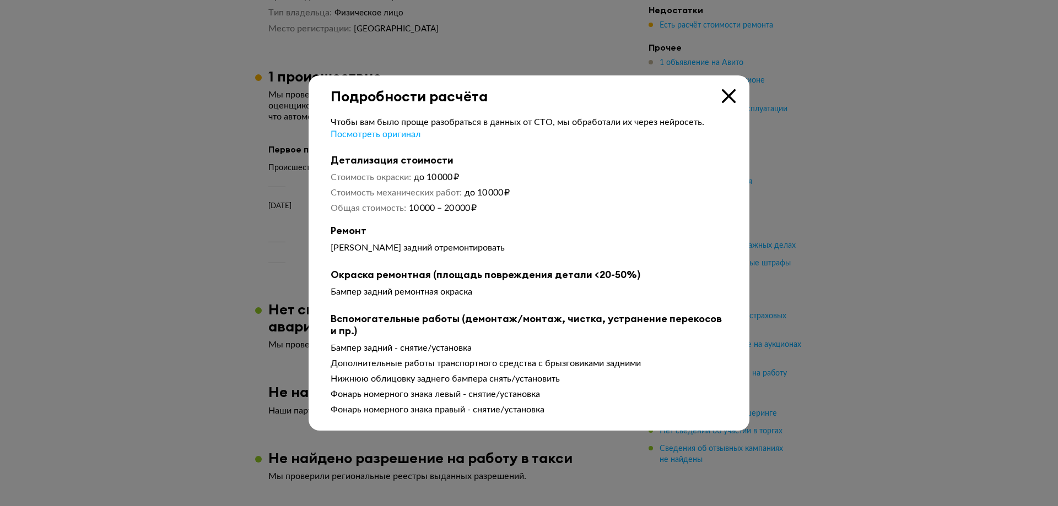
click at [726, 93] on icon at bounding box center [729, 96] width 14 height 14
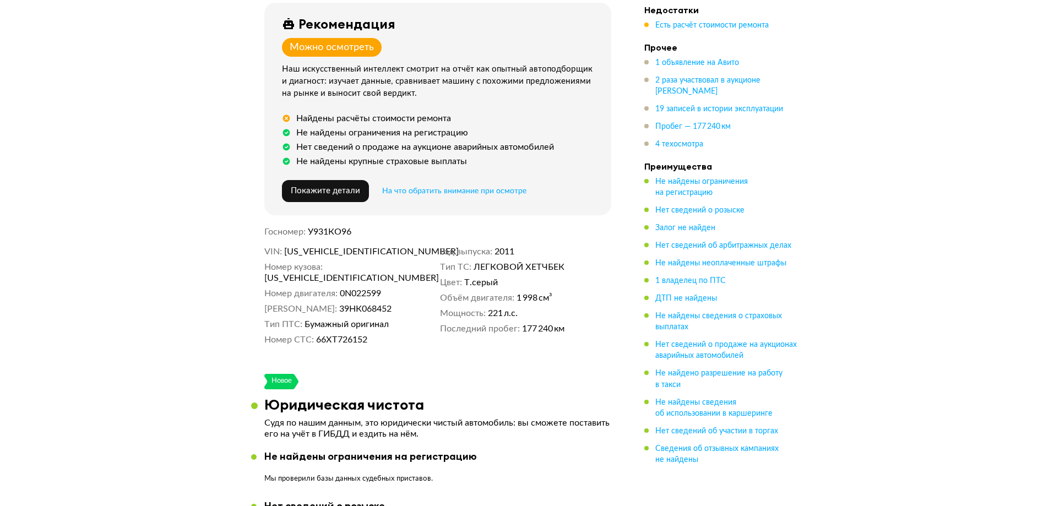
scroll to position [0, 0]
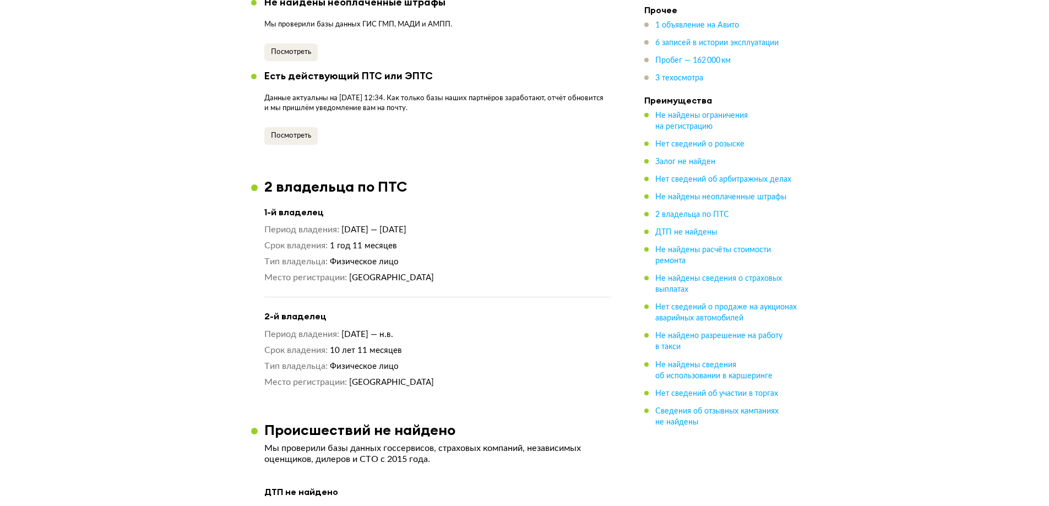
scroll to position [1212, 0]
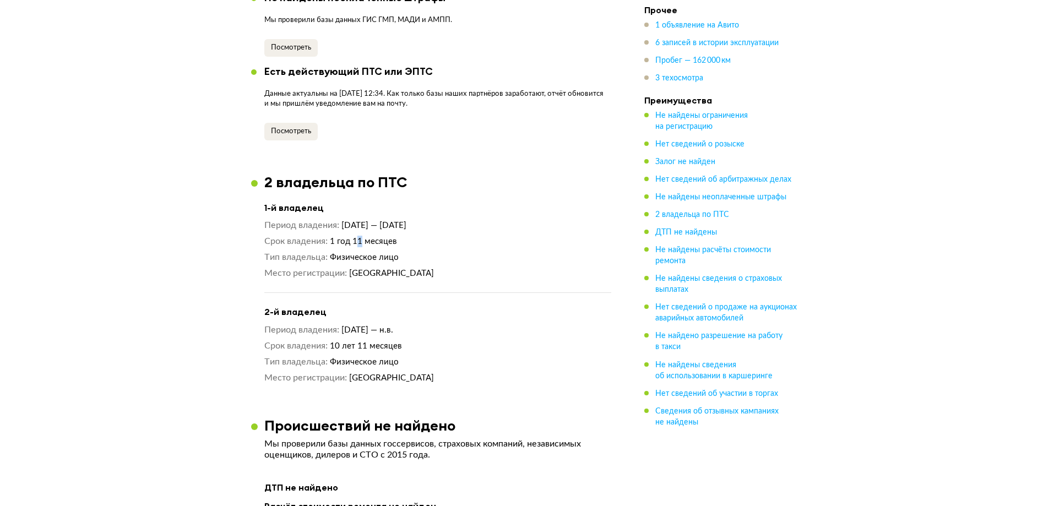
click at [370, 231] on div "Период владения [DATE] — [DATE] Срок владения 1 год 11 месяцев Тип владельца Фи…" at bounding box center [437, 249] width 347 height 59
click at [375, 232] on div "Период владения [DATE] — [DATE] Срок владения 1 год 11 месяцев Тип владельца Фи…" at bounding box center [437, 249] width 347 height 59
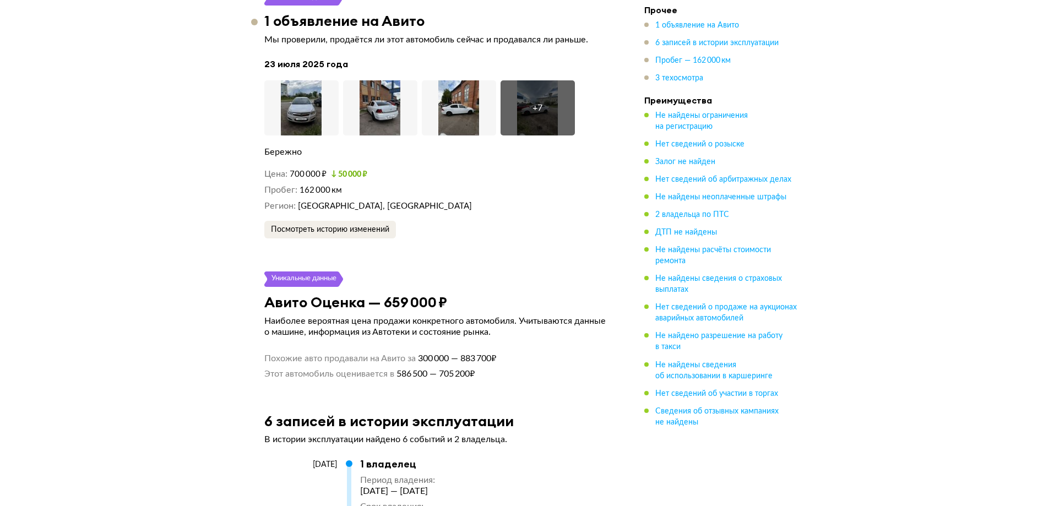
scroll to position [2204, 0]
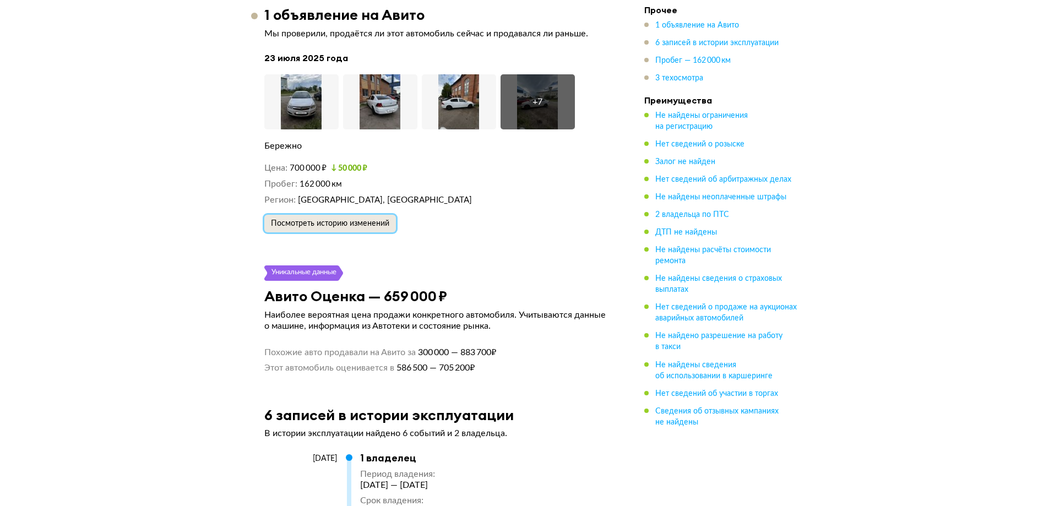
click at [368, 220] on span "Посмотреть историю изменений" at bounding box center [330, 224] width 118 height 8
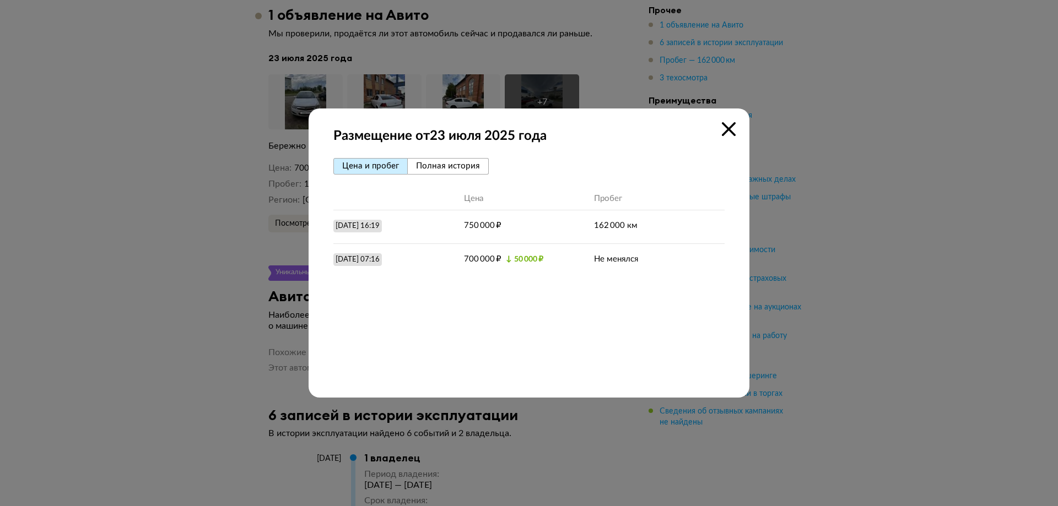
click at [457, 163] on span "Полная история" at bounding box center [448, 166] width 64 height 8
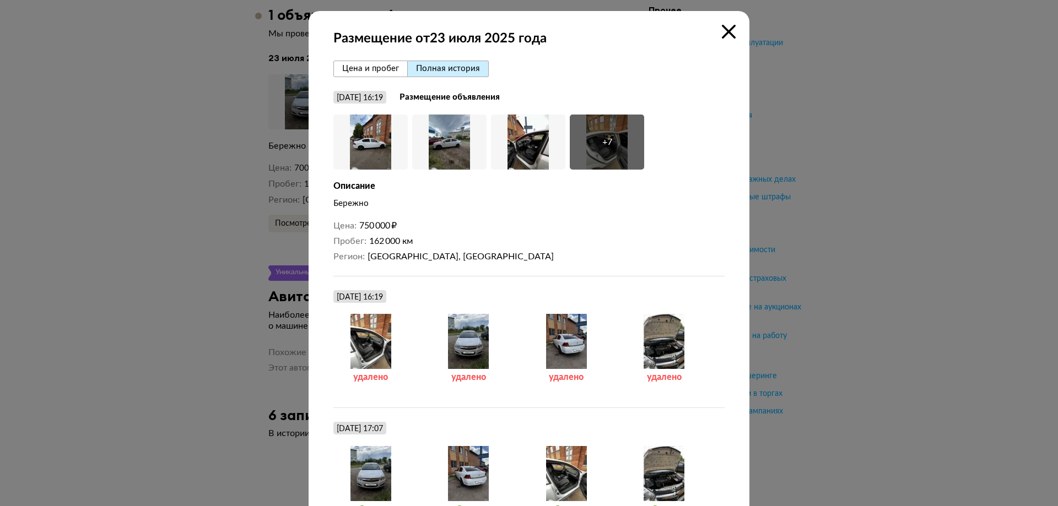
click at [372, 332] on div at bounding box center [370, 341] width 74 height 55
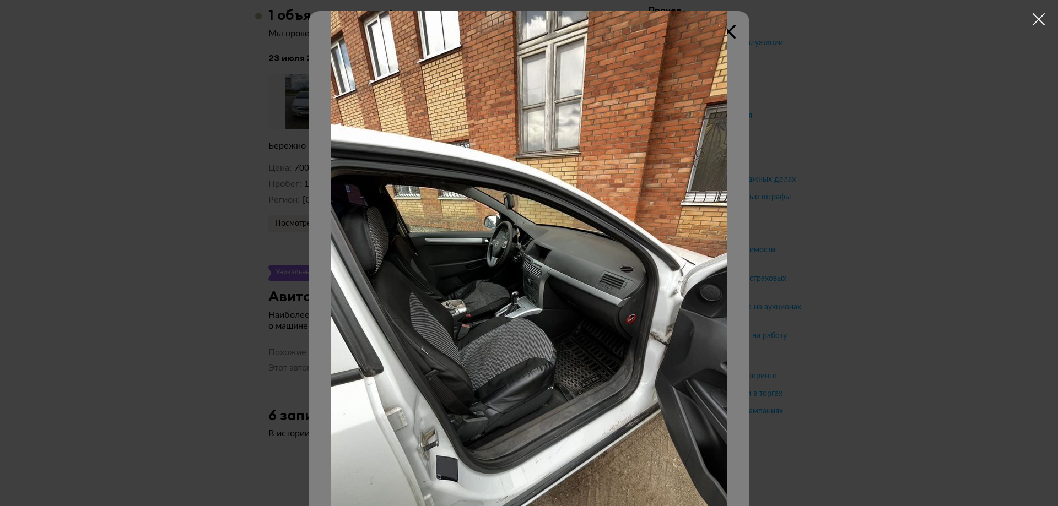
click at [787, 246] on div at bounding box center [529, 253] width 1058 height 506
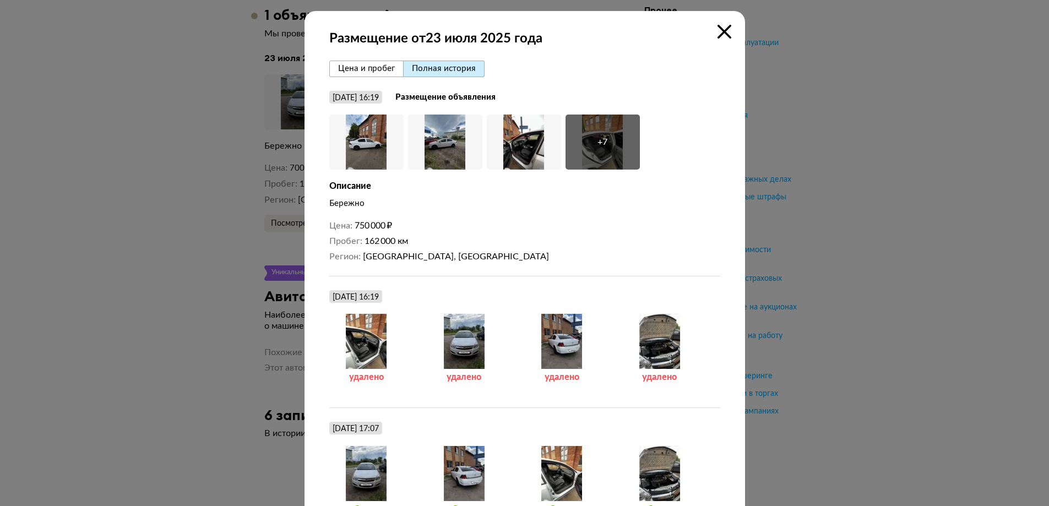
click at [471, 321] on div at bounding box center [464, 341] width 74 height 55
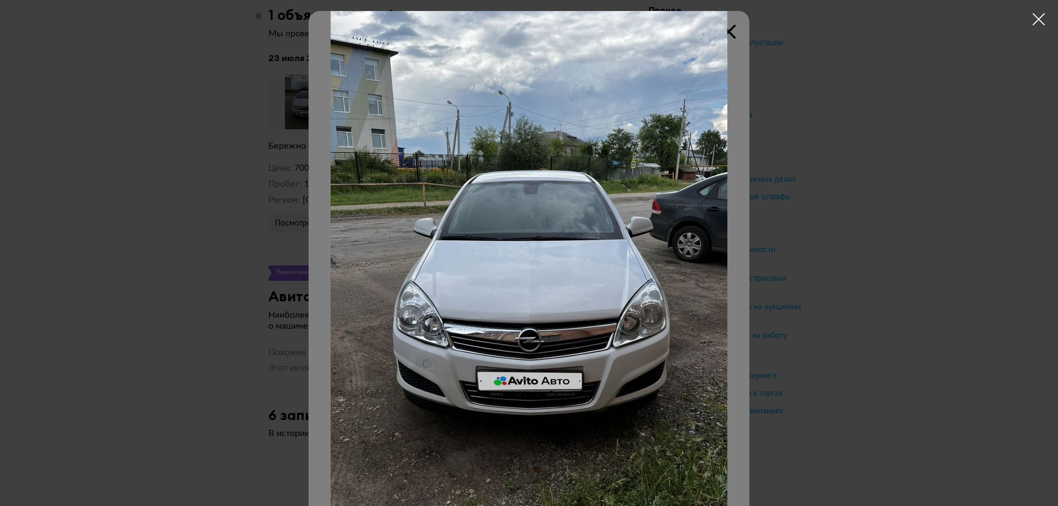
click at [836, 259] on div at bounding box center [529, 253] width 1058 height 506
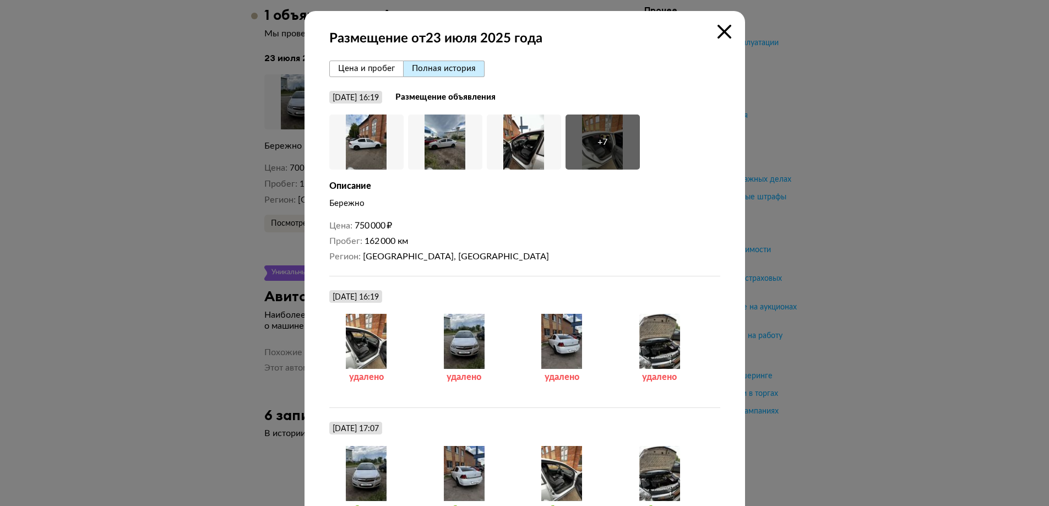
click at [546, 339] on div at bounding box center [562, 341] width 74 height 55
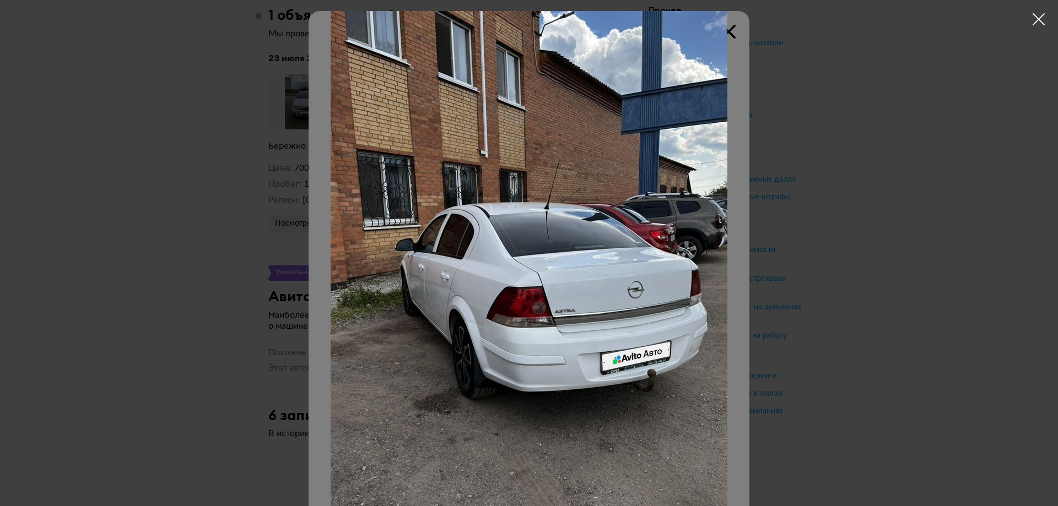
click at [818, 278] on div at bounding box center [529, 253] width 1058 height 506
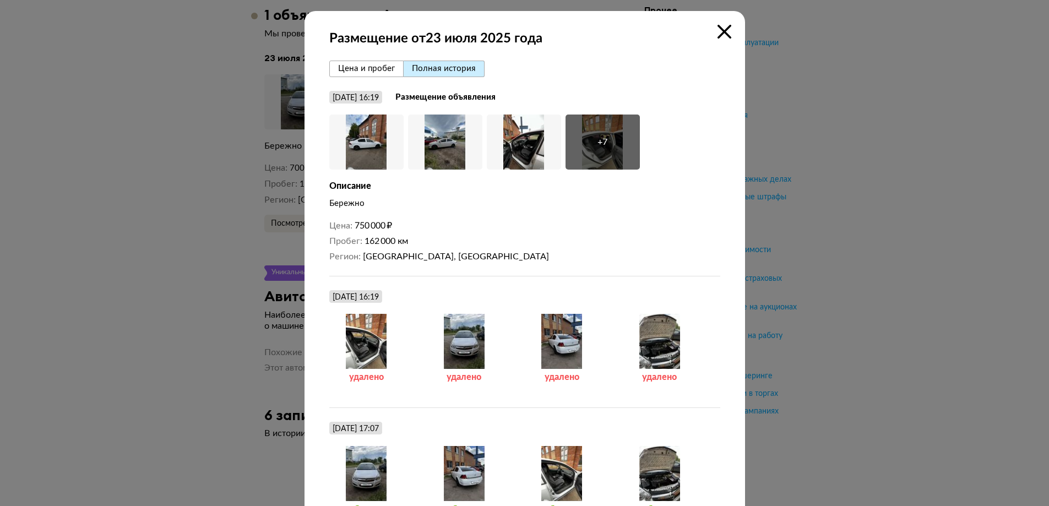
click at [649, 333] on div at bounding box center [660, 341] width 74 height 55
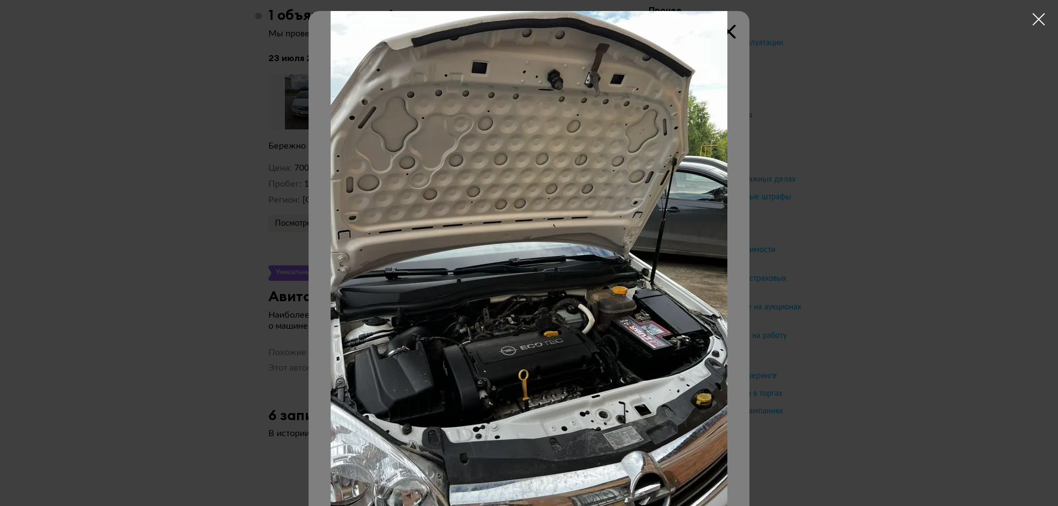
click at [803, 246] on div at bounding box center [529, 253] width 1058 height 506
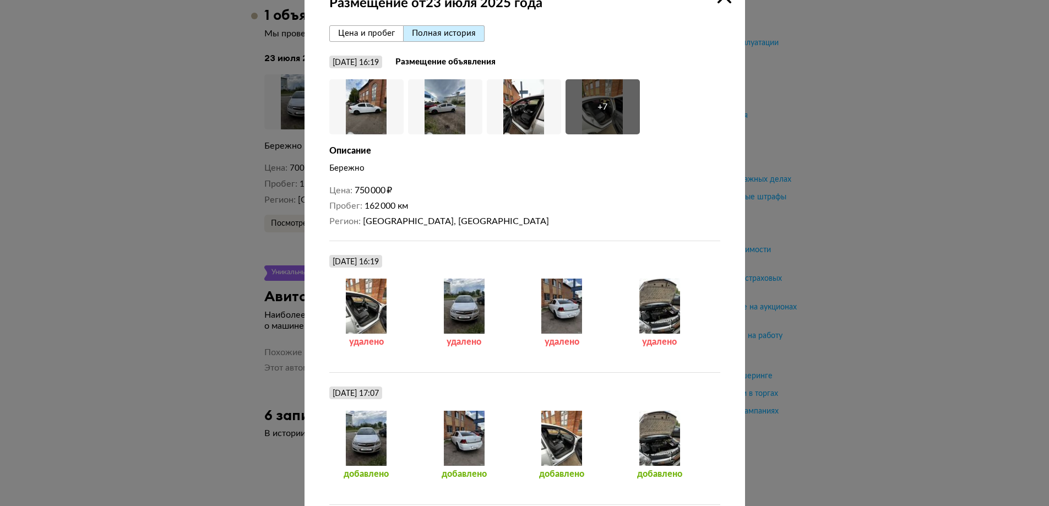
scroll to position [116, 0]
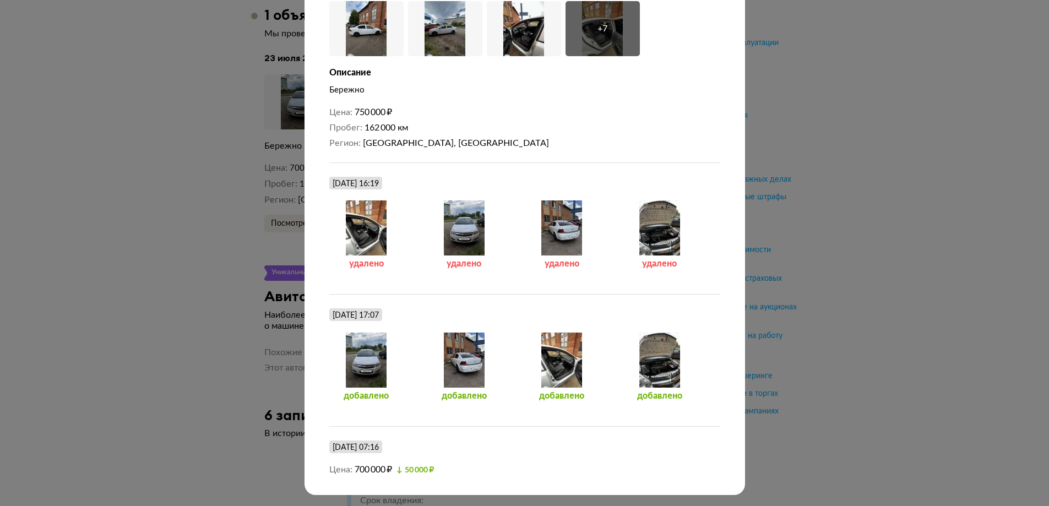
click at [553, 360] on div at bounding box center [562, 360] width 74 height 55
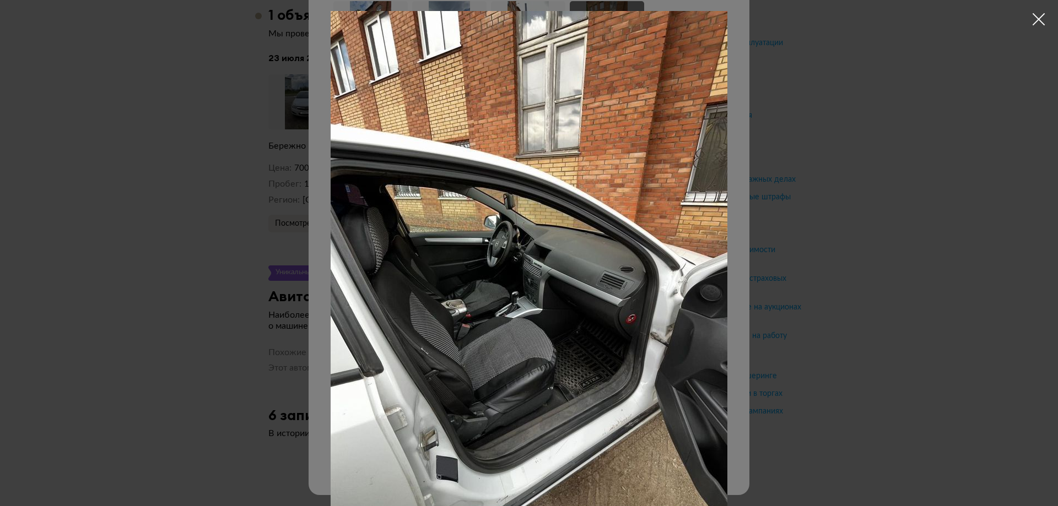
click at [778, 299] on div at bounding box center [529, 253] width 1058 height 506
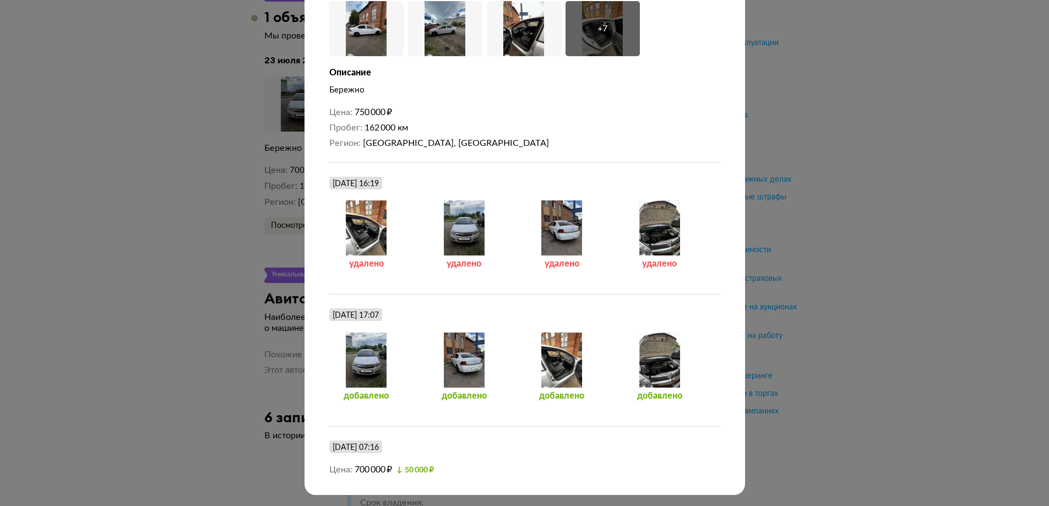
scroll to position [2204, 0]
click at [836, 315] on div at bounding box center [524, 140] width 1049 height 506
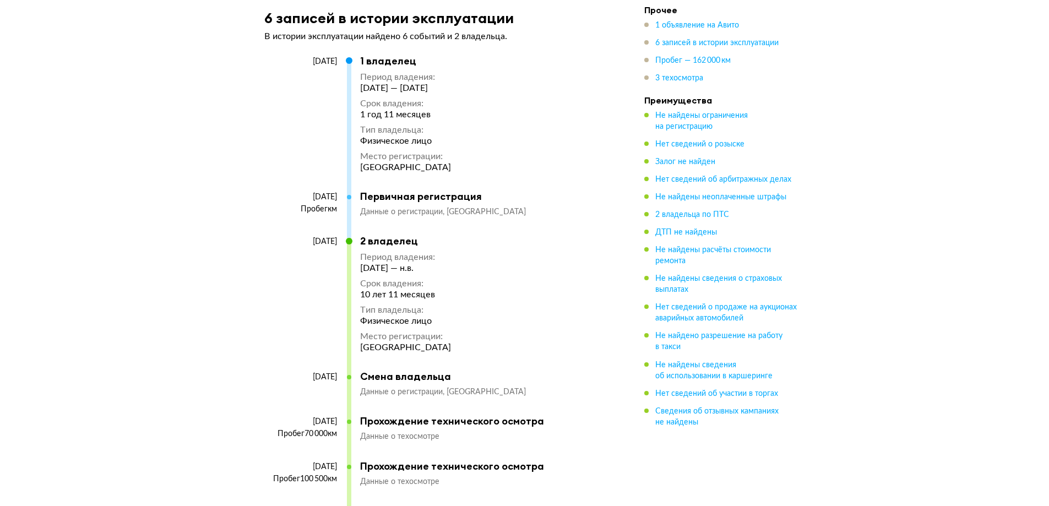
scroll to position [2087, 0]
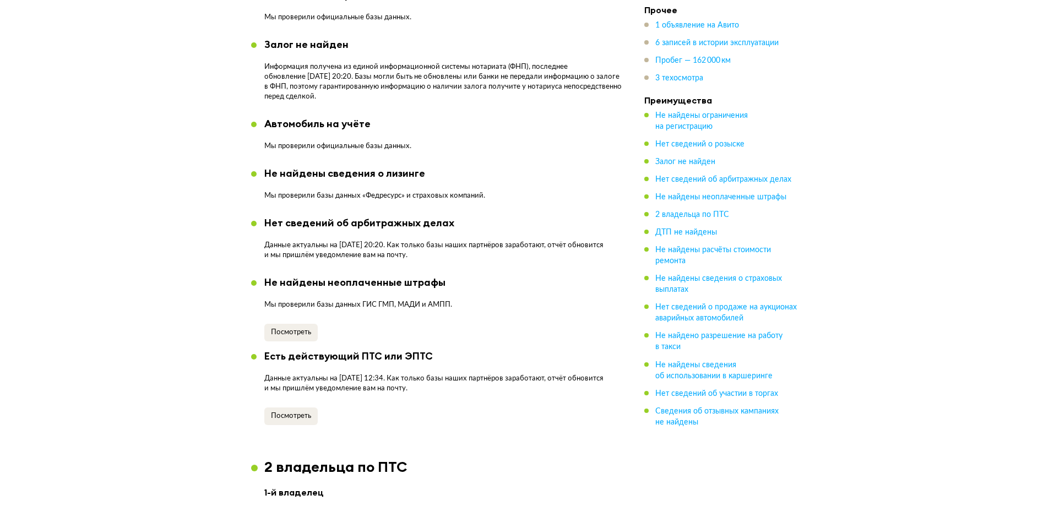
drag, startPoint x: 454, startPoint y: 263, endPoint x: 459, endPoint y: 114, distance: 148.8
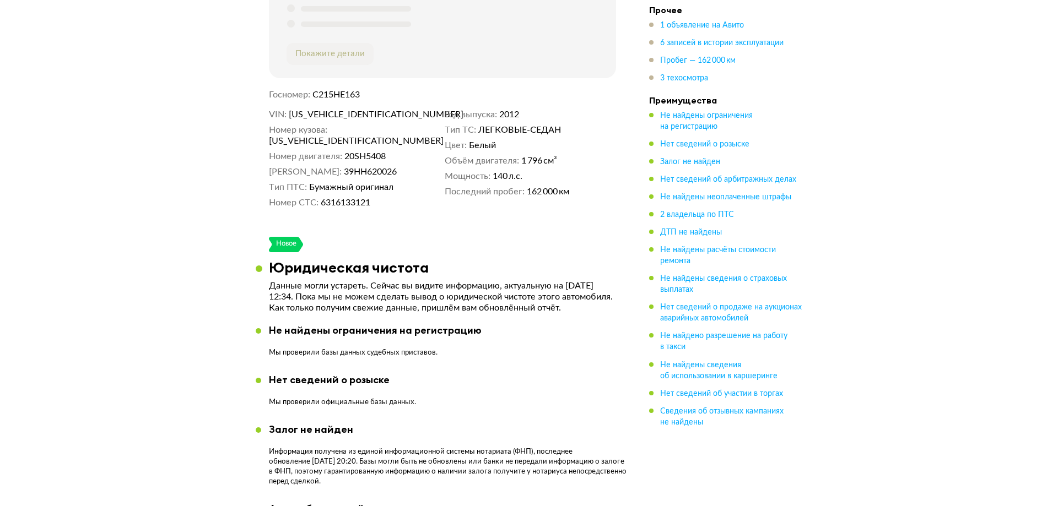
scroll to position [0, 0]
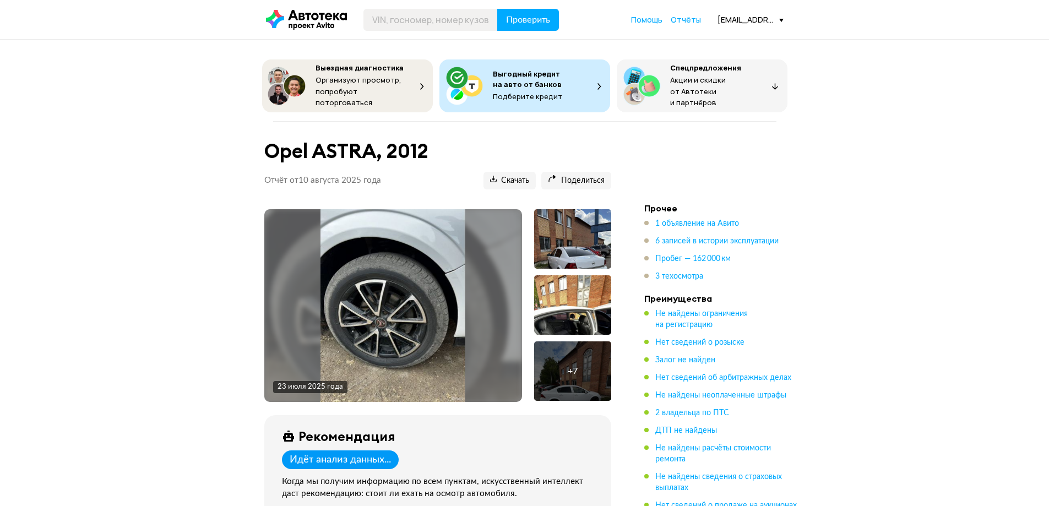
click at [475, 227] on div "23 июля 2025 года" at bounding box center [393, 305] width 258 height 193
click at [416, 229] on img at bounding box center [393, 305] width 145 height 193
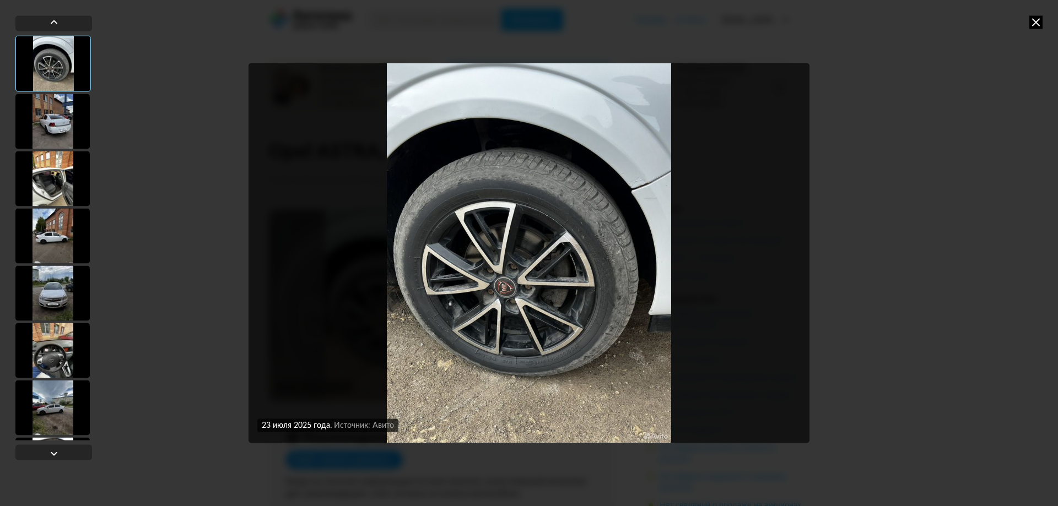
click at [646, 193] on img "Go to Slide 1" at bounding box center [528, 253] width 561 height 380
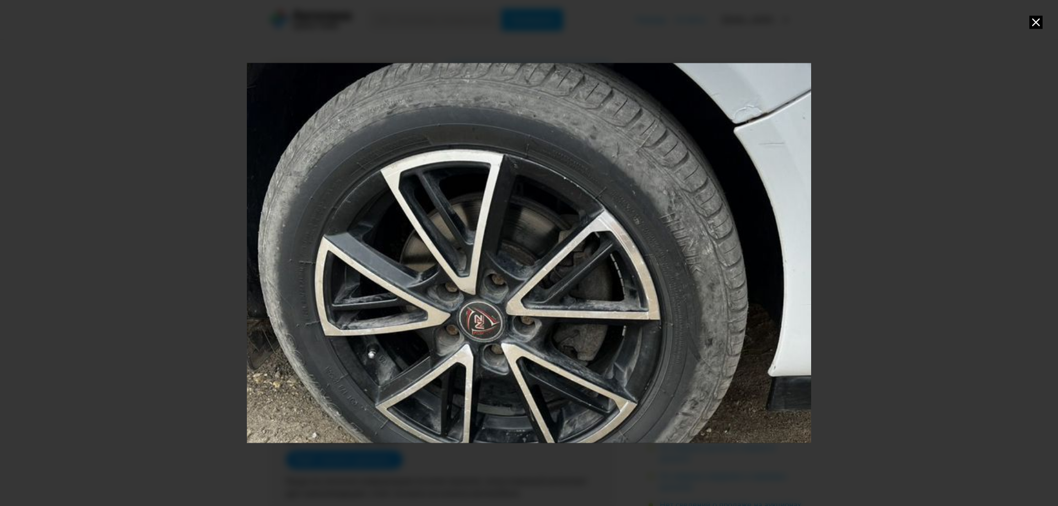
click at [702, 143] on div "Go to Slide 1" at bounding box center [529, 253] width 1128 height 760
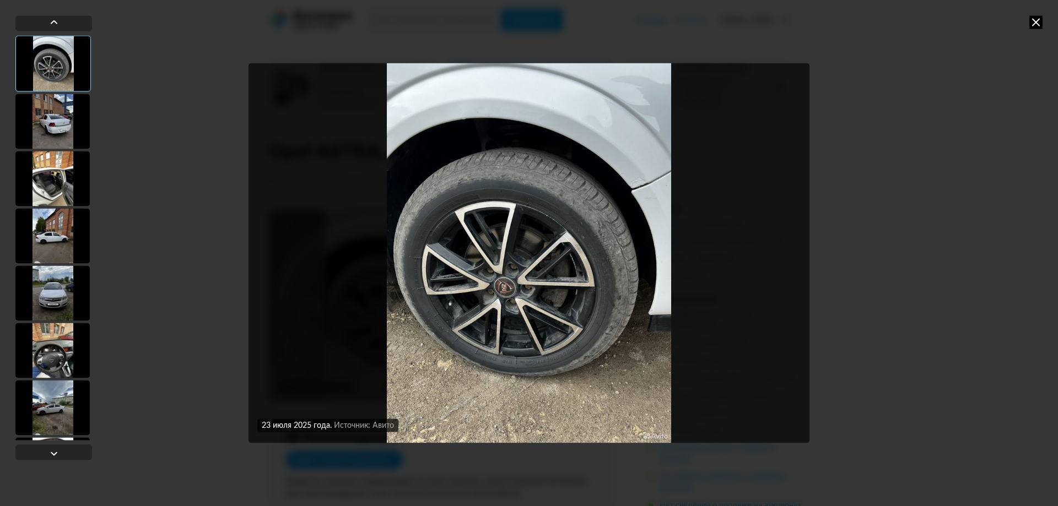
click at [687, 167] on img "Go to Slide 1" at bounding box center [528, 253] width 561 height 380
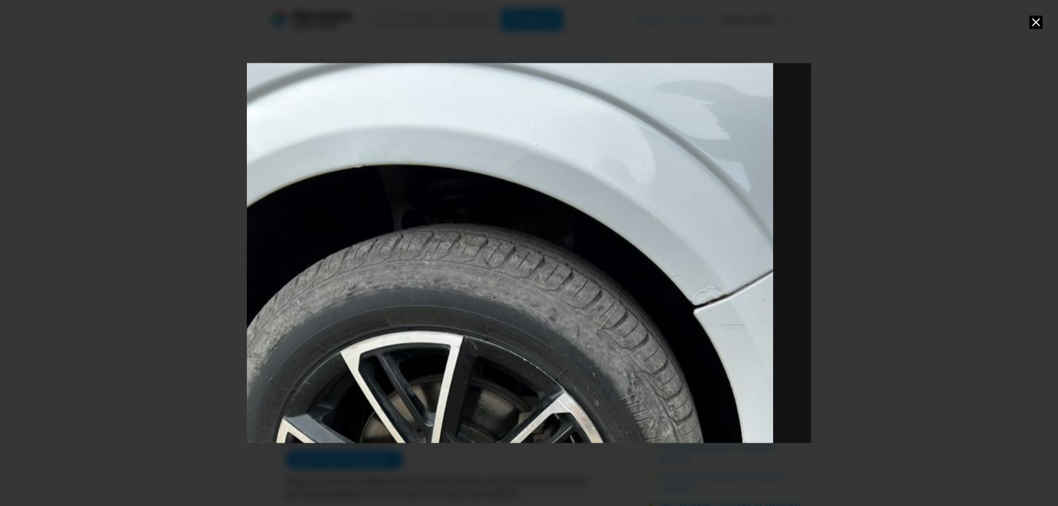
drag, startPoint x: 668, startPoint y: 141, endPoint x: 627, endPoint y: 323, distance: 186.2
click at [627, 323] on div "Go to Slide 1" at bounding box center [489, 435] width 1128 height 760
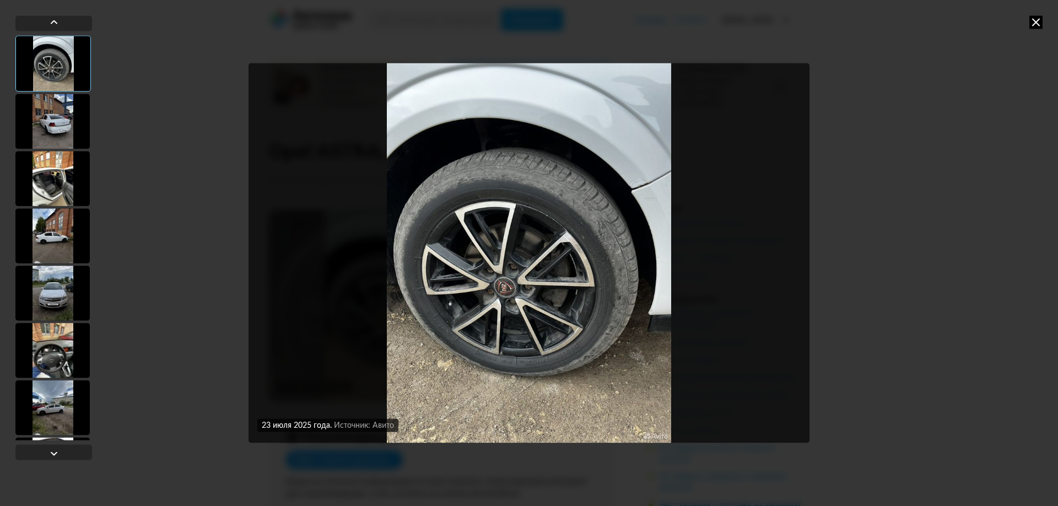
click at [64, 112] on div at bounding box center [52, 121] width 74 height 55
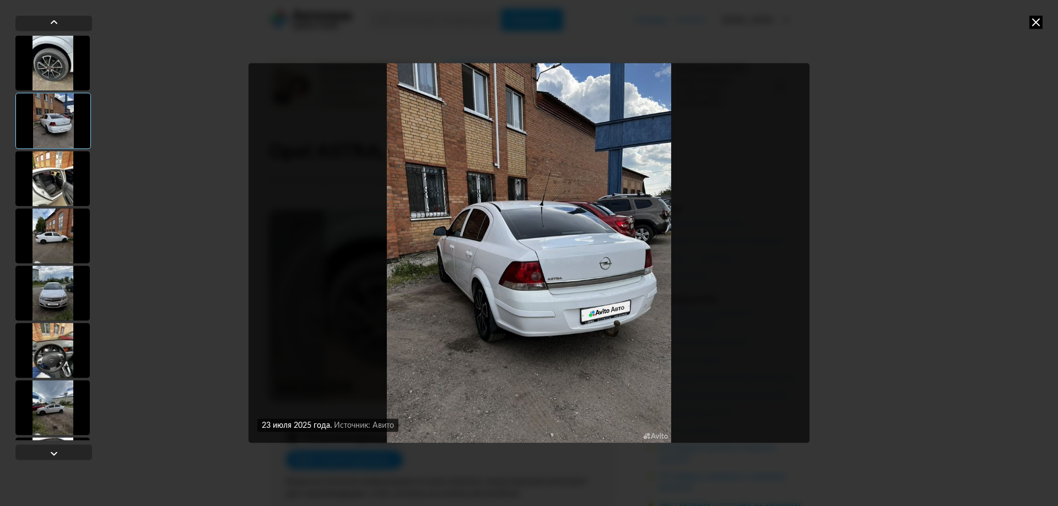
click at [61, 181] on div at bounding box center [52, 178] width 74 height 55
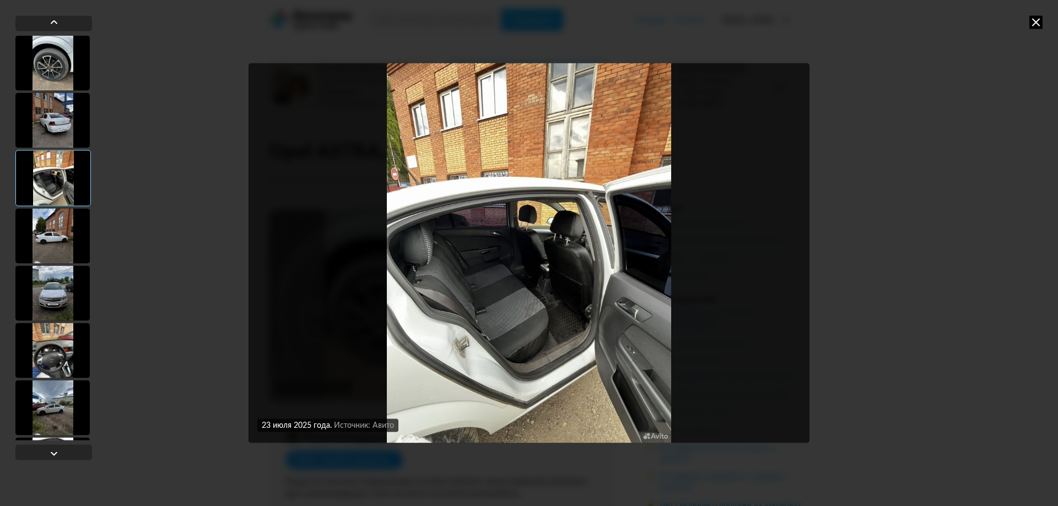
click at [585, 410] on img "Go to Slide 3" at bounding box center [528, 253] width 561 height 380
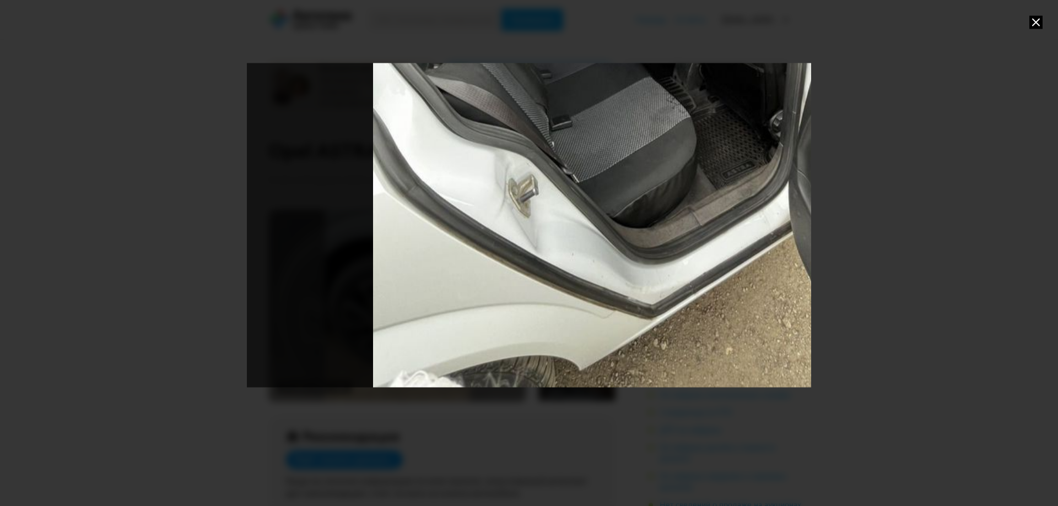
drag, startPoint x: 586, startPoint y: 399, endPoint x: 715, endPoint y: 145, distance: 284.6
click at [715, 145] on div "Go to Slide 3" at bounding box center [657, 9] width 1128 height 760
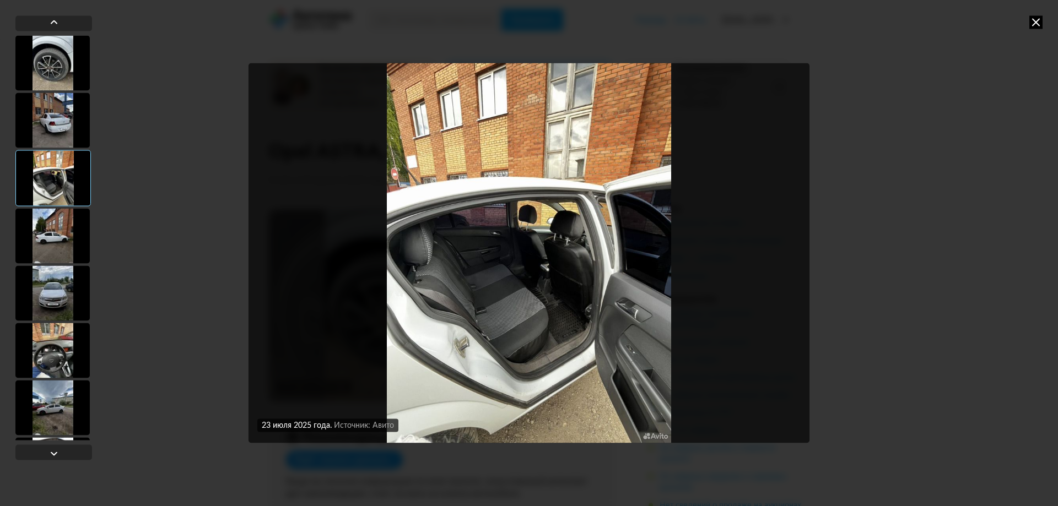
click at [33, 218] on div at bounding box center [52, 235] width 74 height 55
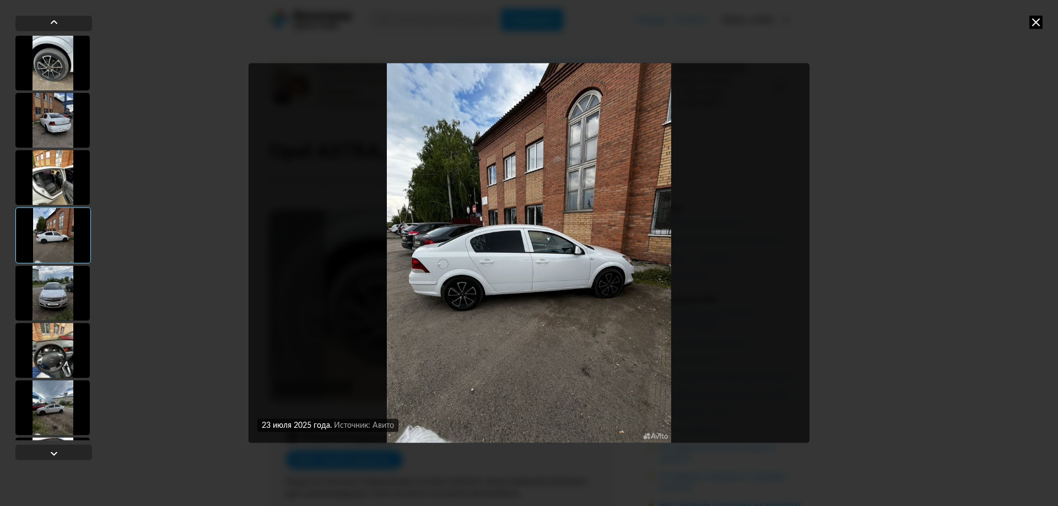
click at [524, 334] on img "Go to Slide 4" at bounding box center [528, 253] width 561 height 380
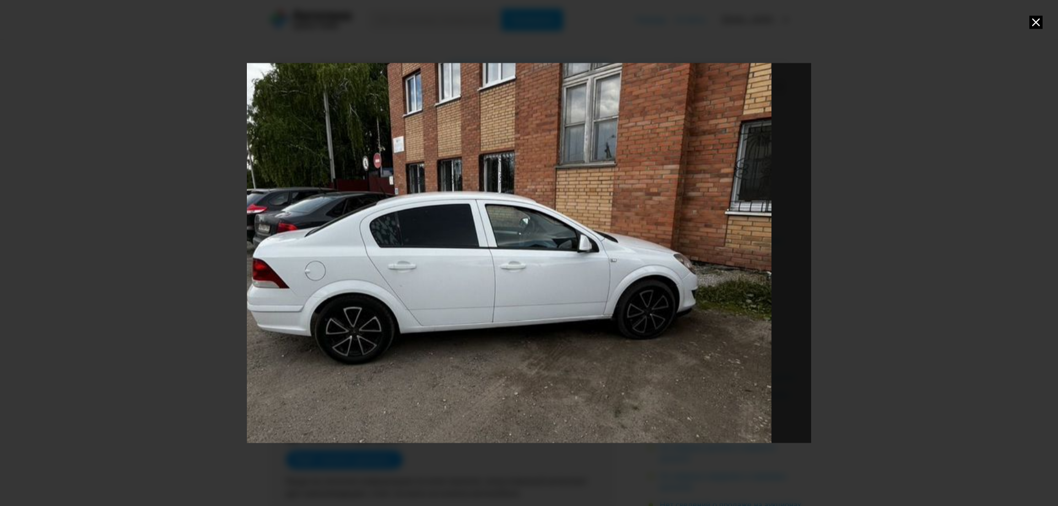
drag, startPoint x: 536, startPoint y: 305, endPoint x: 494, endPoint y: 301, distance: 42.0
click at [494, 301] on div "Go to Slide 4" at bounding box center [487, 249] width 1128 height 760
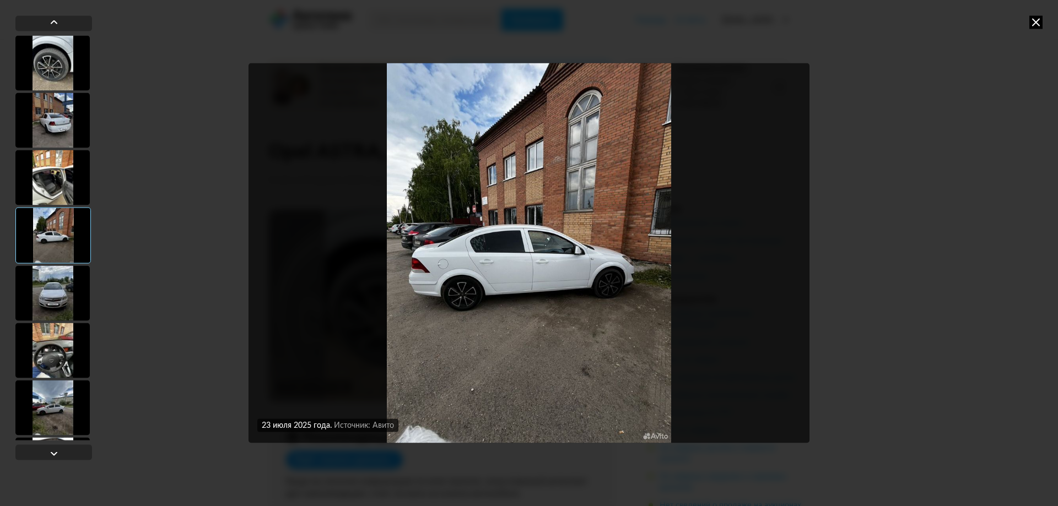
click at [58, 297] on div at bounding box center [52, 293] width 74 height 55
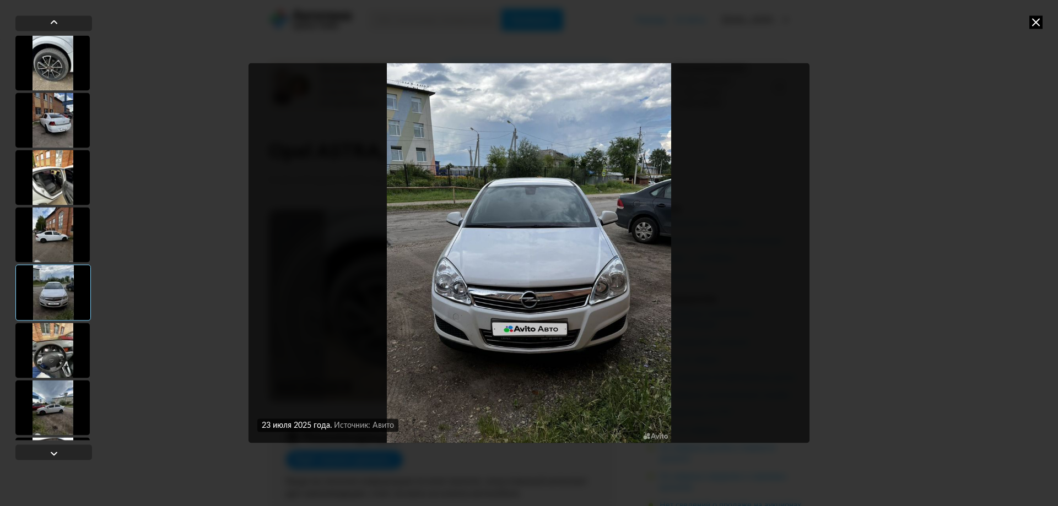
click at [59, 331] on div at bounding box center [52, 350] width 74 height 55
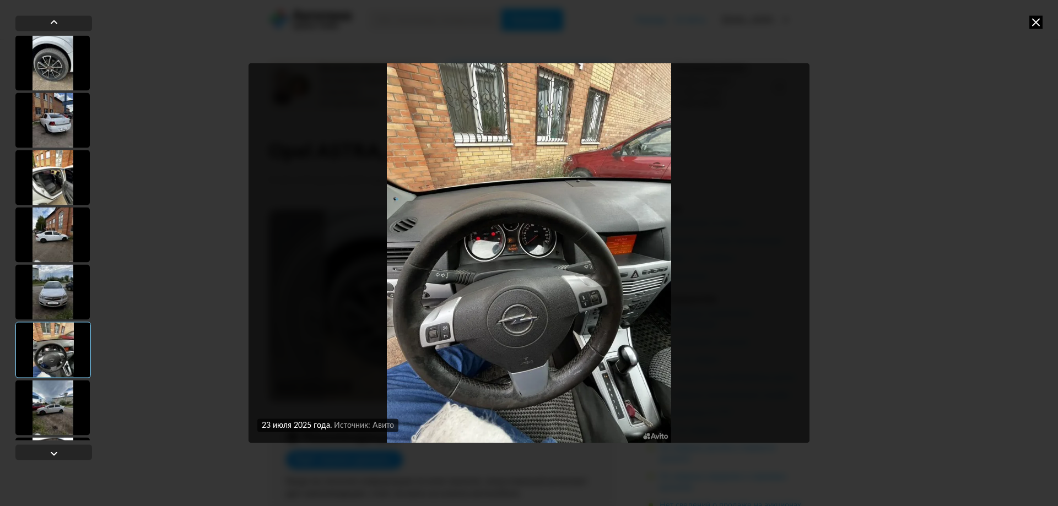
click at [702, 192] on img "Go to Slide 6" at bounding box center [528, 253] width 561 height 380
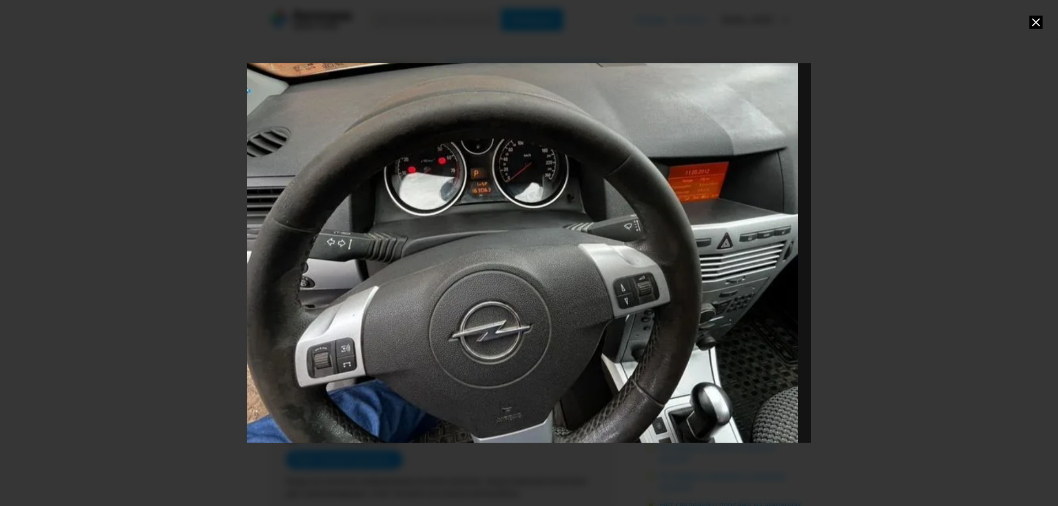
drag, startPoint x: 662, startPoint y: 170, endPoint x: 654, endPoint y: 139, distance: 31.9
click at [654, 139] on div "Go to Slide 6" at bounding box center [513, 199] width 1128 height 760
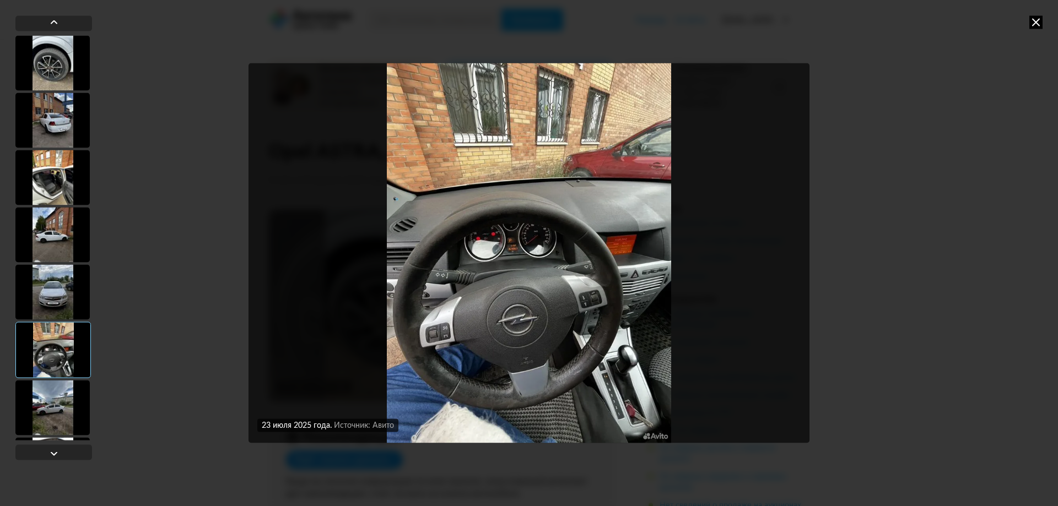
click at [605, 225] on img "Go to Slide 6" at bounding box center [528, 253] width 561 height 380
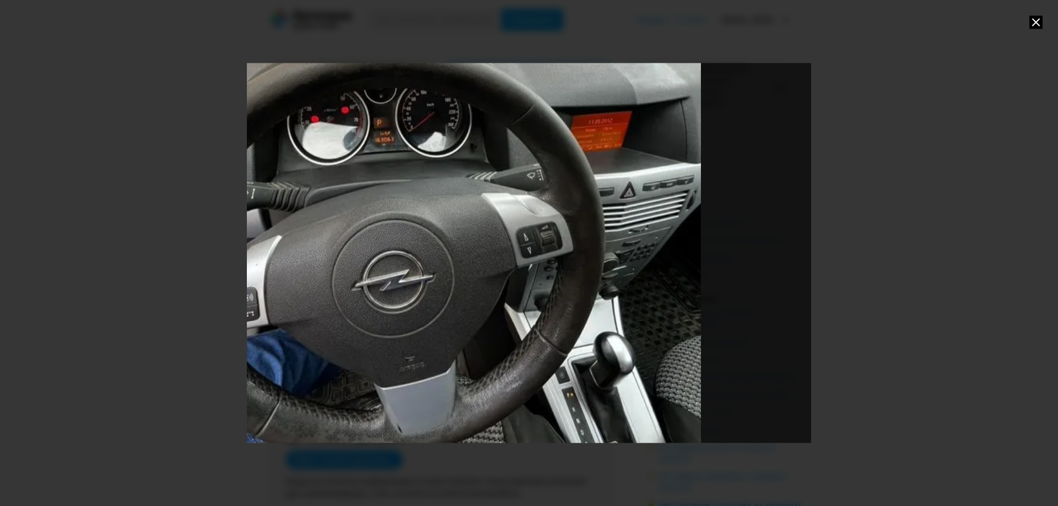
drag, startPoint x: 503, startPoint y: 208, endPoint x: 391, endPoint y: 104, distance: 153.6
click at [391, 104] on div "Go to Slide 6" at bounding box center [416, 149] width 1128 height 760
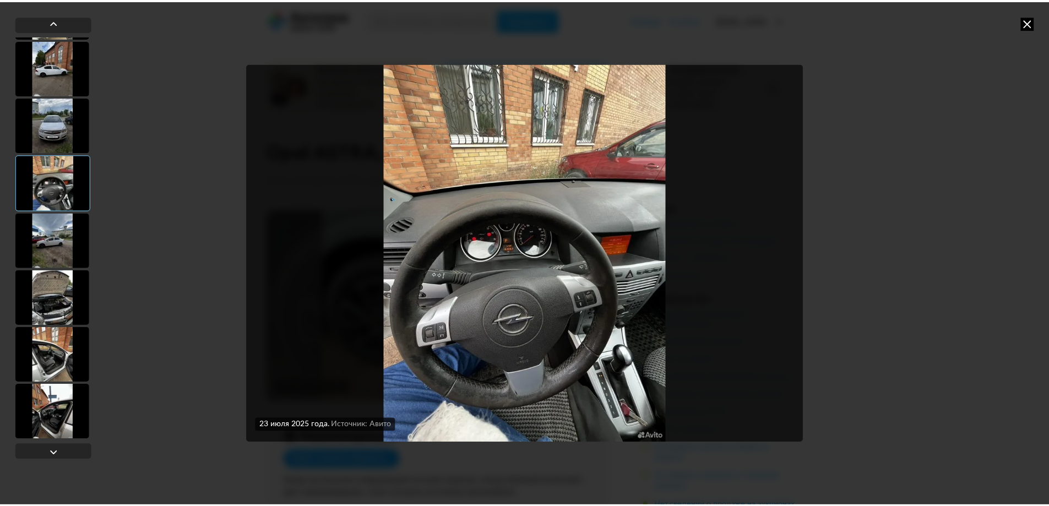
scroll to position [169, 0]
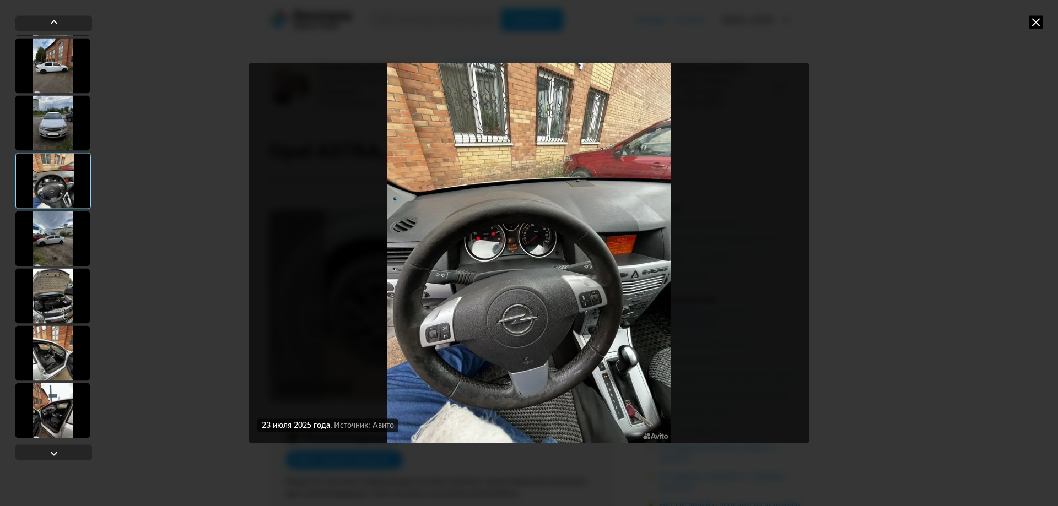
click at [63, 335] on div at bounding box center [52, 353] width 74 height 55
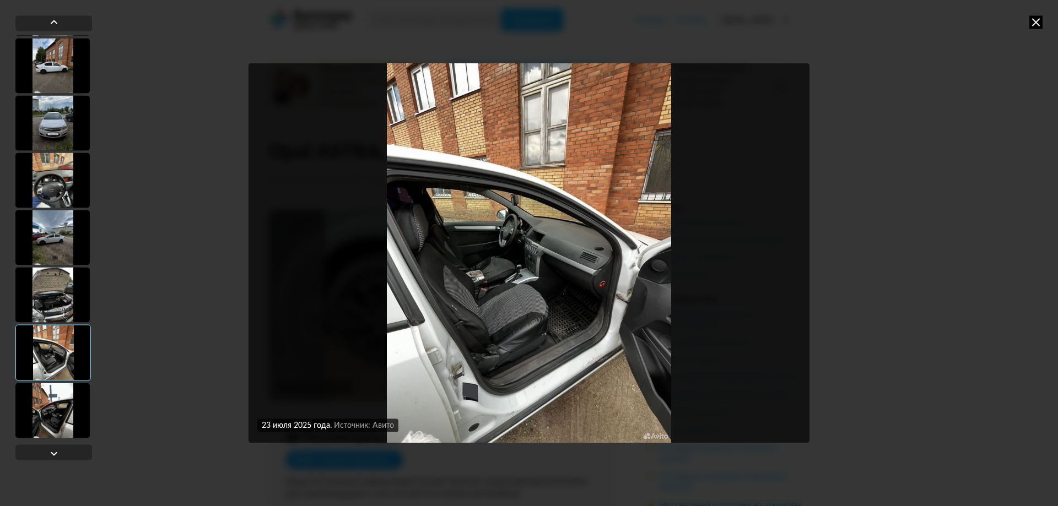
click at [474, 228] on img "Go to Slide 9" at bounding box center [528, 253] width 561 height 380
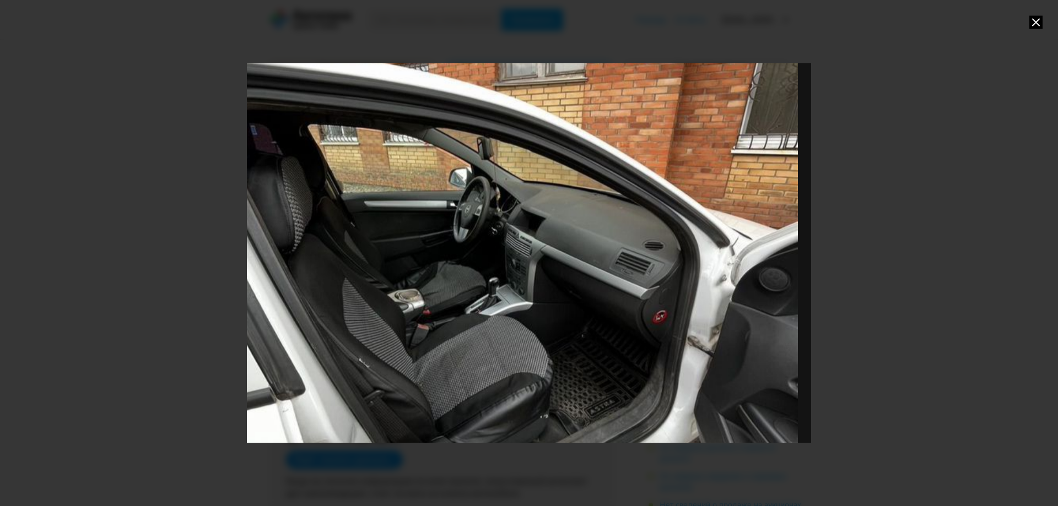
drag, startPoint x: 591, startPoint y: 282, endPoint x: 571, endPoint y: 283, distance: 19.3
click at [571, 283] on div "Go to Slide 9" at bounding box center [513, 255] width 1128 height 760
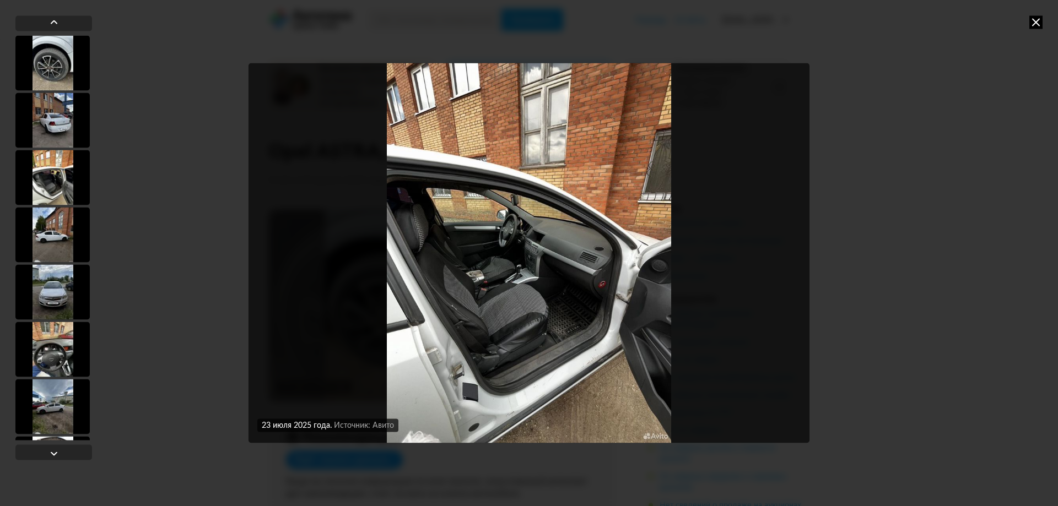
click at [1029, 25] on div "23 июля 2025 года Источник: Авито 23 июля 2025 года Источник: Авито 23 июля 202…" at bounding box center [529, 253] width 1058 height 506
click at [1030, 24] on icon at bounding box center [1035, 21] width 13 height 13
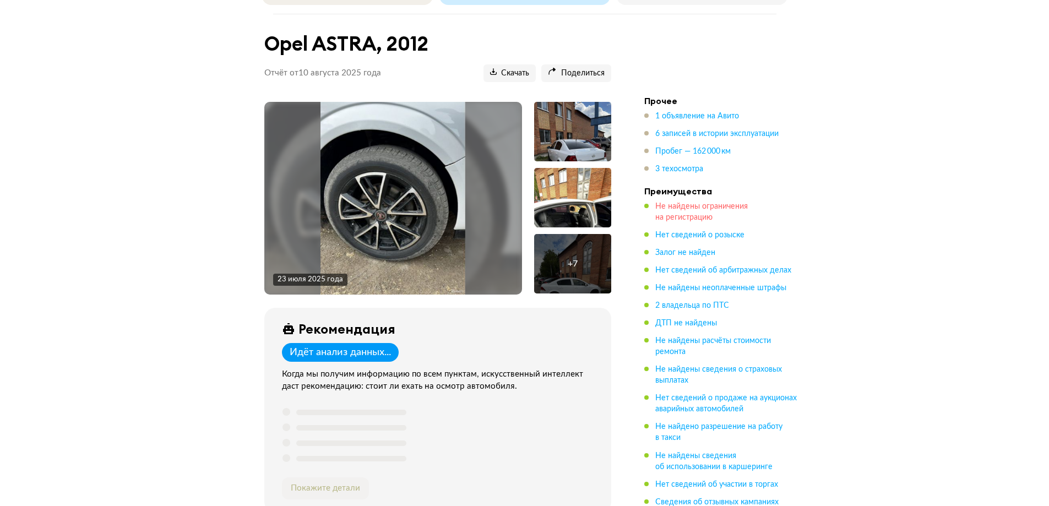
scroll to position [110, 0]
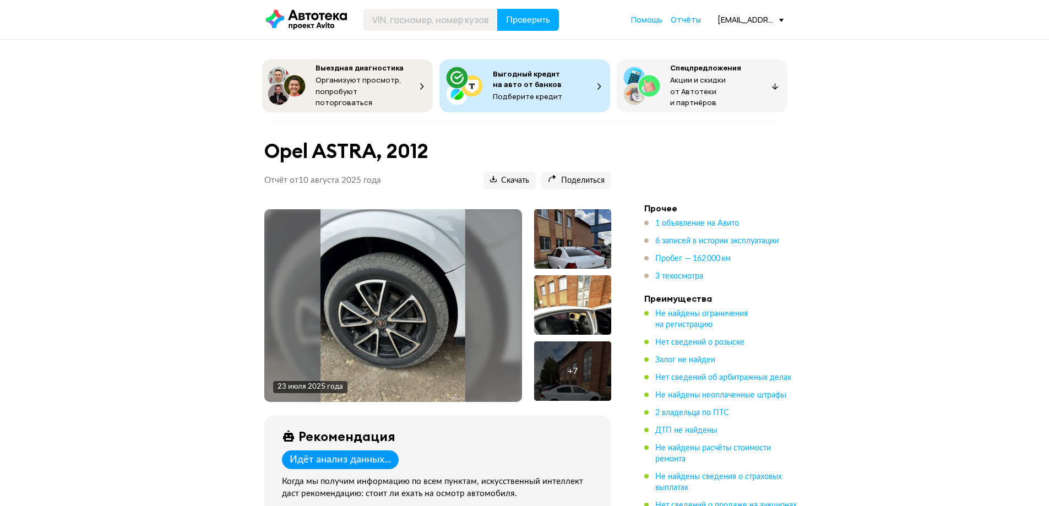
scroll to position [110, 0]
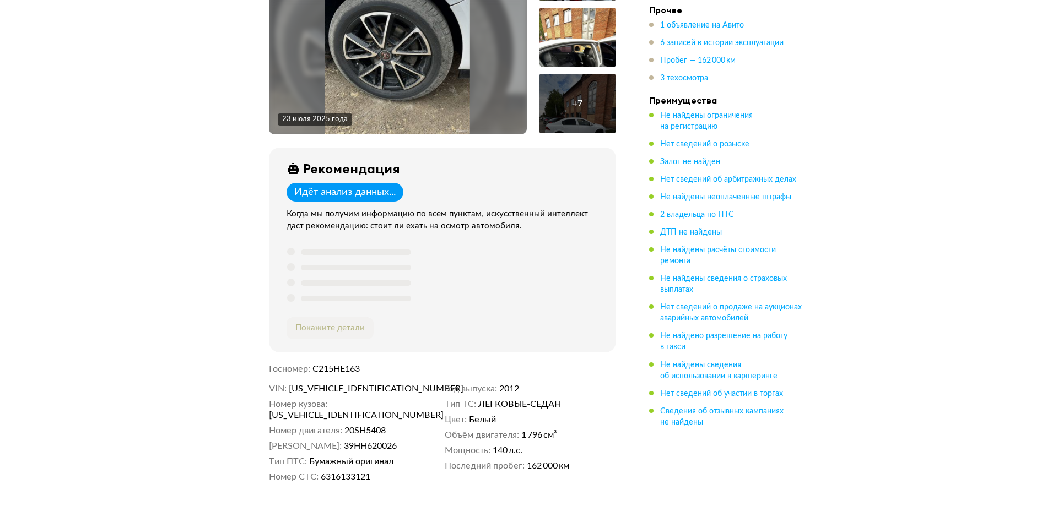
scroll to position [37, 0]
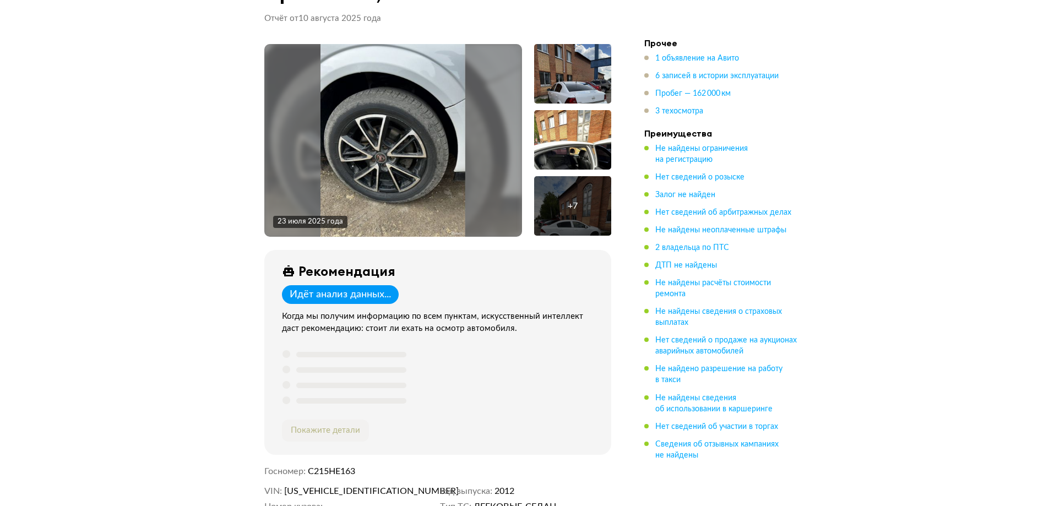
click at [560, 131] on div at bounding box center [572, 139] width 77 height 59
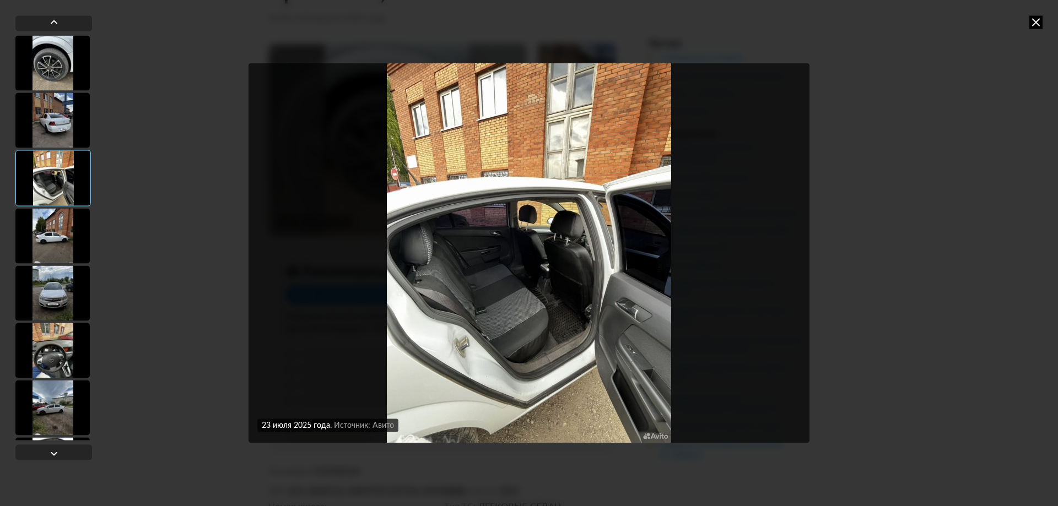
click at [550, 239] on img "Go to Slide 3" at bounding box center [528, 253] width 561 height 380
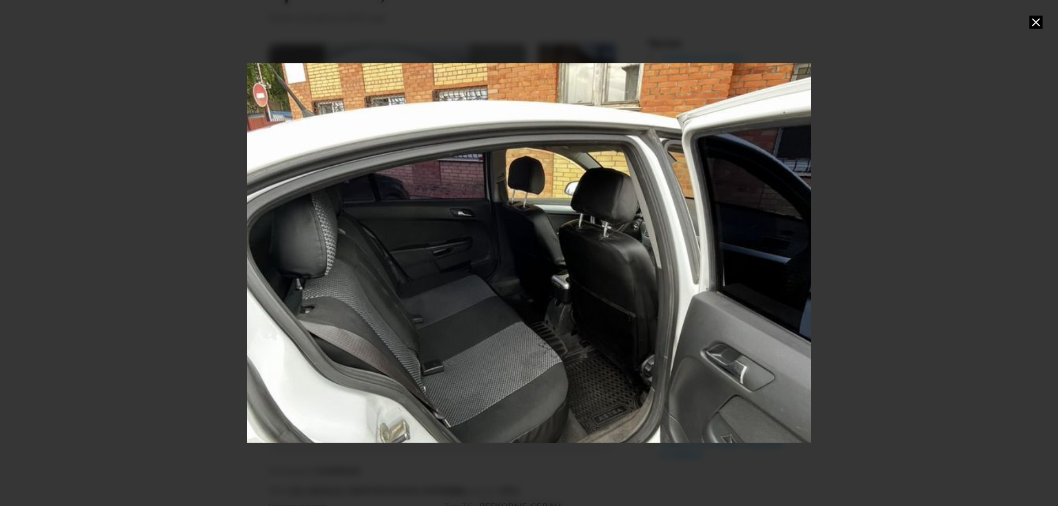
click at [559, 239] on div "Go to Slide 3" at bounding box center [529, 253] width 1128 height 760
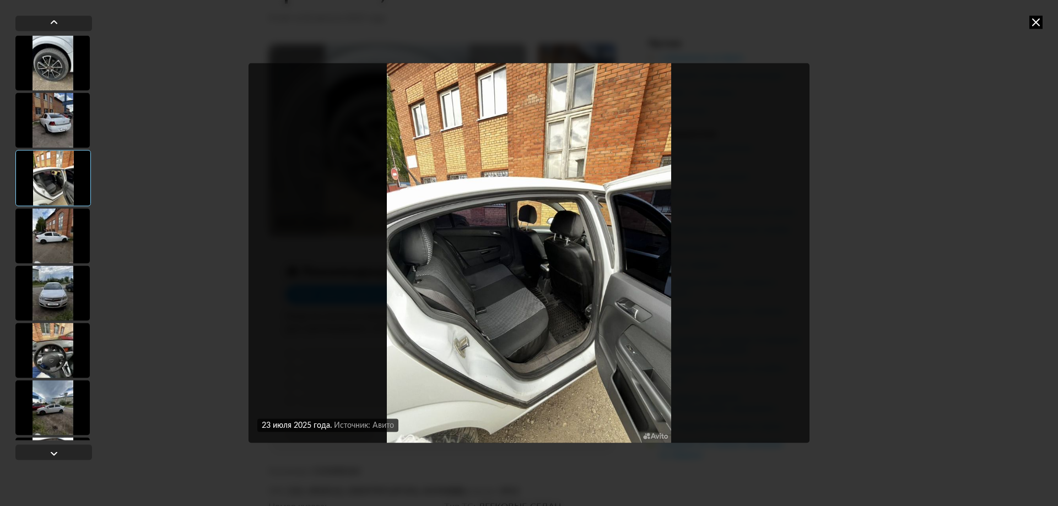
click at [62, 247] on div at bounding box center [52, 235] width 74 height 55
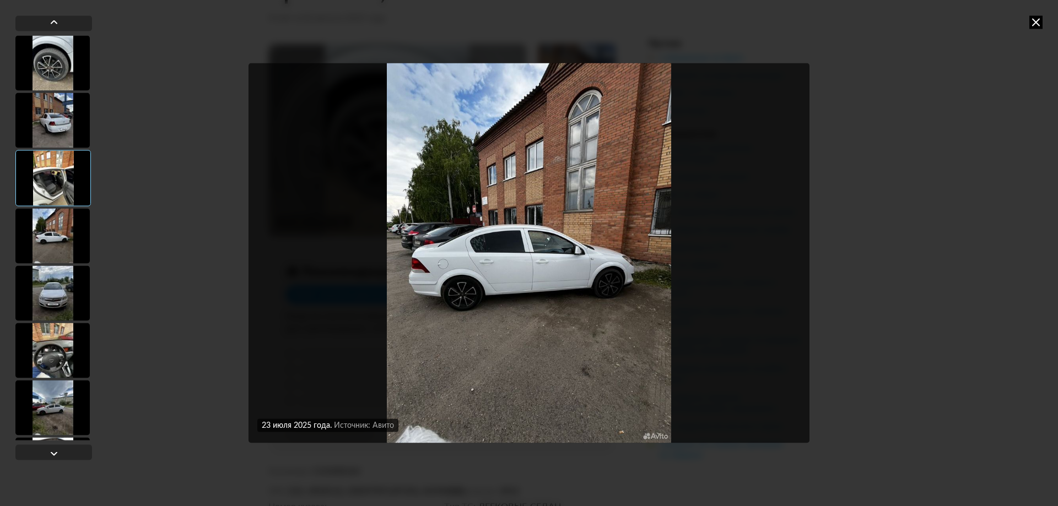
click at [65, 287] on div at bounding box center [52, 293] width 74 height 55
click at [57, 368] on div at bounding box center [52, 350] width 74 height 55
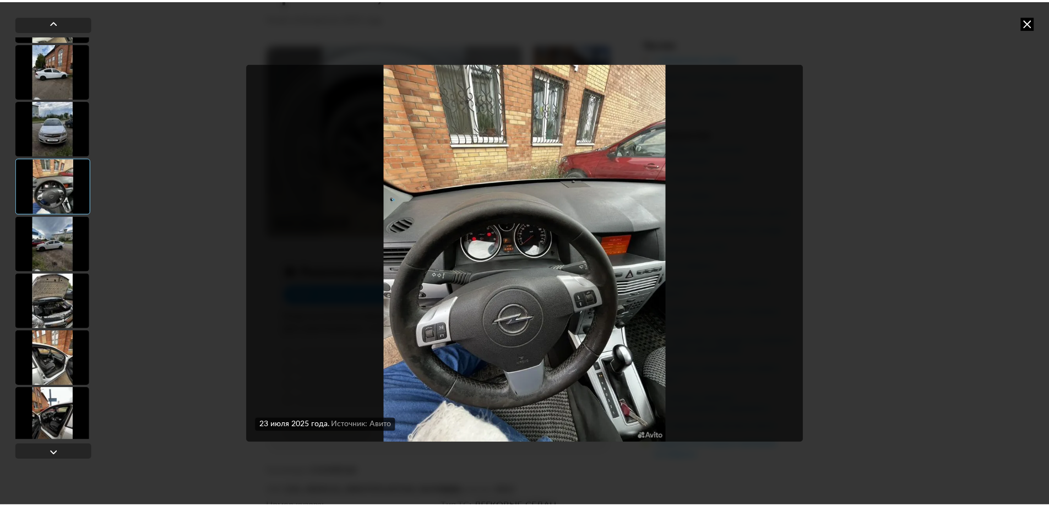
scroll to position [169, 0]
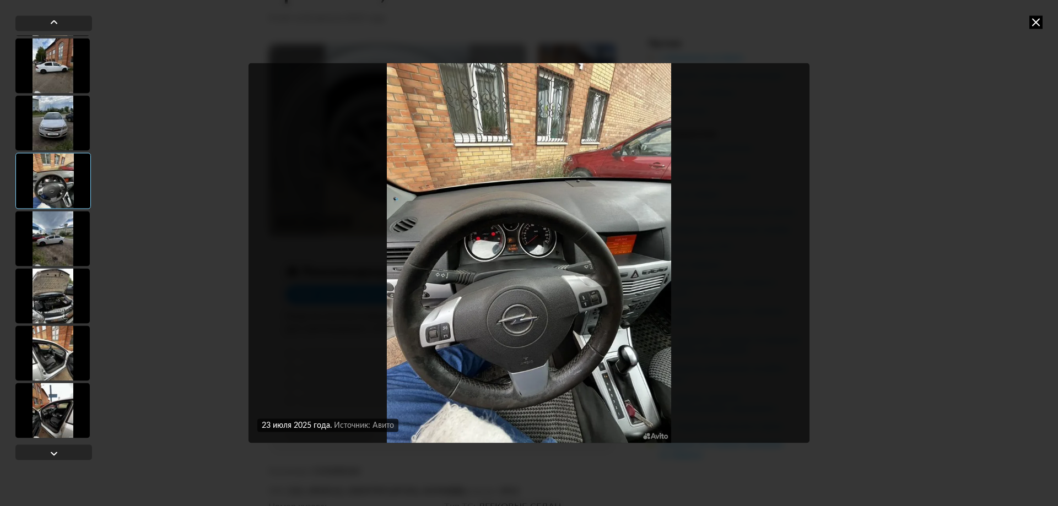
click at [63, 324] on div at bounding box center [53, 237] width 77 height 405
click at [64, 338] on div at bounding box center [52, 353] width 74 height 55
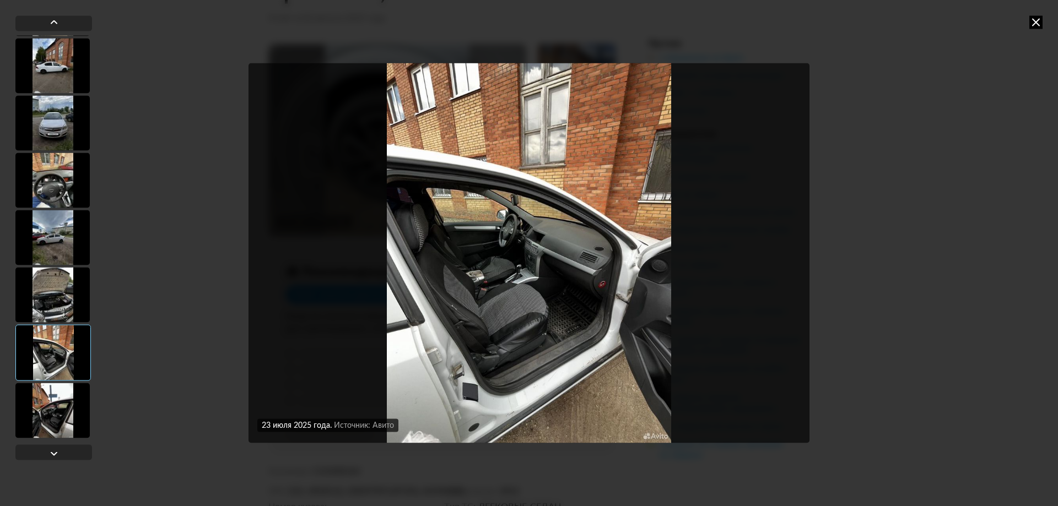
click at [523, 266] on img "Go to Slide 9" at bounding box center [528, 253] width 561 height 380
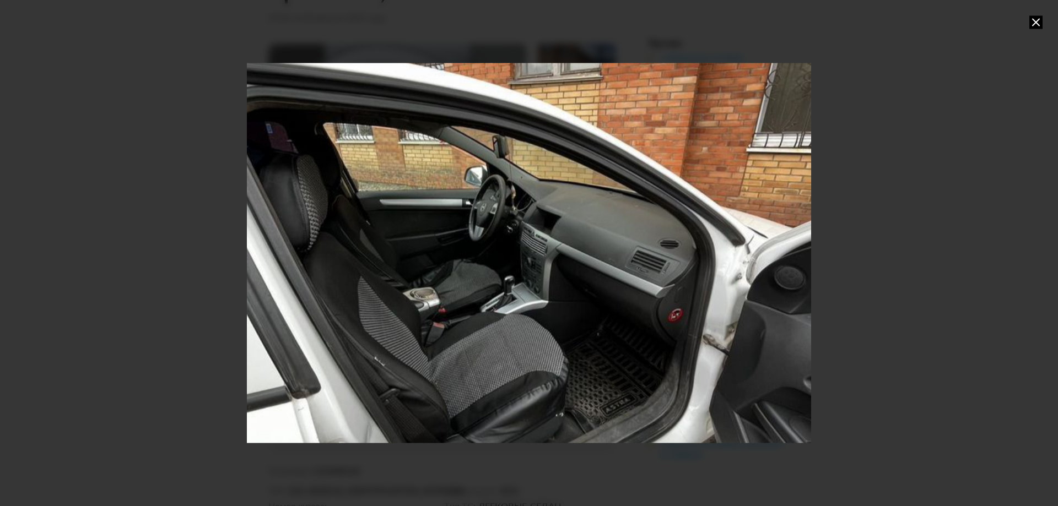
click at [604, 176] on div "Go to Slide 9" at bounding box center [529, 253] width 1128 height 760
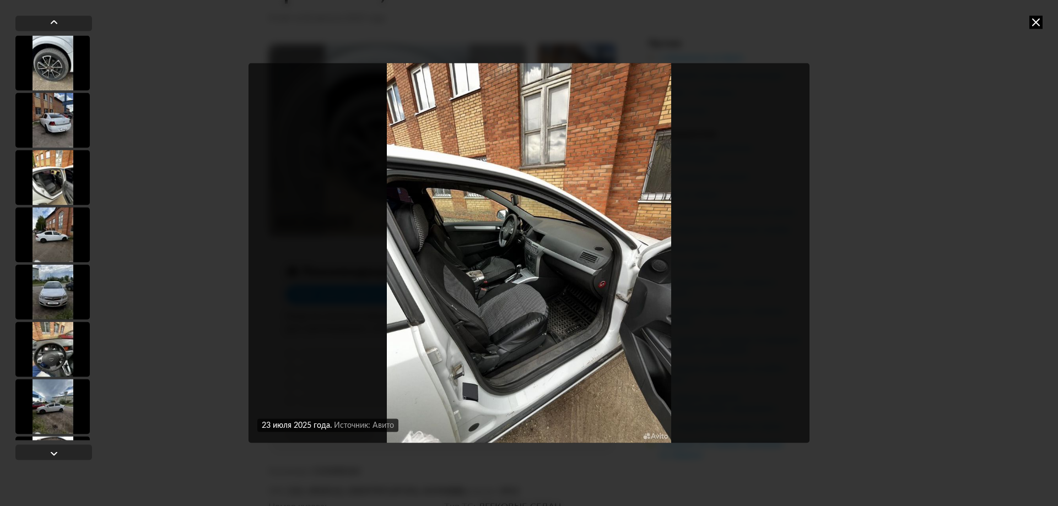
click at [1034, 13] on div "23 июля 2025 года Источник: Авито 23 июля 2025 года Источник: Авито 23 июля 202…" at bounding box center [529, 253] width 1058 height 506
click at [1032, 19] on icon at bounding box center [1035, 21] width 13 height 13
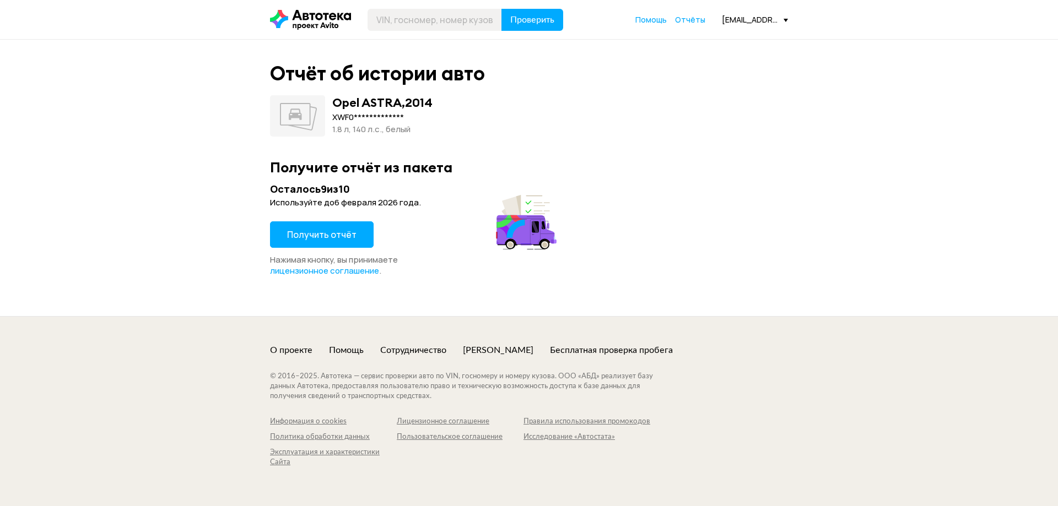
click at [323, 219] on div "Осталось 9 из 10 Используйте до [DATE] . Получить отчёт Нажимая кнопку, вы прин…" at bounding box center [415, 229] width 290 height 94
click at [325, 221] on div "Осталось 9 из 10 Используйте до [DATE] . Получить отчёт Нажимая кнопку, вы прин…" at bounding box center [415, 229] width 290 height 94
click at [330, 231] on span "Получить отчёт" at bounding box center [321, 235] width 69 height 12
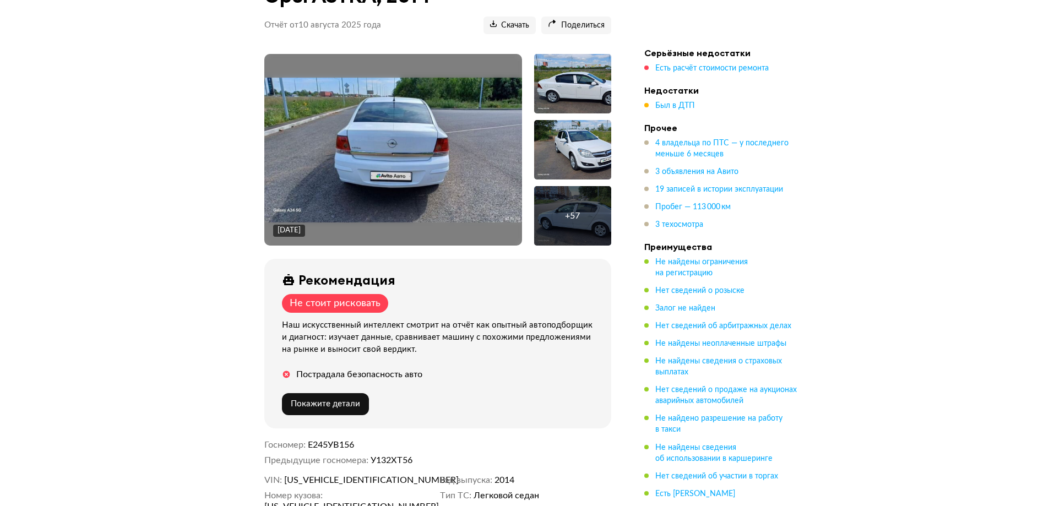
scroll to position [139, 0]
